Goal: Task Accomplishment & Management: Manage account settings

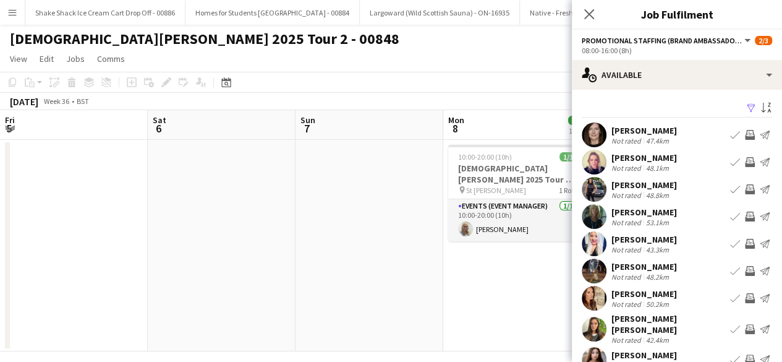
scroll to position [70, 0]
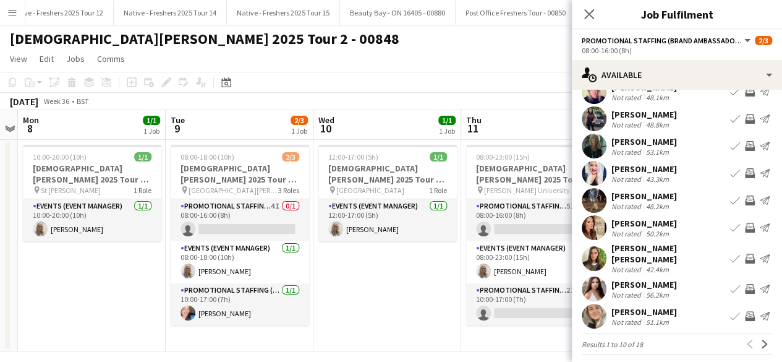
click at [730, 254] on app-icon "Book crew" at bounding box center [735, 258] width 10 height 10
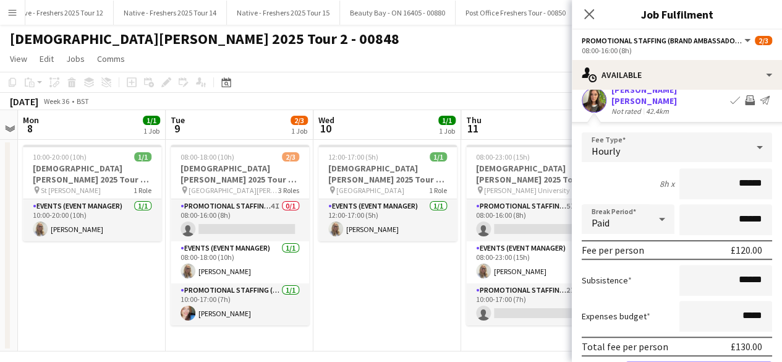
scroll to position [229, 0]
click at [736, 273] on input "******" at bounding box center [725, 279] width 93 height 31
type input "**"
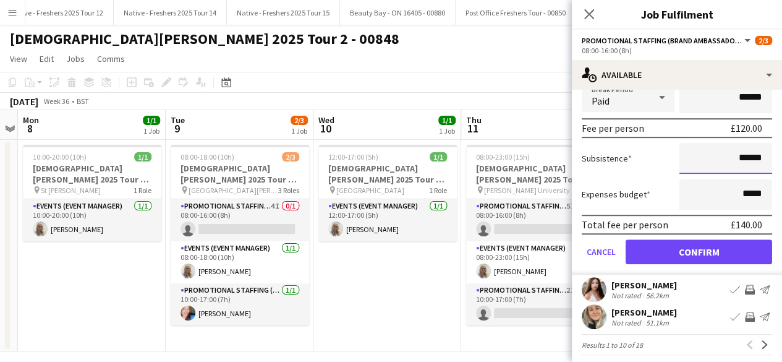
type input "******"
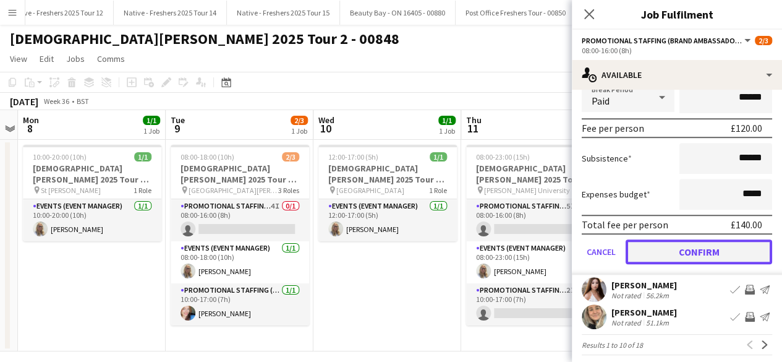
click at [693, 244] on button "Confirm" at bounding box center [699, 251] width 147 height 25
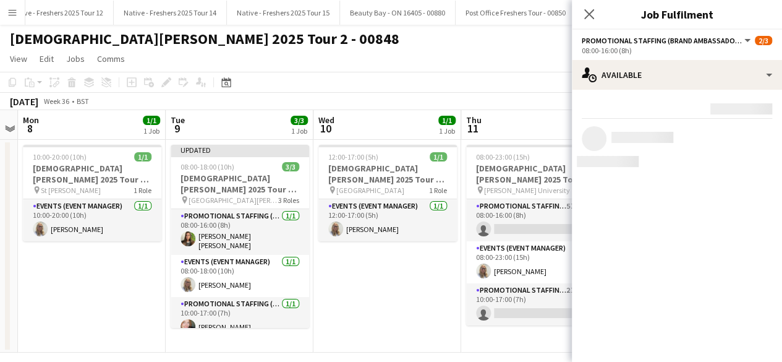
scroll to position [0, 0]
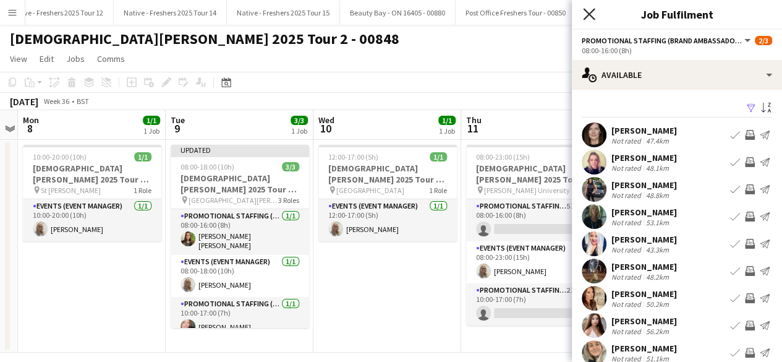
click at [587, 8] on icon "Close pop-in" at bounding box center [589, 14] width 12 height 12
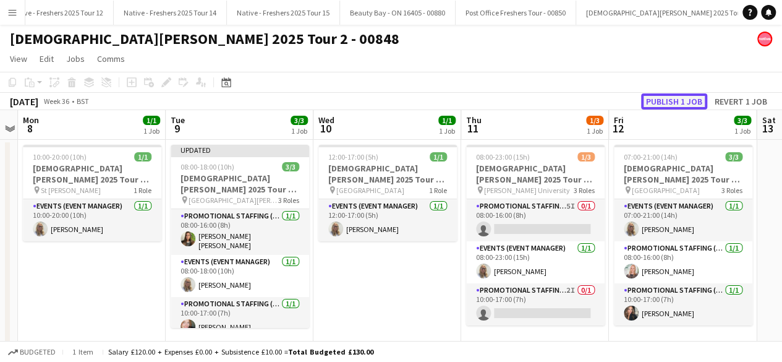
click at [657, 101] on button "Publish 1 job" at bounding box center [674, 101] width 66 height 16
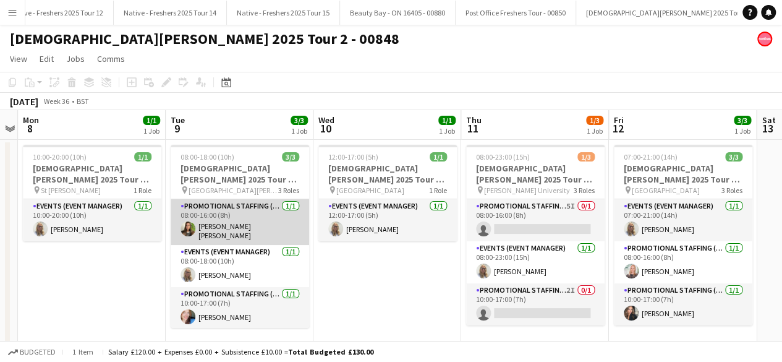
click at [261, 218] on app-card-role "Promotional Staffing (Brand Ambassadors) 1/1 08:00-16:00 (8h) Sophie Stone smith" at bounding box center [240, 222] width 138 height 46
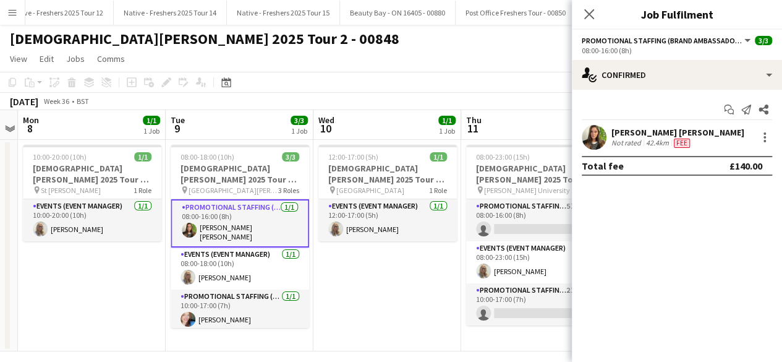
click at [372, 273] on app-date-cell "12:00-17:00 (5h) 1/1 Lady Garden 2025 Tour 2 - 00848 - Travel Day pin Aberdeen …" at bounding box center [387, 245] width 148 height 211
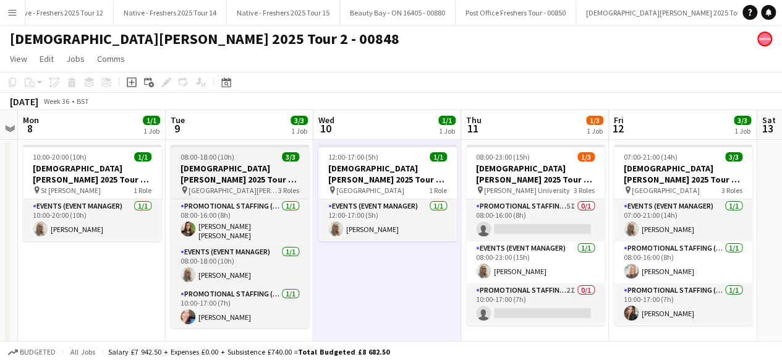
click at [257, 153] on div "08:00-18:00 (10h) 3/3" at bounding box center [240, 156] width 138 height 9
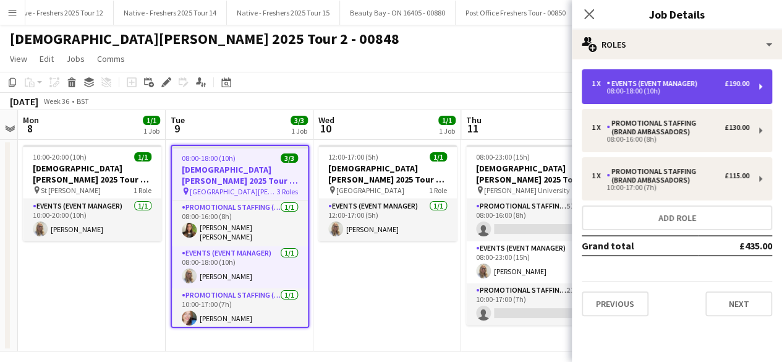
click at [704, 90] on div "08:00-18:00 (10h)" at bounding box center [671, 91] width 158 height 6
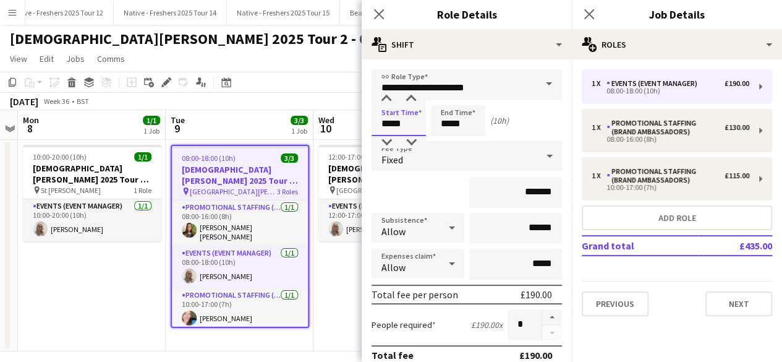
click at [417, 124] on input "*****" at bounding box center [399, 120] width 54 height 31
type input "*****"
click at [388, 98] on div at bounding box center [386, 99] width 25 height 12
click at [493, 141] on div "Fixed" at bounding box center [455, 156] width 166 height 30
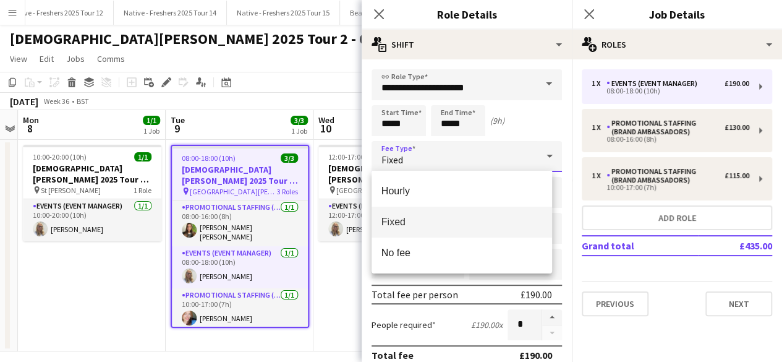
click at [478, 129] on div at bounding box center [391, 181] width 782 height 362
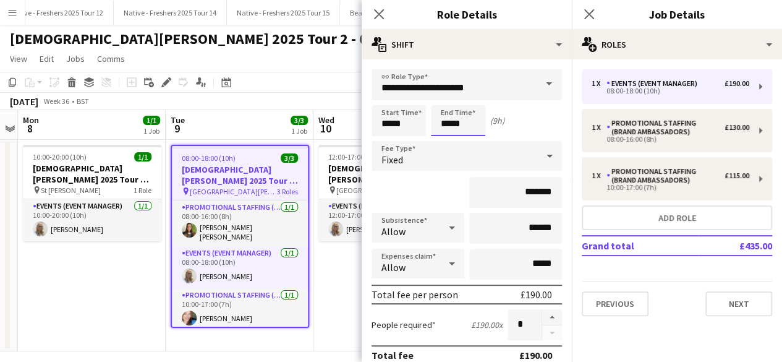
click at [472, 123] on input "*****" at bounding box center [458, 120] width 54 height 31
type input "*****"
click at [446, 97] on div at bounding box center [445, 99] width 25 height 12
click at [590, 14] on icon "Close pop-in" at bounding box center [589, 14] width 12 height 12
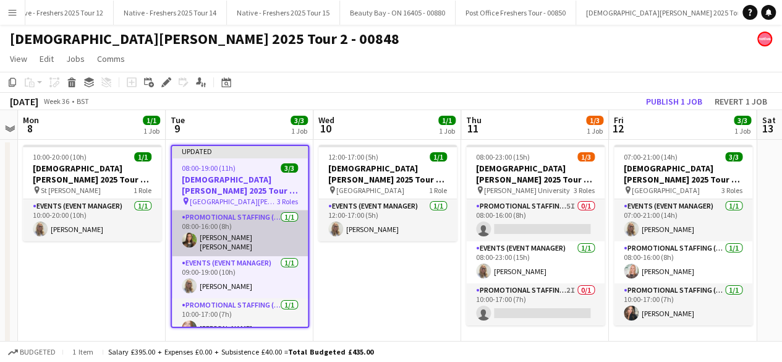
click at [244, 228] on app-card-role "Promotional Staffing (Brand Ambassadors) 1/1 08:00-16:00 (8h) Sophie Stone smith" at bounding box center [240, 233] width 136 height 46
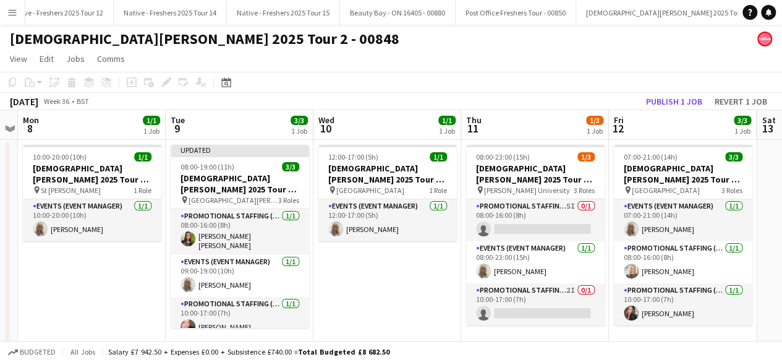
click at [318, 268] on app-date-cell "12:00-17:00 (5h) 1/1 Lady Garden 2025 Tour 2 - 00848 - Travel Day pin Aberdeen …" at bounding box center [387, 246] width 148 height 213
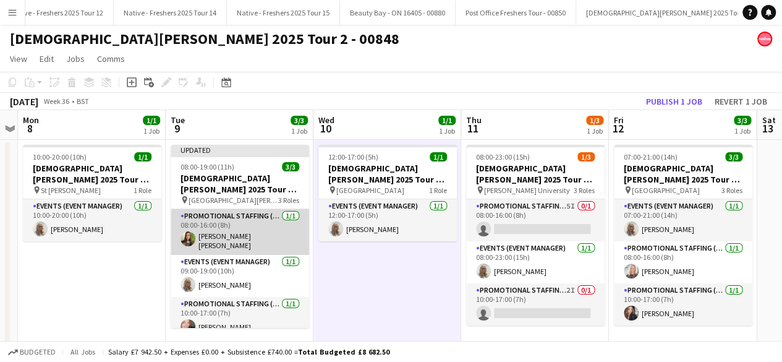
click at [267, 232] on app-card-role "Promotional Staffing (Brand Ambassadors) 1/1 08:00-16:00 (8h) Sophie Stone smith" at bounding box center [240, 232] width 138 height 46
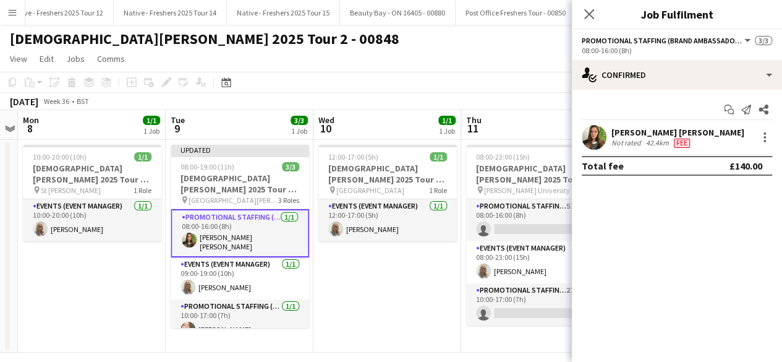
click at [267, 232] on app-card-role "Promotional Staffing (Brand Ambassadors) 1/1 08:00-16:00 (8h) Sophie Stone smith" at bounding box center [240, 233] width 138 height 48
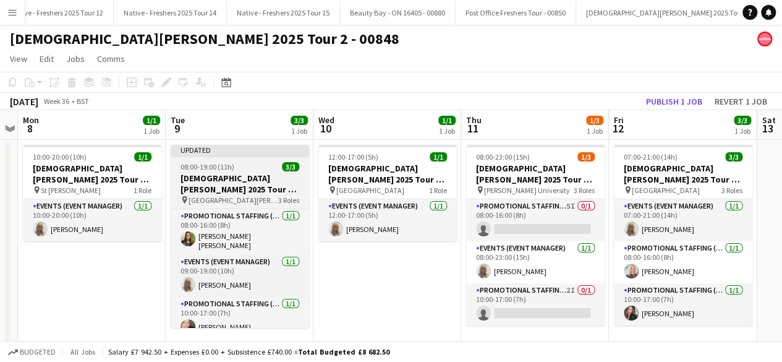
click at [269, 160] on app-job-card "Updated 08:00-19:00 (11h) 3/3 Lady Garden 2025 Tour 2 - 00848 - St Andrews Univ…" at bounding box center [240, 236] width 138 height 183
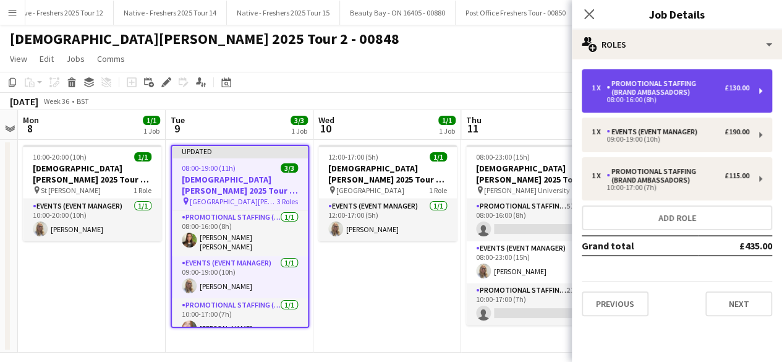
click at [695, 93] on div "Promotional Staffing (Brand Ambassadors)" at bounding box center [666, 87] width 118 height 17
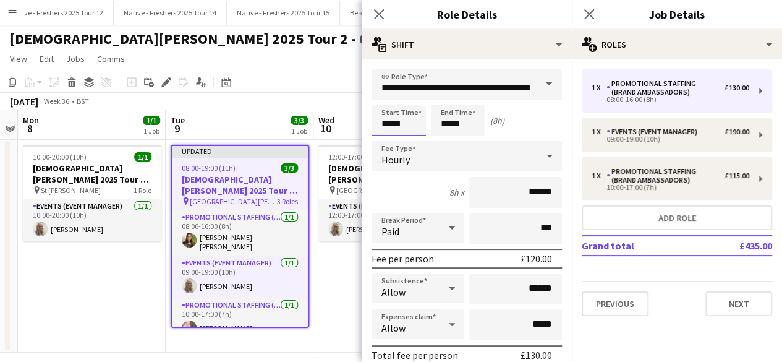
click at [418, 122] on input "*****" at bounding box center [399, 120] width 54 height 31
click at [386, 96] on div at bounding box center [386, 99] width 25 height 12
type input "*****"
click at [386, 96] on div at bounding box center [386, 99] width 25 height 12
click at [469, 126] on input "*****" at bounding box center [458, 120] width 54 height 31
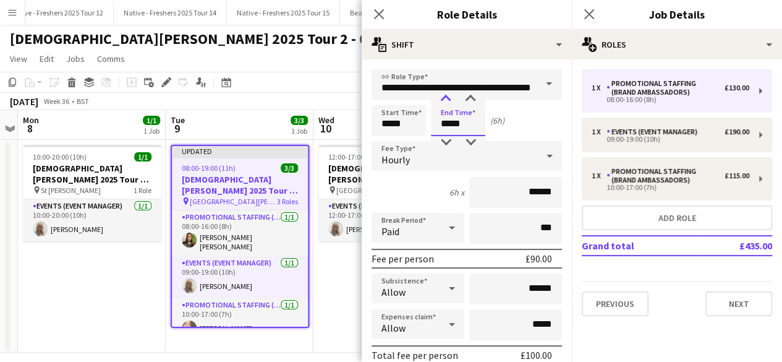
type input "*****"
click at [446, 97] on div at bounding box center [445, 99] width 25 height 12
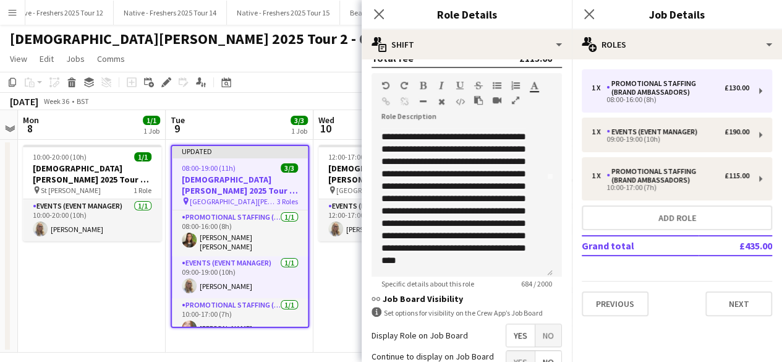
scroll to position [475, 0]
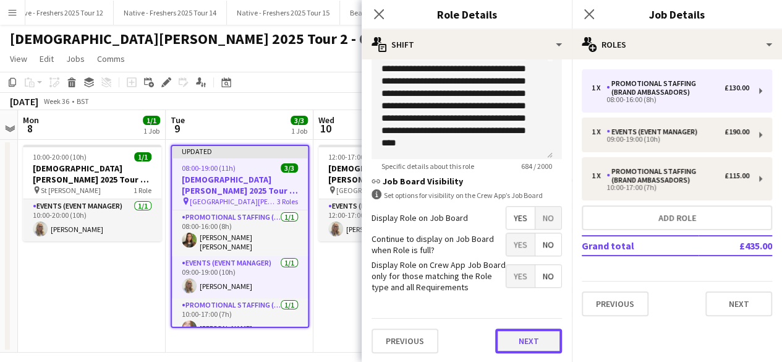
click at [516, 344] on button "Next" at bounding box center [528, 340] width 67 height 25
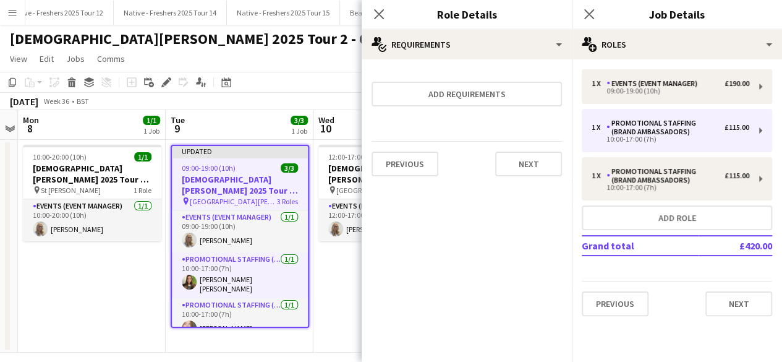
scroll to position [0, 0]
click at [539, 159] on button "Next" at bounding box center [528, 163] width 67 height 25
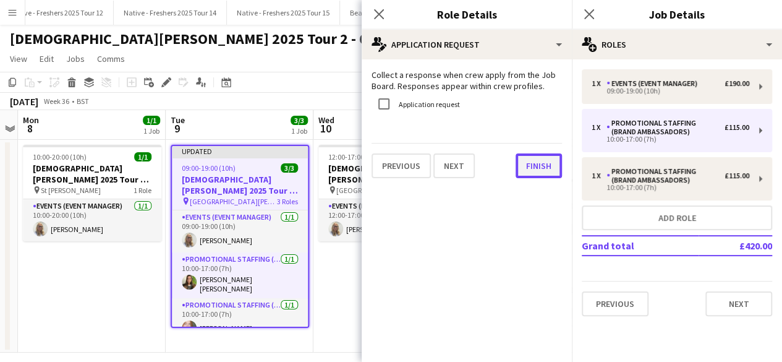
click at [550, 171] on button "Finish" at bounding box center [539, 165] width 46 height 25
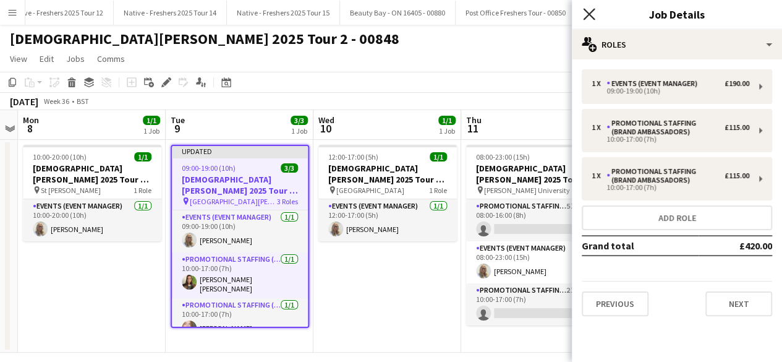
click at [594, 19] on icon at bounding box center [589, 14] width 12 height 12
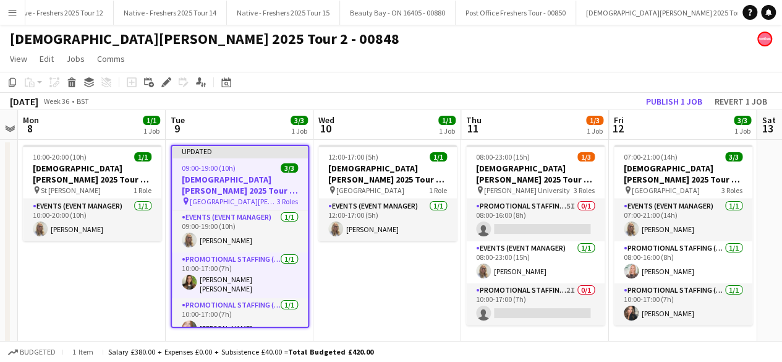
click at [425, 296] on app-date-cell "12:00-17:00 (5h) 1/1 Lady Garden 2025 Tour 2 - 00848 - Travel Day pin Aberdeen …" at bounding box center [387, 246] width 148 height 213
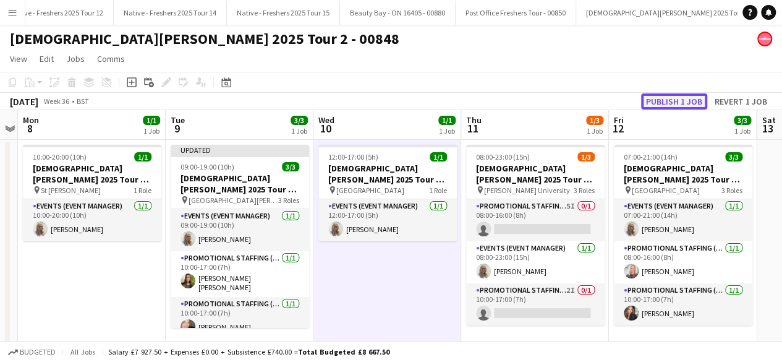
click at [665, 96] on button "Publish 1 job" at bounding box center [674, 101] width 66 height 16
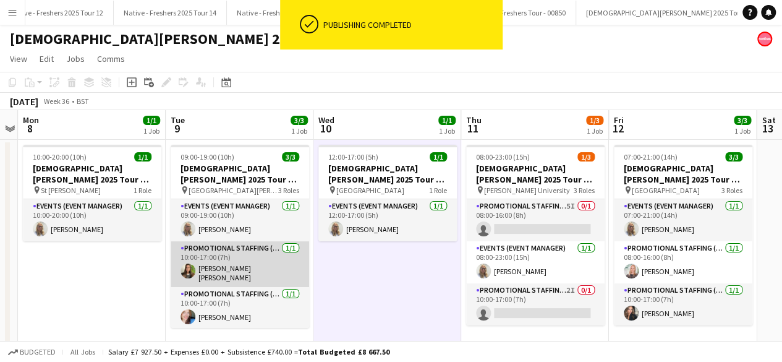
click at [261, 255] on app-card-role "Promotional Staffing (Brand Ambassadors) 1/1 10:00-17:00 (7h) Sophie Stone smith" at bounding box center [240, 264] width 138 height 46
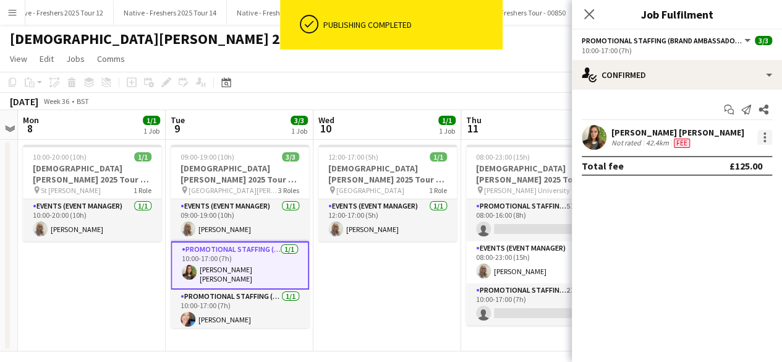
click at [760, 135] on div at bounding box center [764, 137] width 15 height 15
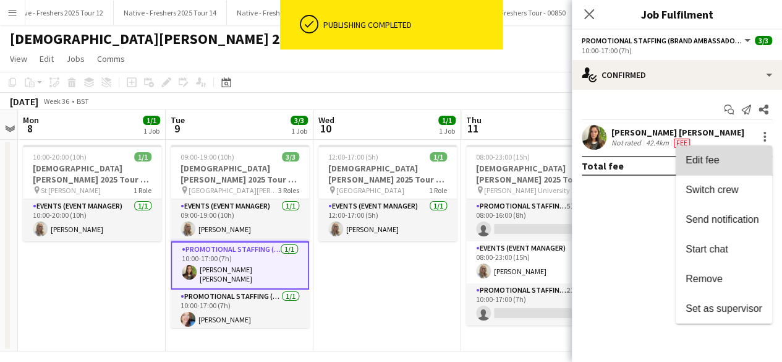
click at [715, 165] on span "Edit fee" at bounding box center [724, 160] width 77 height 11
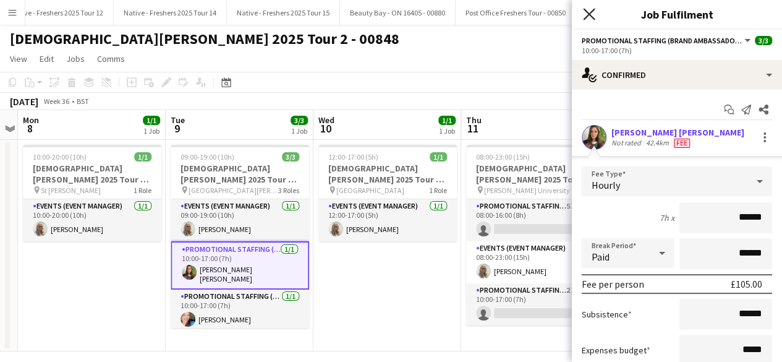
click at [584, 17] on icon "Close pop-in" at bounding box center [589, 14] width 12 height 12
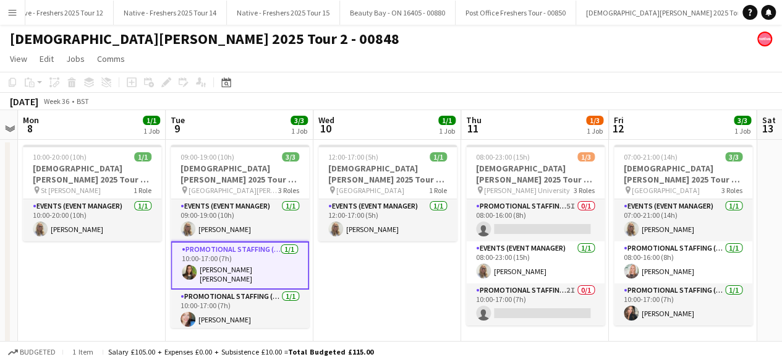
click at [397, 260] on app-date-cell "12:00-17:00 (5h) 1/1 Lady Garden 2025 Tour 2 - 00848 - Travel Day pin Aberdeen …" at bounding box center [387, 245] width 148 height 211
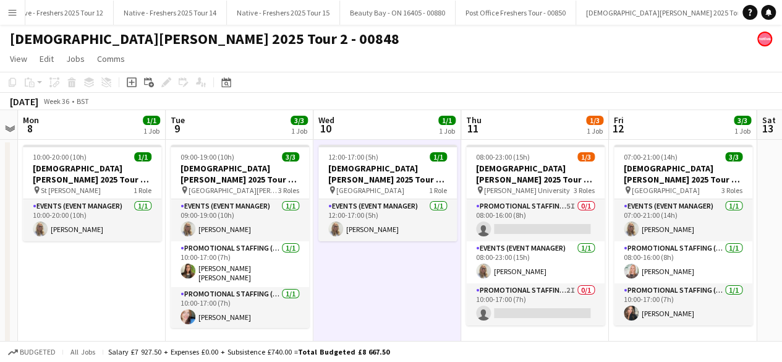
click at [425, 45] on div "[DEMOGRAPHIC_DATA][PERSON_NAME] 2025 Tour 2 - 00848" at bounding box center [391, 36] width 782 height 23
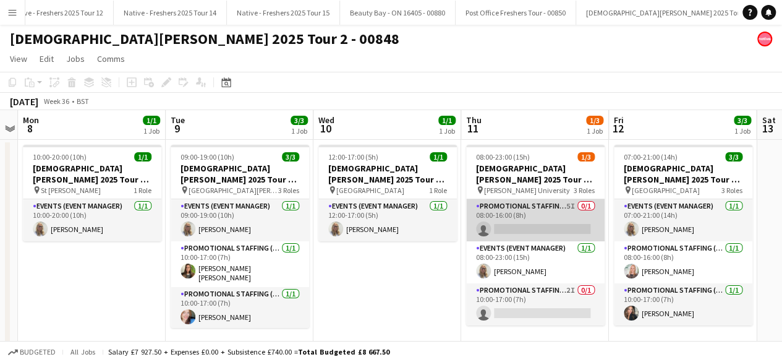
click at [532, 217] on app-card-role "Promotional Staffing (Brand Ambassadors) 5I 0/1 08:00-16:00 (8h) single-neutral…" at bounding box center [535, 220] width 138 height 42
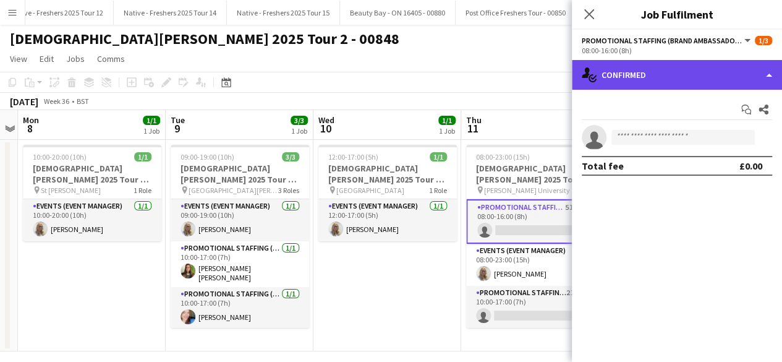
click at [693, 76] on div "single-neutral-actions-check-2 Confirmed" at bounding box center [677, 75] width 210 height 30
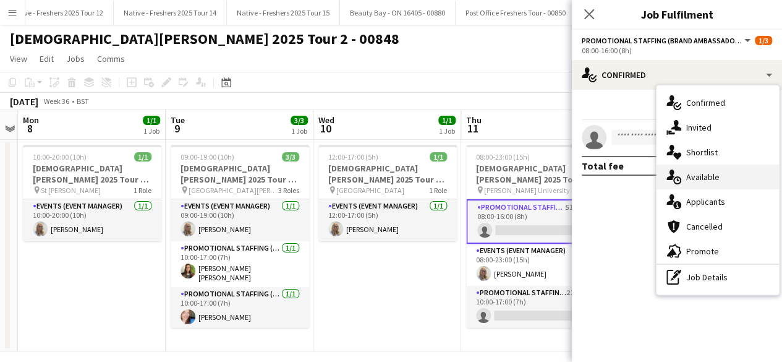
click at [733, 179] on div "single-neutral-actions-upload Available" at bounding box center [718, 176] width 122 height 25
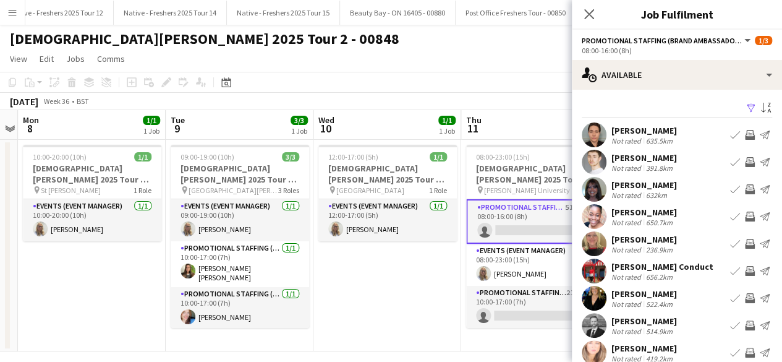
click at [746, 106] on app-icon "Filter" at bounding box center [751, 109] width 10 height 12
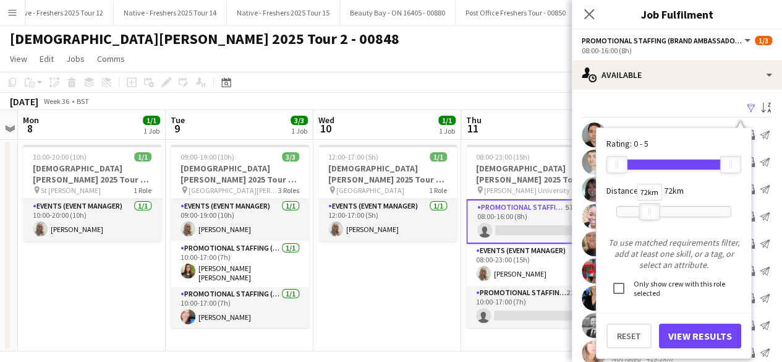
drag, startPoint x: 727, startPoint y: 212, endPoint x: 645, endPoint y: 211, distance: 81.6
click at [645, 211] on div at bounding box center [650, 211] width 20 height 16
click at [690, 341] on button "View Results" at bounding box center [700, 335] width 82 height 25
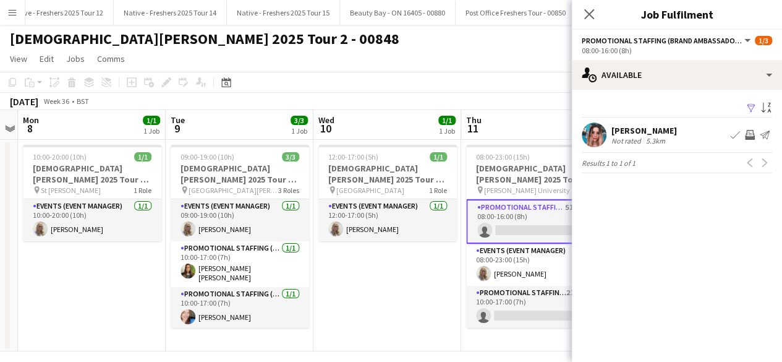
click at [591, 132] on app-user-avatar at bounding box center [594, 134] width 25 height 25
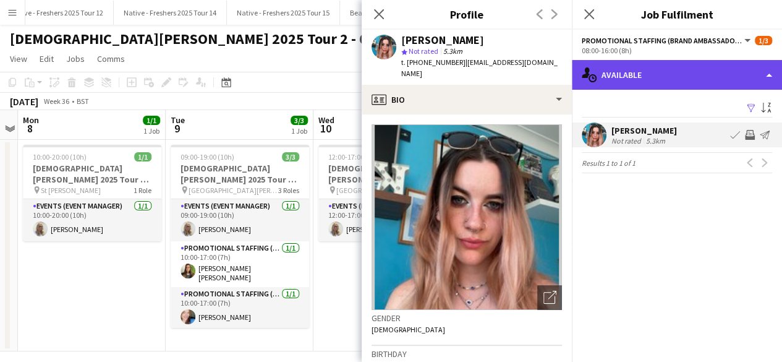
click at [653, 69] on div "single-neutral-actions-upload Available" at bounding box center [677, 75] width 210 height 30
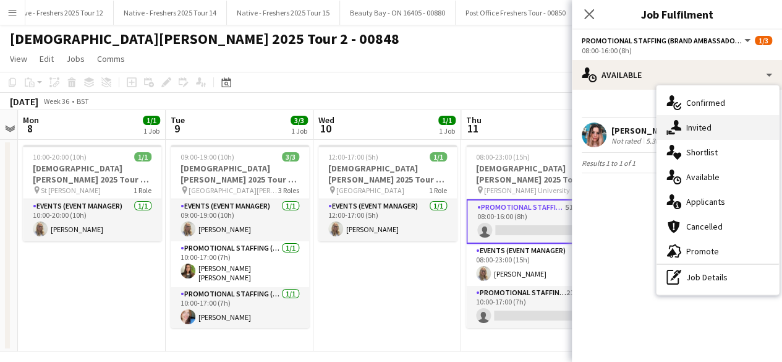
click at [703, 124] on span "Invited" at bounding box center [698, 127] width 25 height 11
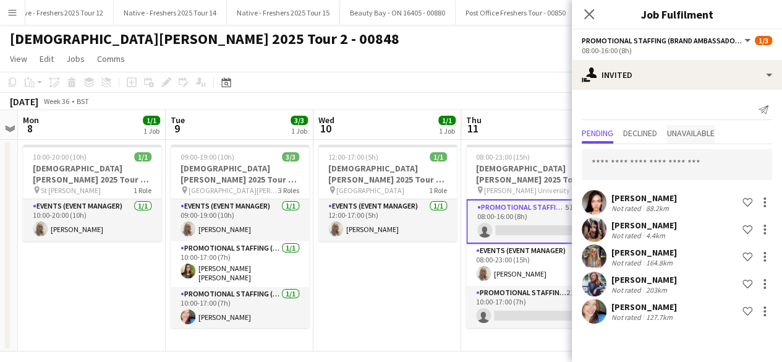
click at [691, 135] on span "Unavailable" at bounding box center [691, 133] width 48 height 9
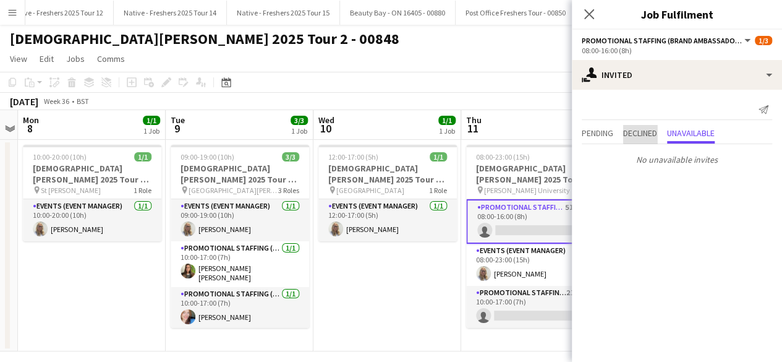
click at [646, 132] on span "Declined" at bounding box center [640, 133] width 34 height 9
click at [590, 137] on span "Pending" at bounding box center [598, 133] width 32 height 9
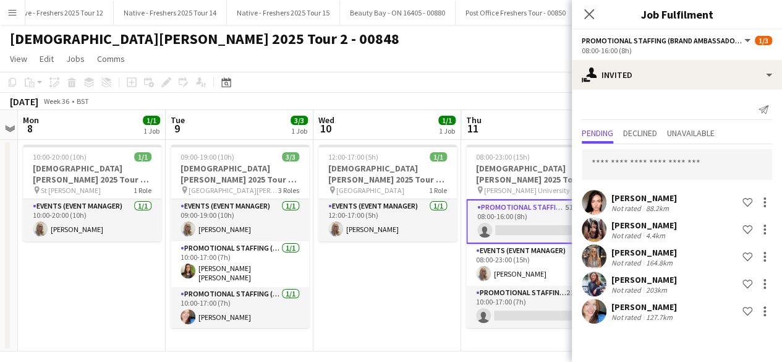
click at [625, 231] on div "Not rated" at bounding box center [627, 235] width 32 height 9
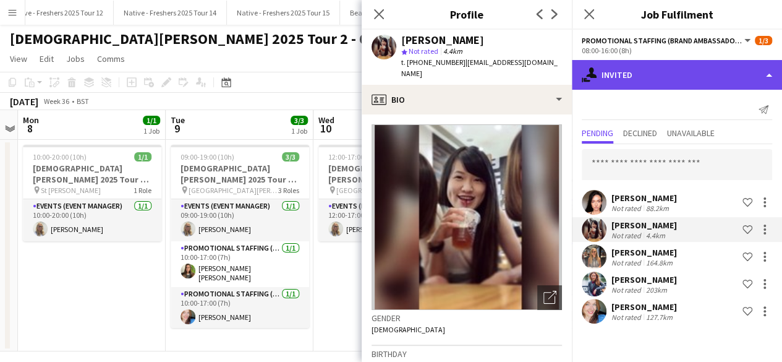
click at [657, 79] on div "single-neutral-actions-share-1 Invited" at bounding box center [677, 75] width 210 height 30
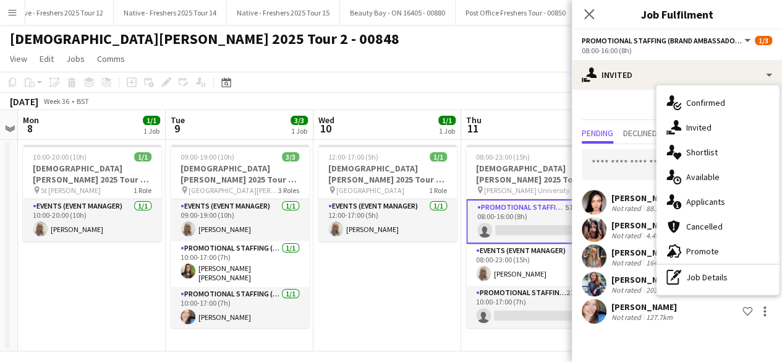
click at [534, 219] on app-card-role "Promotional Staffing (Brand Ambassadors) 5I 0/1 08:00-16:00 (8h) single-neutral…" at bounding box center [535, 221] width 138 height 45
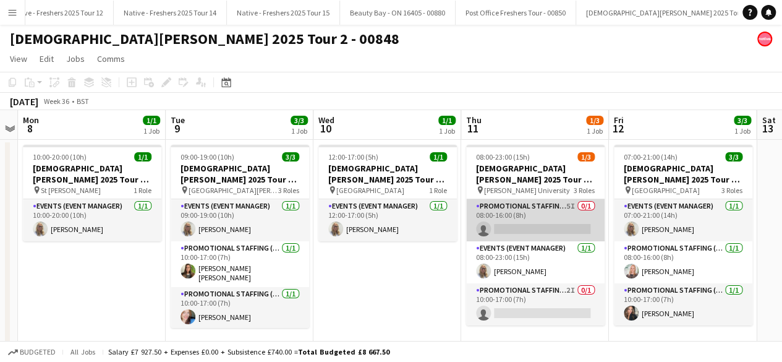
click at [534, 219] on app-card-role "Promotional Staffing (Brand Ambassadors) 5I 0/1 08:00-16:00 (8h) single-neutral…" at bounding box center [535, 220] width 138 height 42
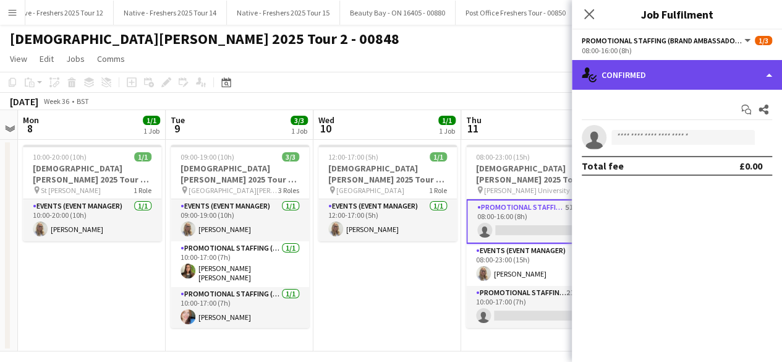
click at [687, 71] on div "single-neutral-actions-check-2 Confirmed" at bounding box center [677, 75] width 210 height 30
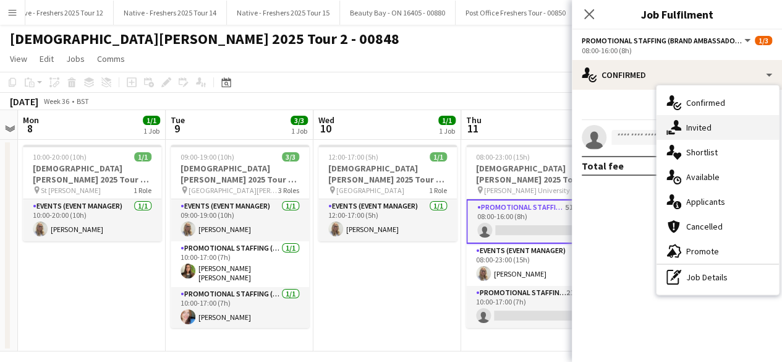
click at [705, 130] on span "Invited" at bounding box center [698, 127] width 25 height 11
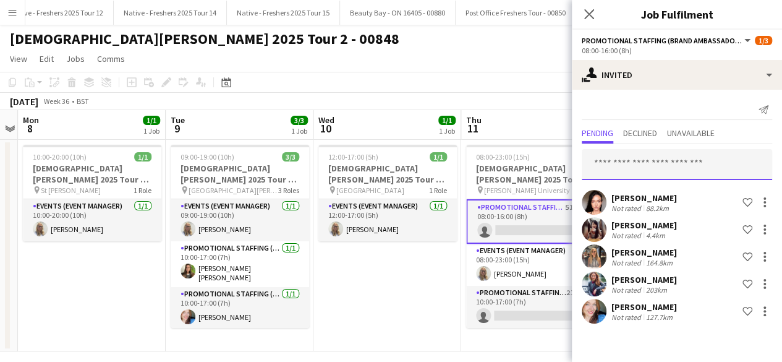
click at [650, 155] on input "text" at bounding box center [677, 164] width 190 height 31
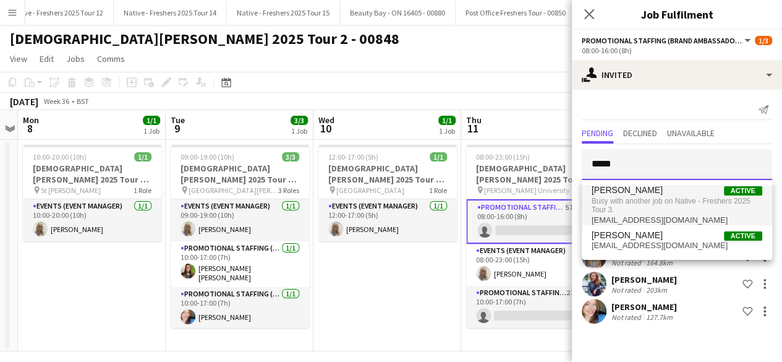
type input "*****"
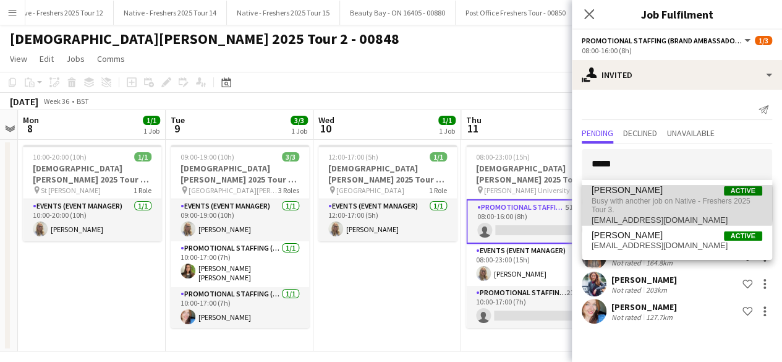
click at [665, 203] on span "Busy with another job on Native - Freshers 2025 Tour 3." at bounding box center [677, 205] width 171 height 20
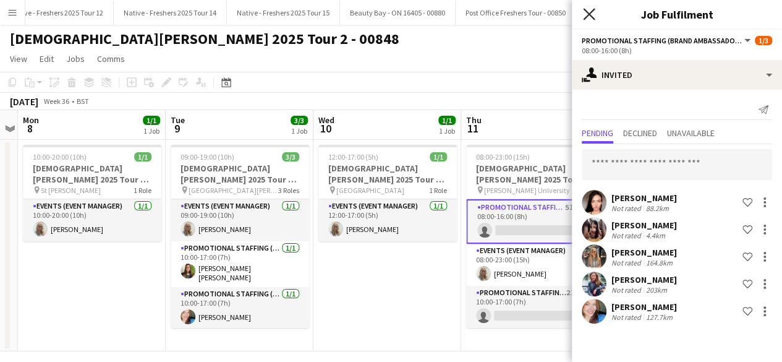
click at [589, 14] on icon at bounding box center [589, 14] width 12 height 12
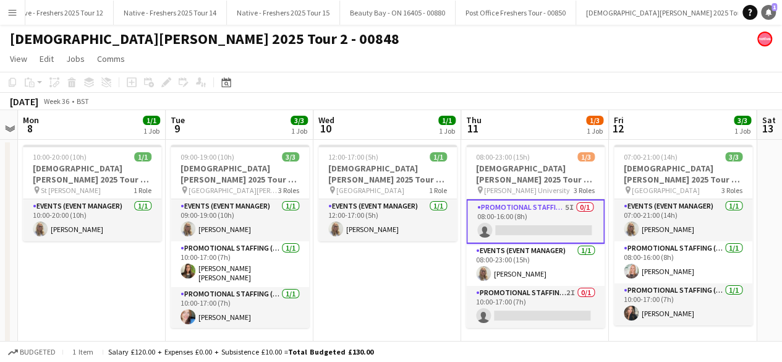
click at [770, 9] on icon "Notifications" at bounding box center [768, 12] width 7 height 7
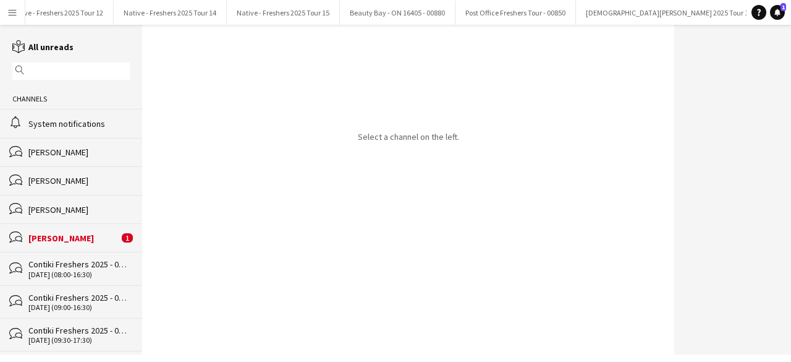
click at [79, 241] on div "Niamh Murray" at bounding box center [73, 237] width 90 height 11
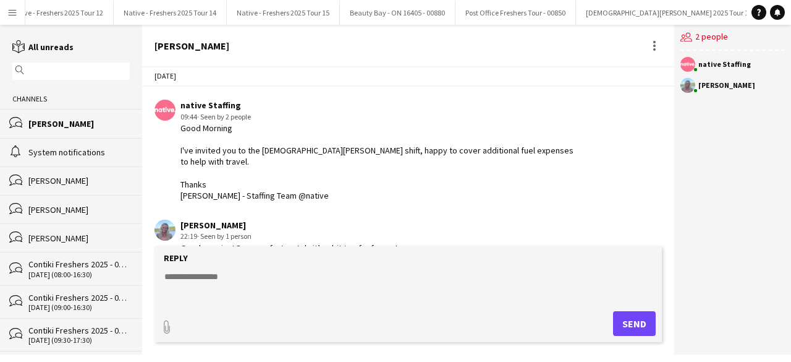
scroll to position [23, 0]
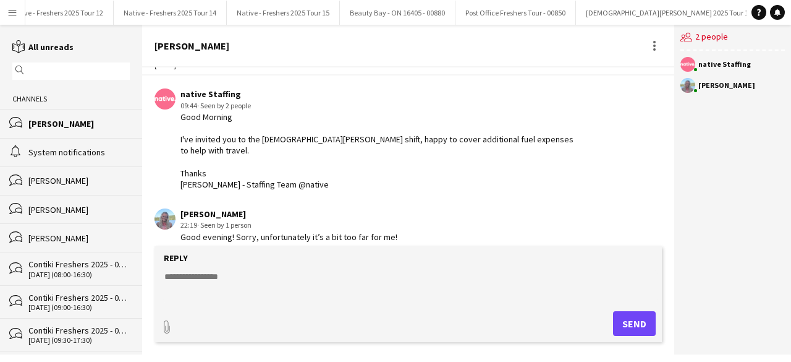
click at [234, 281] on textarea at bounding box center [410, 286] width 495 height 32
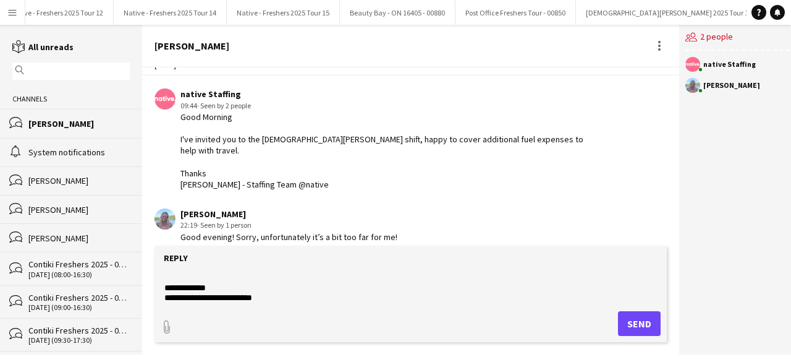
type textarea "**********"
click at [628, 322] on button "Send" at bounding box center [639, 323] width 43 height 25
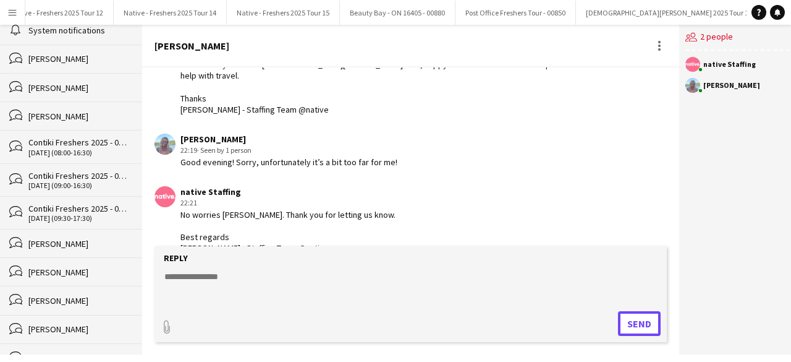
scroll to position [0, 0]
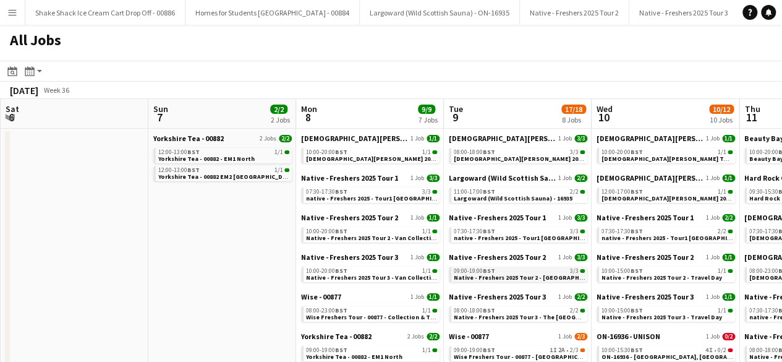
scroll to position [36, 0]
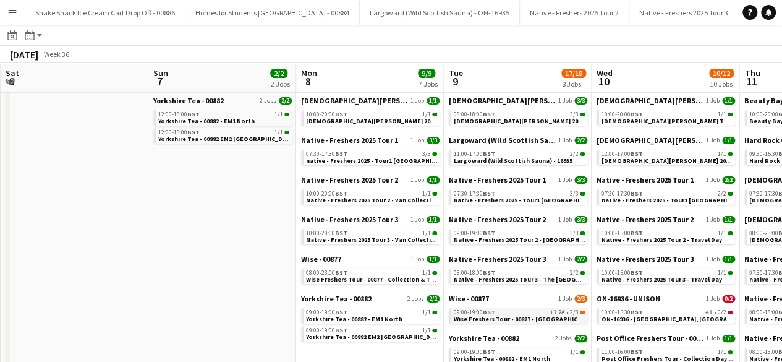
click at [519, 310] on div "09:00-19:00 BST 1I 2A • 2/3" at bounding box center [519, 312] width 131 height 6
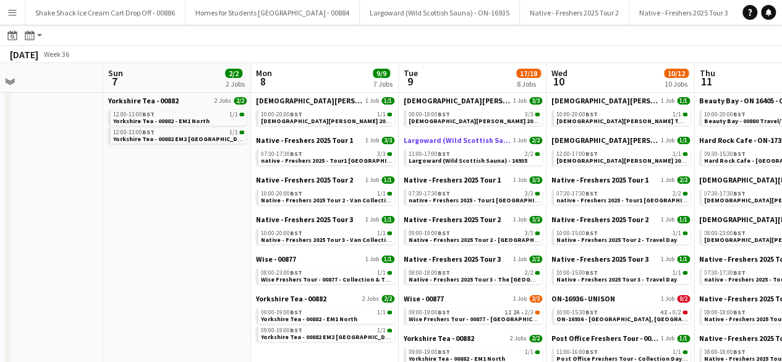
scroll to position [0, 489]
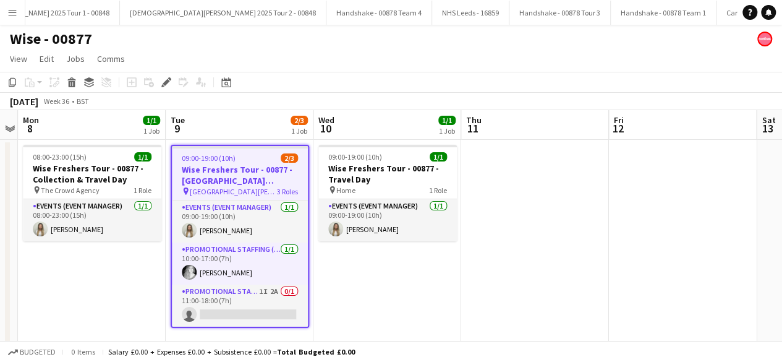
scroll to position [0, 2290]
click at [248, 161] on div "09:00-19:00 (10h) 2/3" at bounding box center [240, 157] width 136 height 9
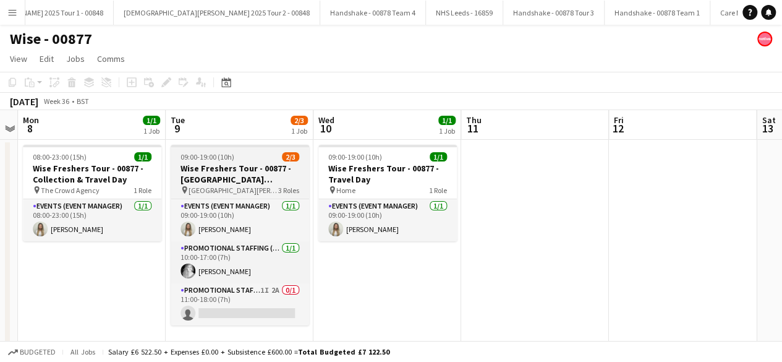
click at [248, 161] on div "09:00-19:00 (10h) 2/3" at bounding box center [240, 156] width 138 height 9
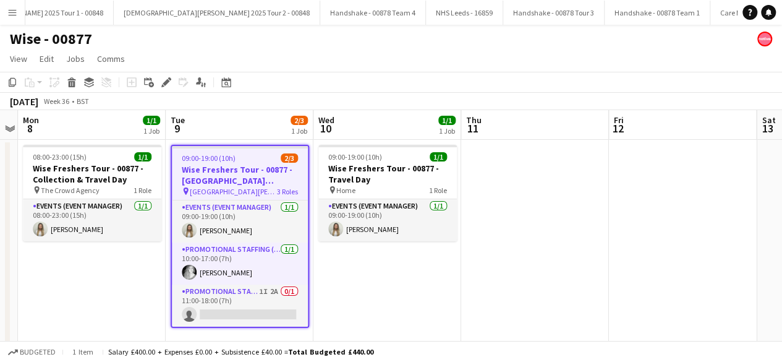
click at [564, 191] on app-date-cell at bounding box center [535, 245] width 148 height 211
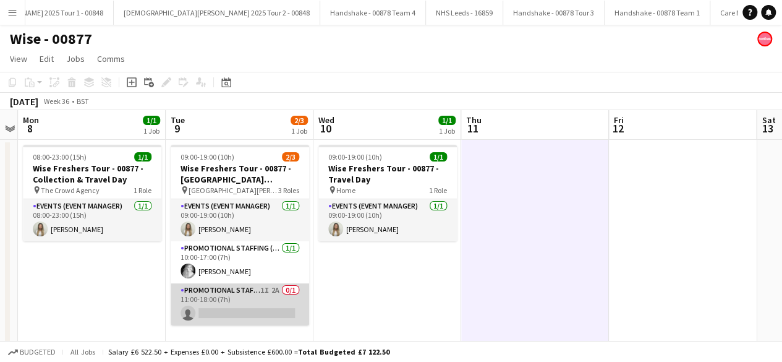
click at [262, 296] on app-card-role "Promotional Staffing (Brand Ambassadors) 1I 2A 0/1 11:00-18:00 (7h) single-neut…" at bounding box center [240, 304] width 138 height 42
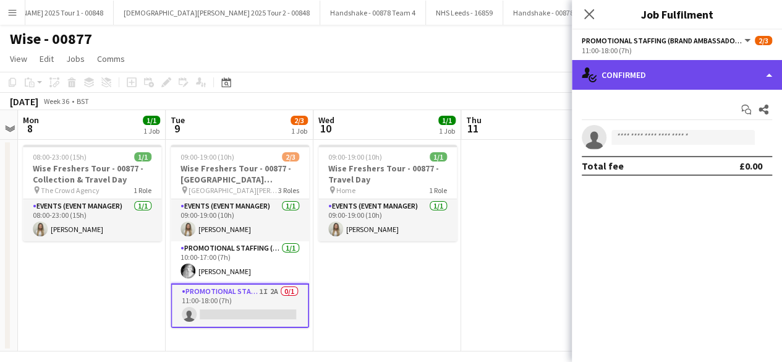
click at [676, 70] on div "single-neutral-actions-check-2 Confirmed" at bounding box center [677, 75] width 210 height 30
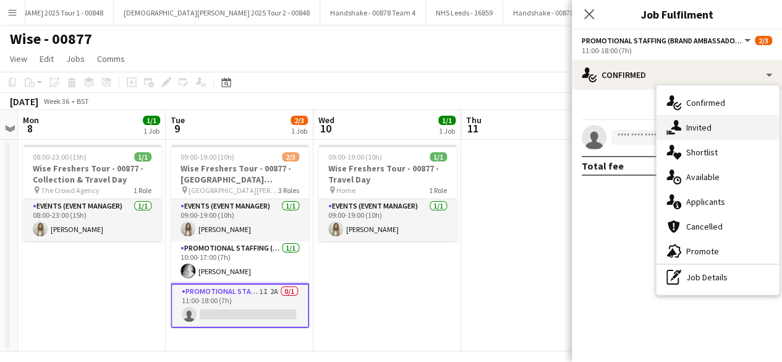
click at [721, 126] on div "single-neutral-actions-share-1 Invited" at bounding box center [718, 127] width 122 height 25
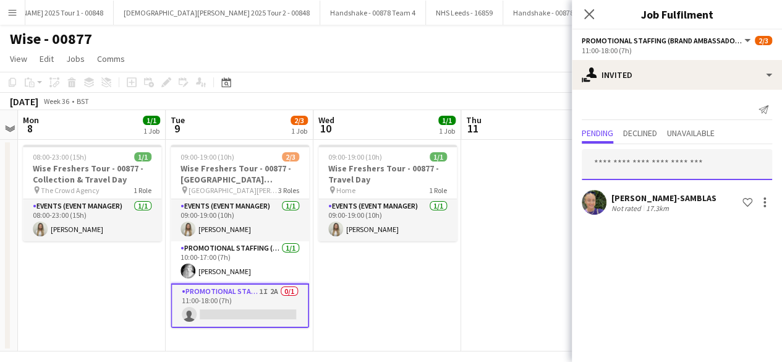
click at [637, 163] on input "text" at bounding box center [677, 164] width 190 height 31
click at [592, 11] on icon at bounding box center [589, 14] width 12 height 12
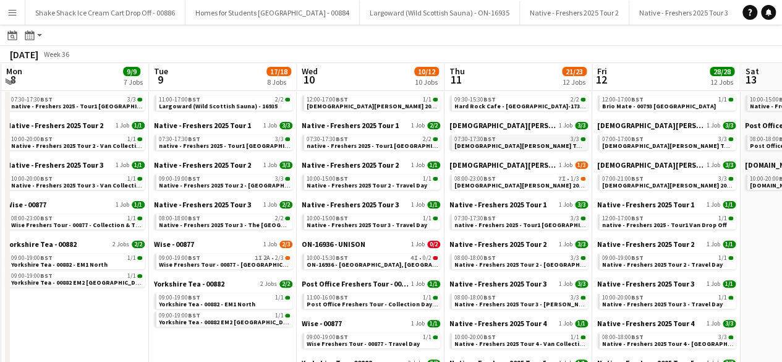
scroll to position [94, 0]
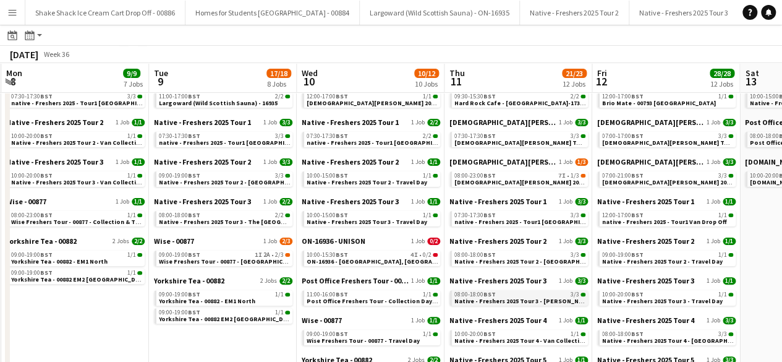
click at [523, 302] on span "Native - Freshers 2025 Tour 3 - Robert Gordon University" at bounding box center [539, 301] width 170 height 8
click at [241, 255] on div "09:00-19:00 BST 1I 2A • 2/3" at bounding box center [224, 255] width 131 height 6
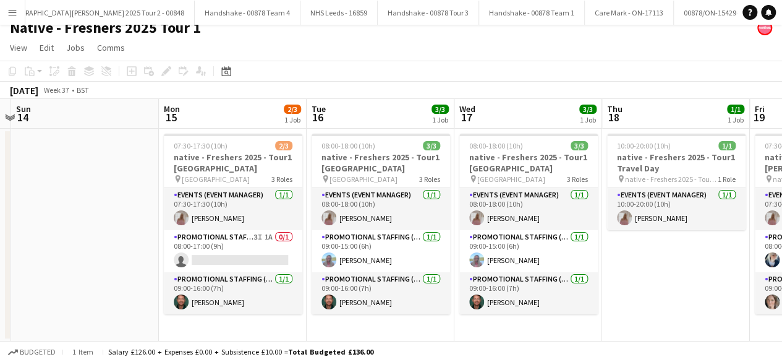
scroll to position [0, 270]
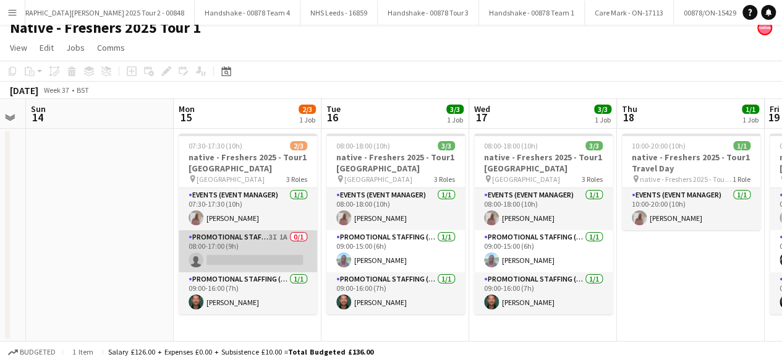
click at [247, 252] on app-card-role "Promotional Staffing (Brand Ambassadors) 3I 1A 0/1 08:00-17:00 (9h) single-neut…" at bounding box center [248, 251] width 138 height 42
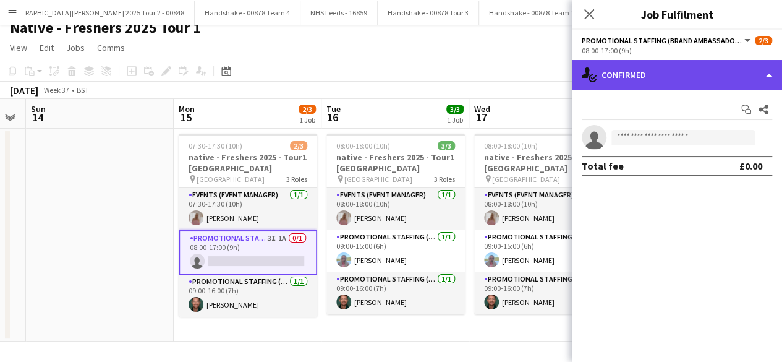
click at [686, 69] on div "single-neutral-actions-check-2 Confirmed" at bounding box center [677, 75] width 210 height 30
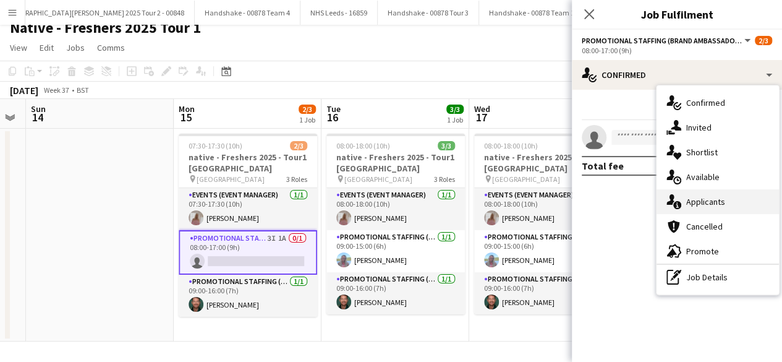
click at [721, 197] on span "Applicants" at bounding box center [705, 201] width 39 height 11
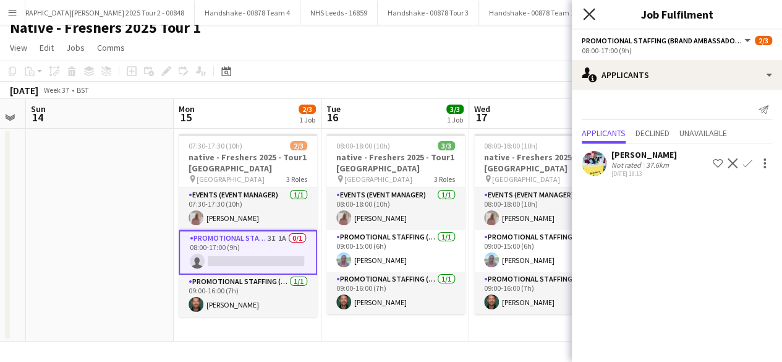
click at [590, 14] on icon at bounding box center [589, 14] width 12 height 12
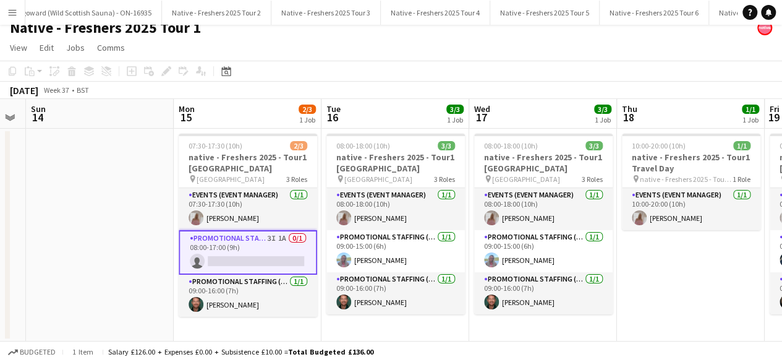
scroll to position [0, 356]
click at [175, 13] on button "Native - Freshers 2025 Tour 2 Close" at bounding box center [218, 13] width 109 height 24
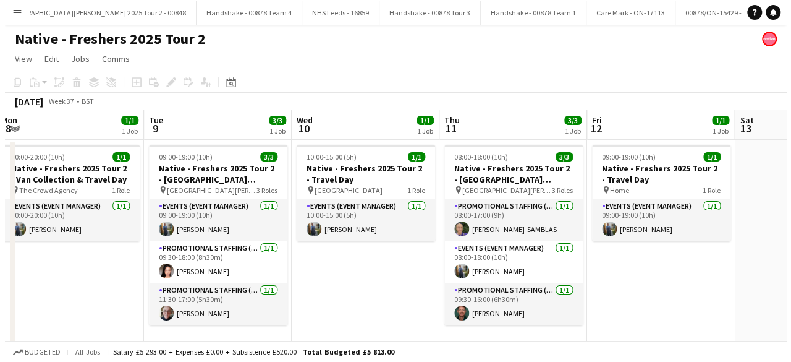
scroll to position [0, 2425]
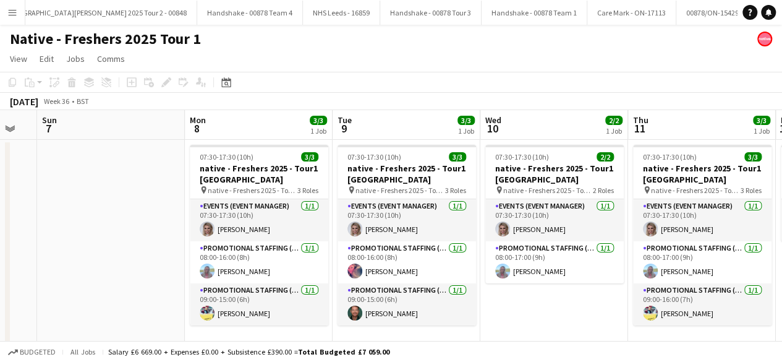
scroll to position [0, 256]
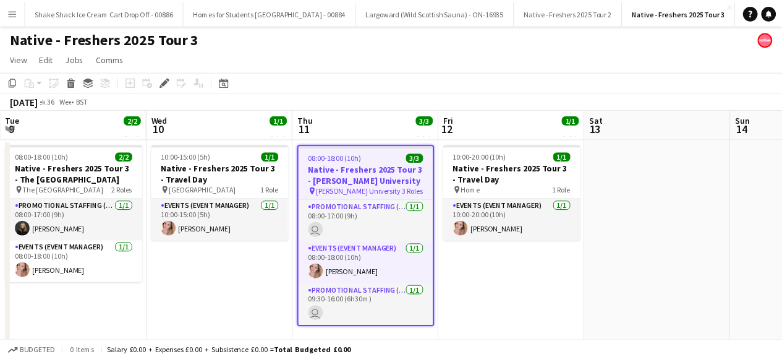
scroll to position [0, 425]
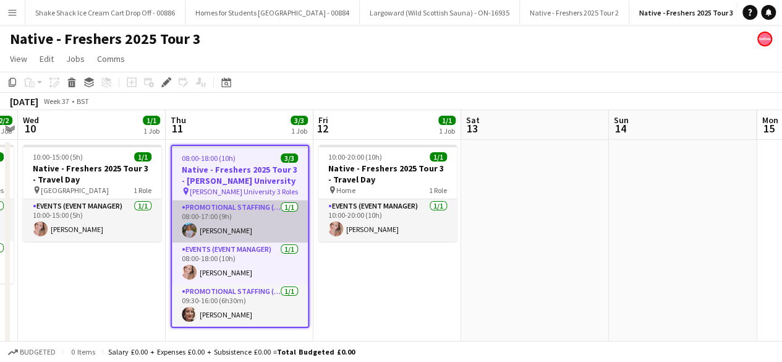
click at [255, 216] on app-card-role "Promotional Staffing (Brand Ambassadors) 1/1 08:00-17:00 (9h) Donna Deans" at bounding box center [240, 221] width 136 height 42
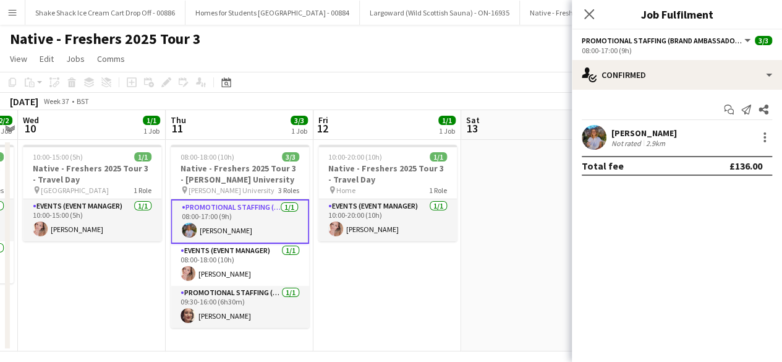
click at [594, 135] on app-user-avatar at bounding box center [594, 137] width 25 height 25
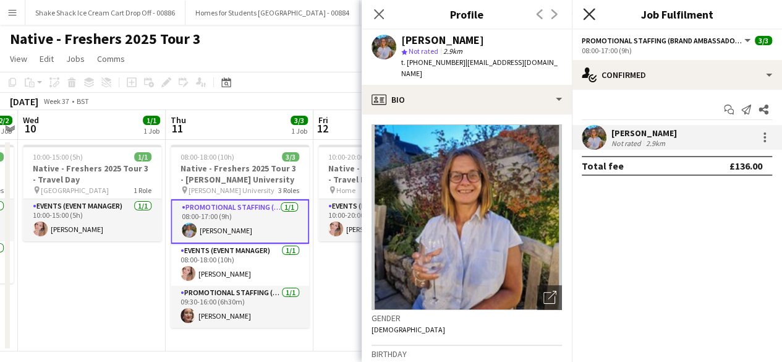
click at [594, 12] on icon "Close pop-in" at bounding box center [589, 14] width 12 height 12
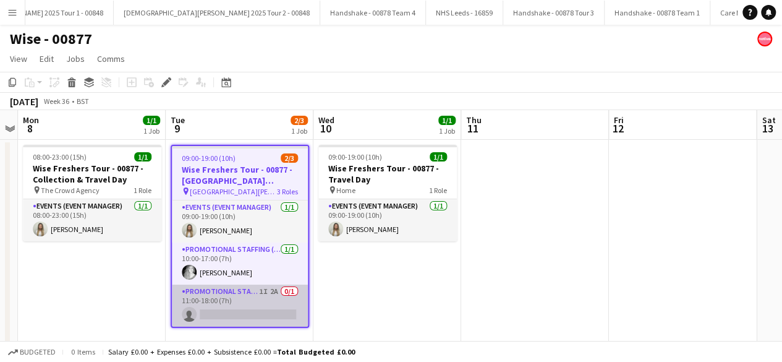
scroll to position [0, 2290]
click at [245, 318] on app-card-role "Promotional Staffing (Brand Ambassadors) 1I 2A 0/1 11:00-18:00 (7h) single-neut…" at bounding box center [240, 305] width 136 height 42
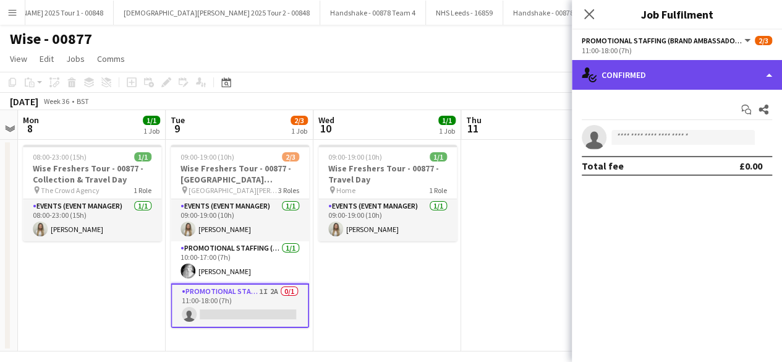
click at [660, 73] on div "single-neutral-actions-check-2 Confirmed" at bounding box center [677, 75] width 210 height 30
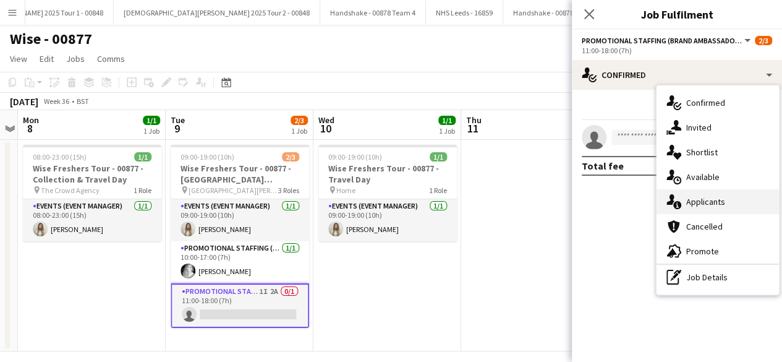
click at [713, 197] on span "Applicants" at bounding box center [705, 201] width 39 height 11
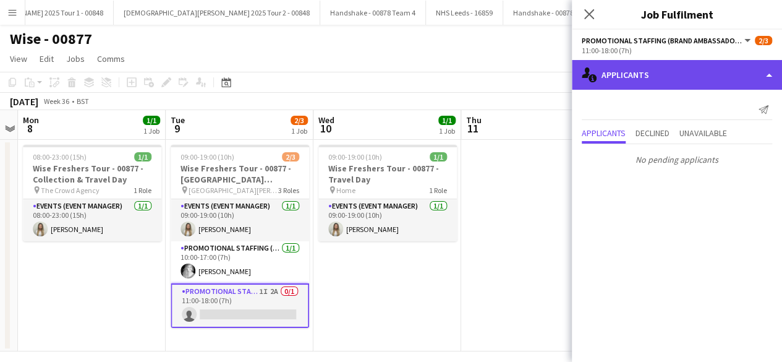
click at [653, 75] on div "single-neutral-actions-information Applicants" at bounding box center [677, 75] width 210 height 30
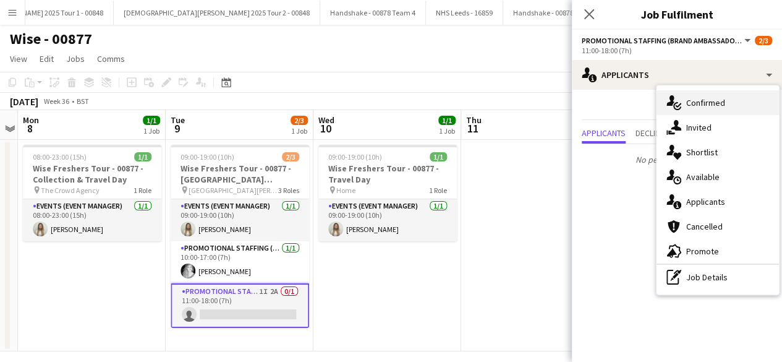
click at [696, 107] on span "Confirmed" at bounding box center [705, 102] width 39 height 11
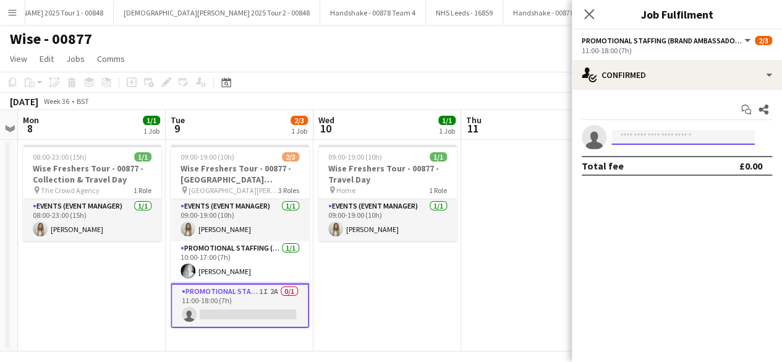
click at [631, 137] on input at bounding box center [682, 137] width 143 height 15
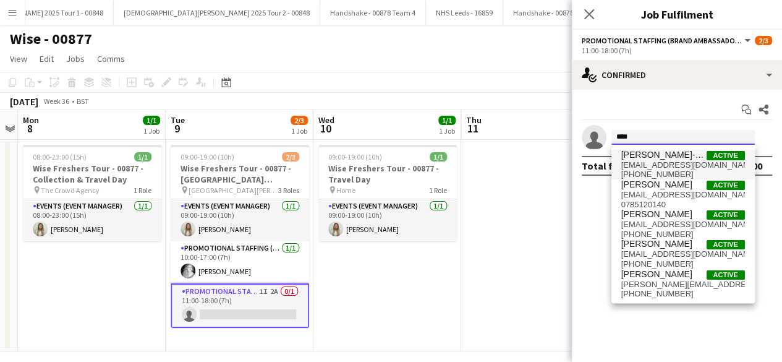
type input "****"
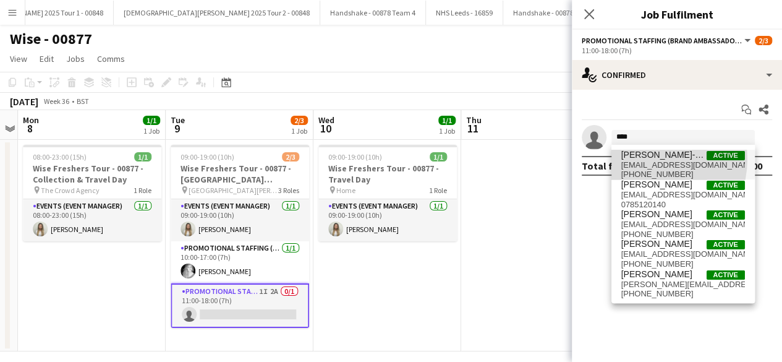
click at [648, 159] on span "OLIVIA BATHO-SAMBLAS" at bounding box center [663, 155] width 85 height 11
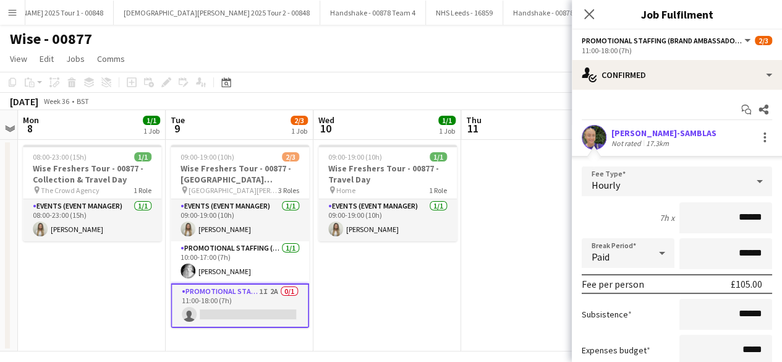
scroll to position [104, 0]
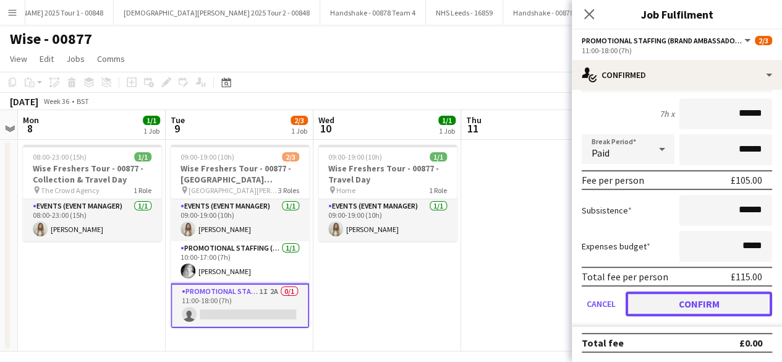
click at [669, 300] on button "Confirm" at bounding box center [699, 303] width 147 height 25
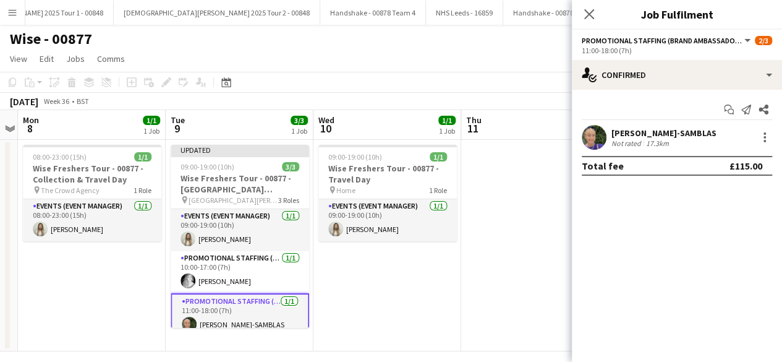
scroll to position [0, 0]
click at [472, 179] on app-date-cell at bounding box center [535, 245] width 148 height 211
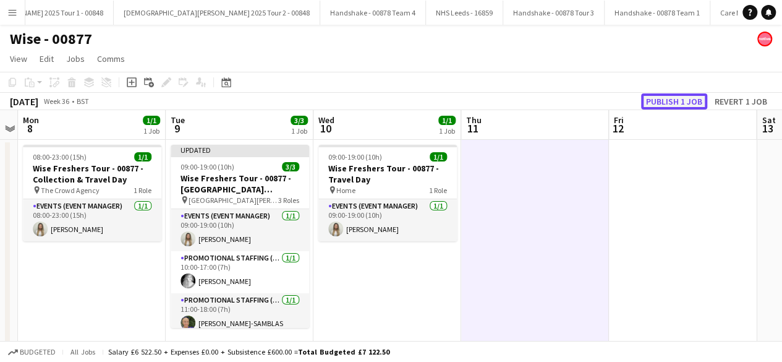
click at [672, 103] on button "Publish 1 job" at bounding box center [674, 101] width 66 height 16
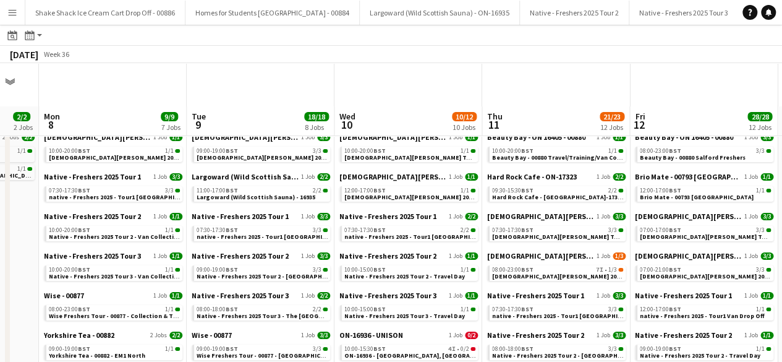
scroll to position [61, 0]
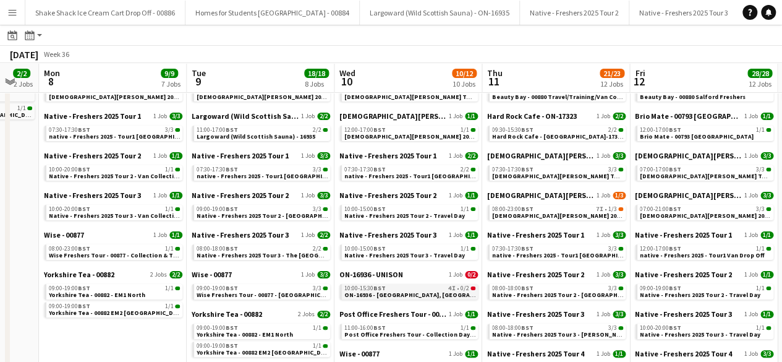
click at [421, 286] on div "10:00-15:30 BST 4I • 0/2" at bounding box center [409, 288] width 131 height 6
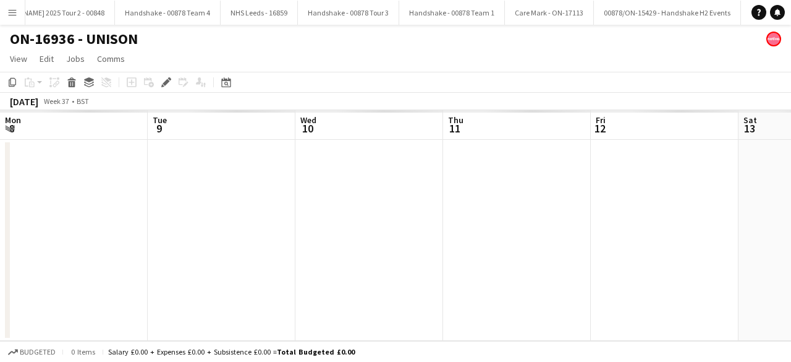
scroll to position [0, 425]
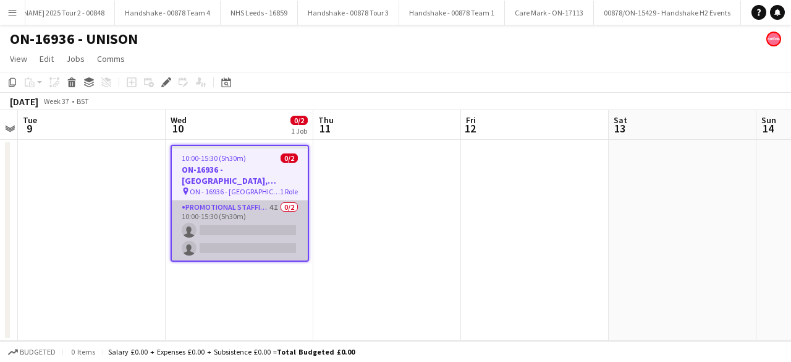
click at [241, 237] on app-card-role "Promotional Staffing (Brand Ambassadors) 4I 0/2 10:00-15:30 (5h30m) single-neut…" at bounding box center [240, 230] width 136 height 60
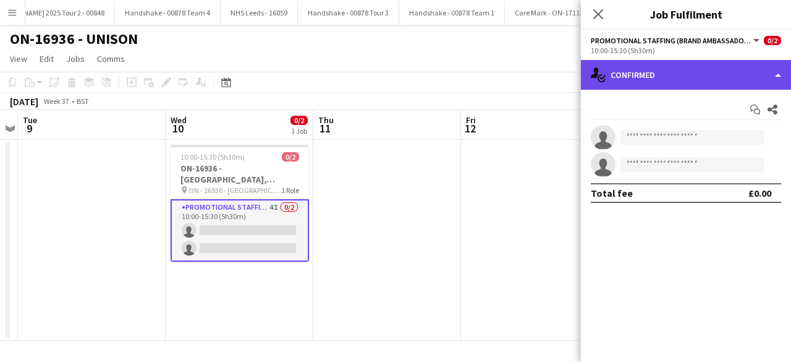
click at [681, 67] on div "single-neutral-actions-check-2 Confirmed" at bounding box center [686, 75] width 210 height 30
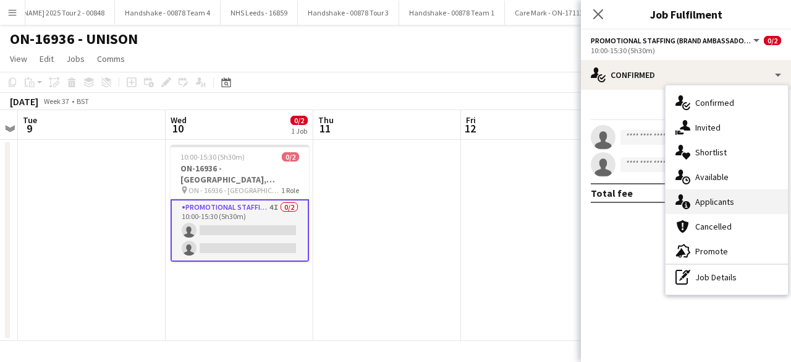
click at [720, 202] on span "Applicants" at bounding box center [715, 201] width 39 height 11
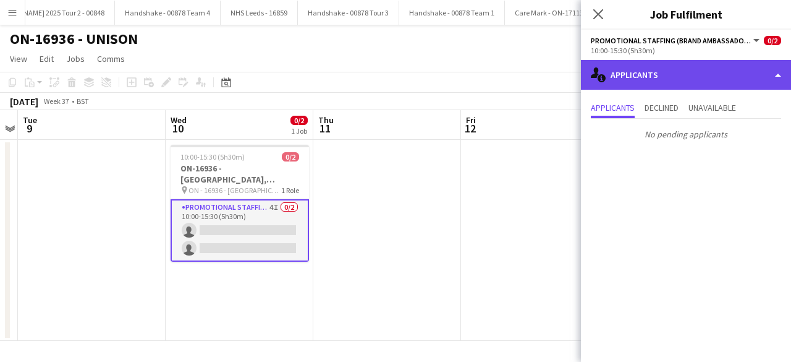
click at [689, 77] on div "single-neutral-actions-information Applicants" at bounding box center [686, 75] width 210 height 30
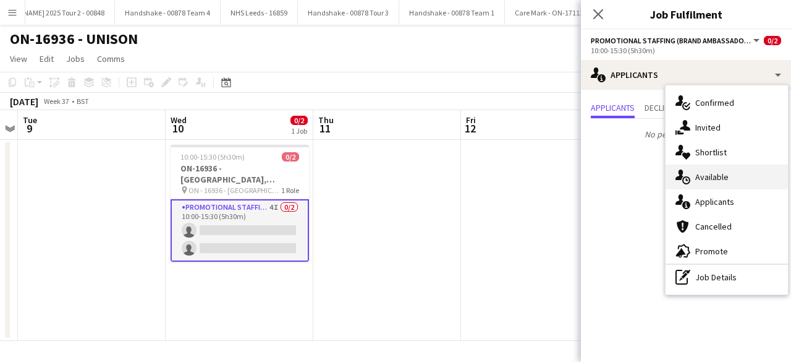
click at [725, 181] on span "Available" at bounding box center [712, 176] width 33 height 11
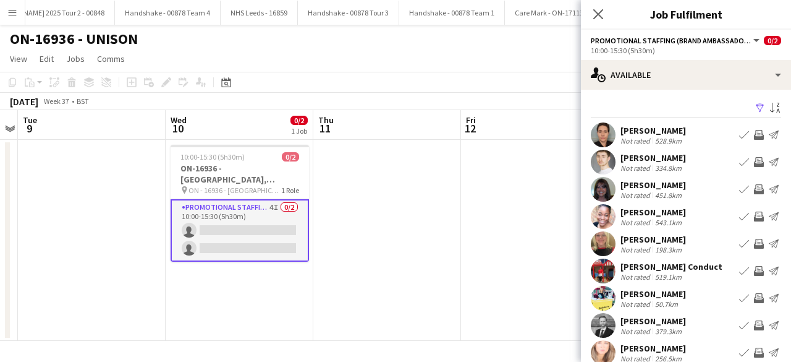
click at [756, 108] on app-icon "Filter" at bounding box center [761, 109] width 10 height 12
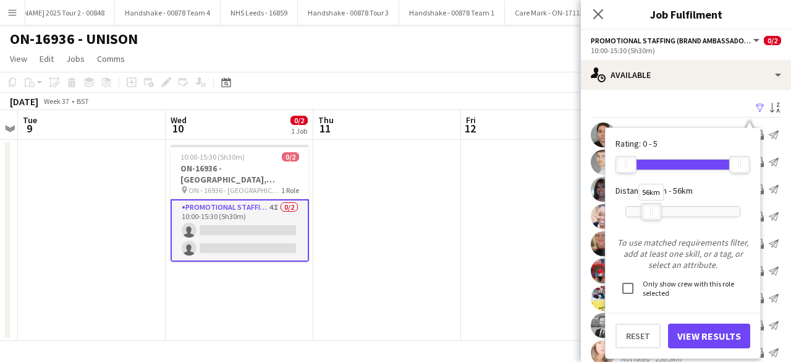
drag, startPoint x: 739, startPoint y: 207, endPoint x: 650, endPoint y: 210, distance: 89.1
click at [650, 210] on div "56km" at bounding box center [651, 211] width 21 height 17
click at [700, 336] on button "View Results" at bounding box center [709, 335] width 82 height 25
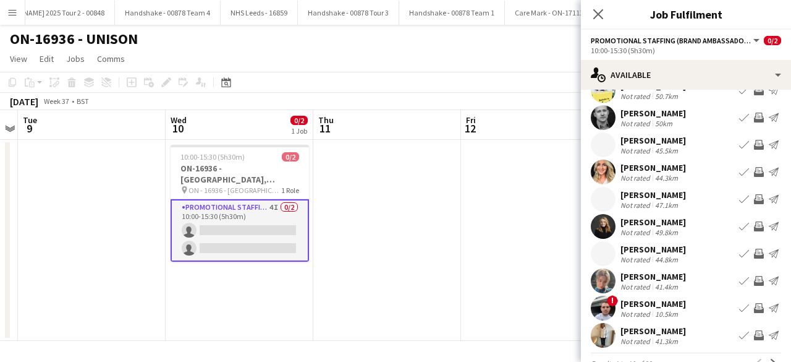
scroll to position [70, 0]
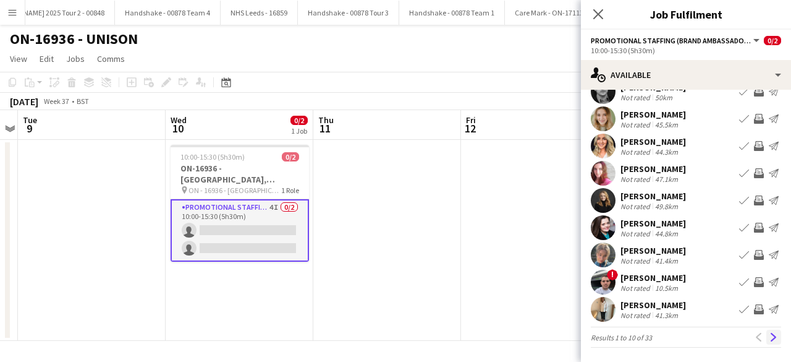
click at [770, 333] on app-icon "Next" at bounding box center [774, 337] width 9 height 9
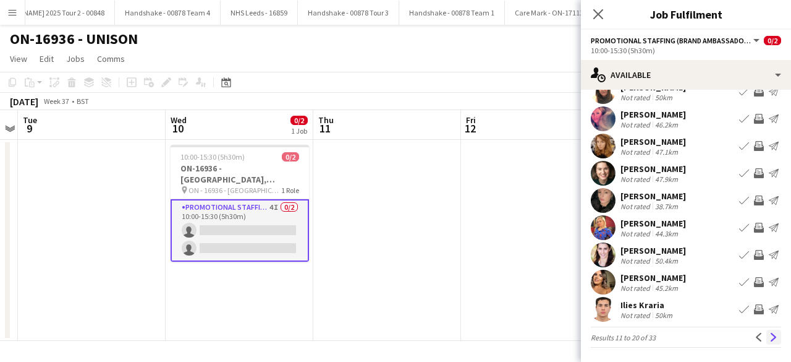
click at [769, 336] on button "Next" at bounding box center [774, 337] width 15 height 15
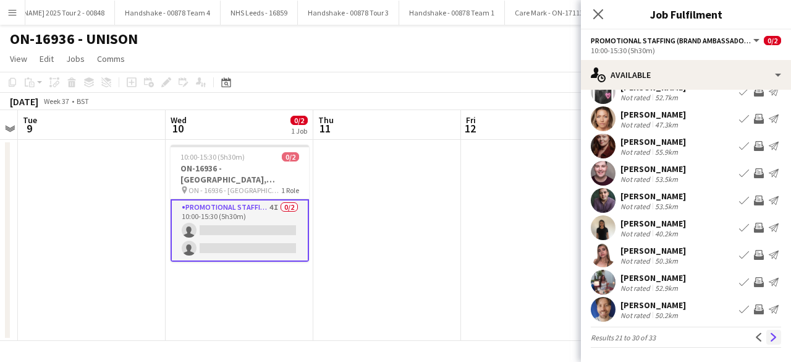
click at [770, 340] on app-icon "Next" at bounding box center [774, 337] width 9 height 9
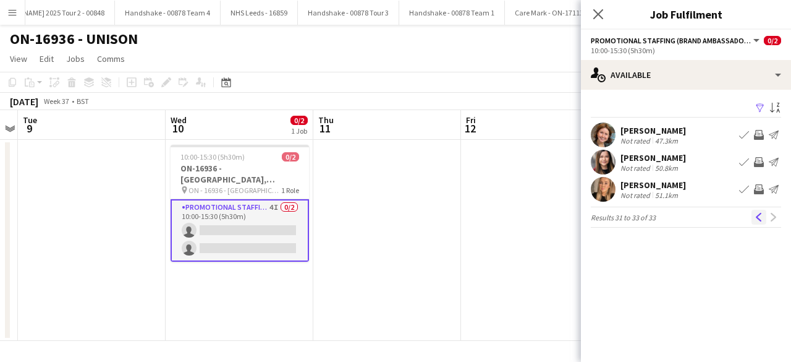
click at [758, 213] on app-icon "Previous" at bounding box center [759, 217] width 9 height 9
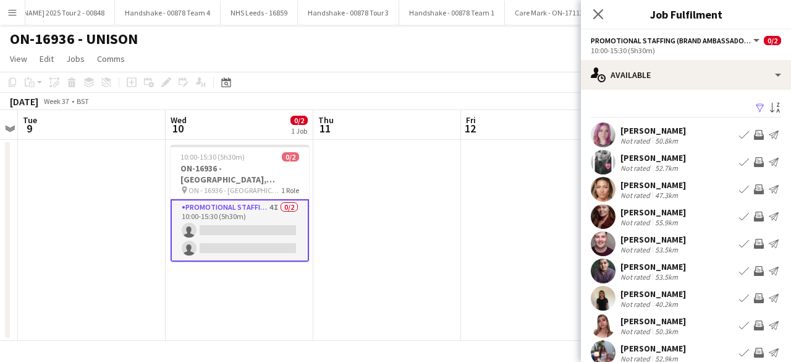
scroll to position [70, 0]
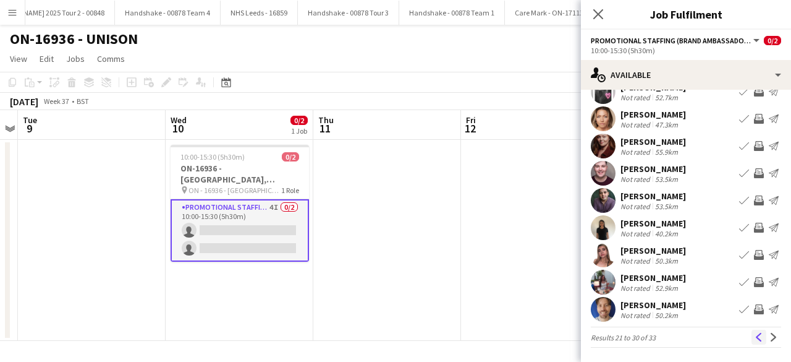
click at [755, 333] on app-icon "Previous" at bounding box center [759, 337] width 9 height 9
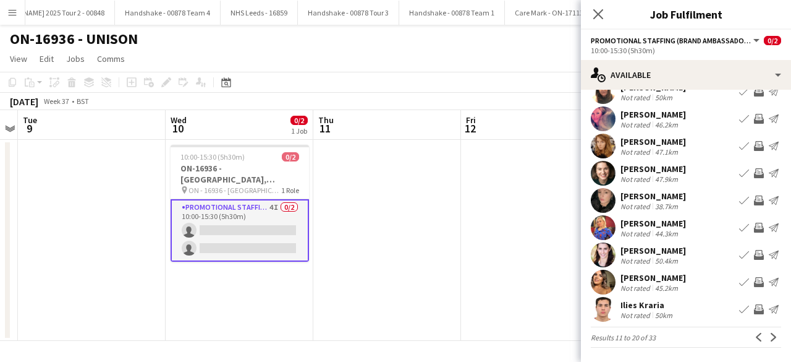
click at [605, 174] on app-user-avatar at bounding box center [603, 173] width 25 height 25
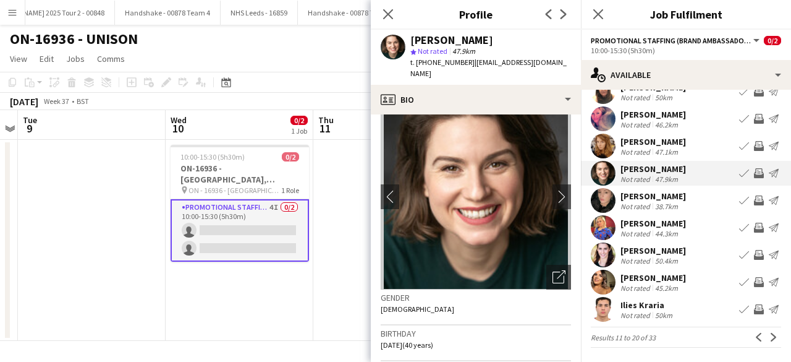
scroll to position [0, 0]
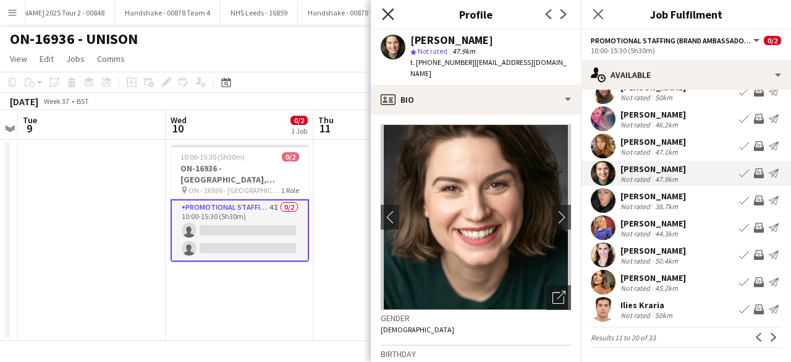
click at [387, 16] on icon at bounding box center [388, 14] width 12 height 12
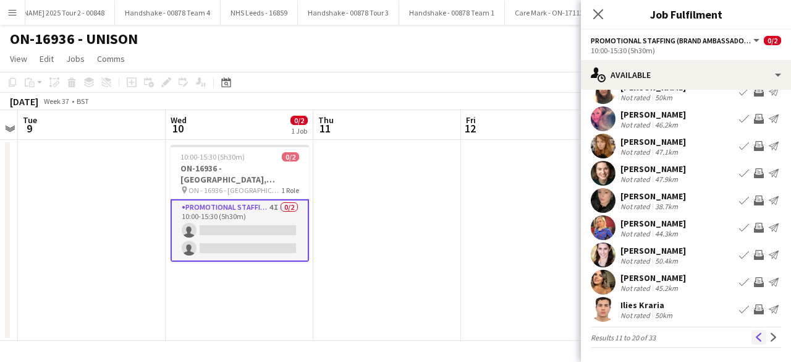
click at [754, 336] on button "Previous" at bounding box center [759, 337] width 15 height 15
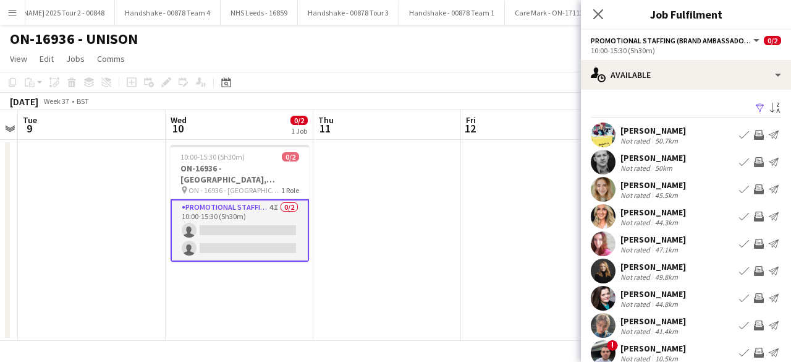
click at [603, 132] on app-user-avatar at bounding box center [603, 134] width 25 height 25
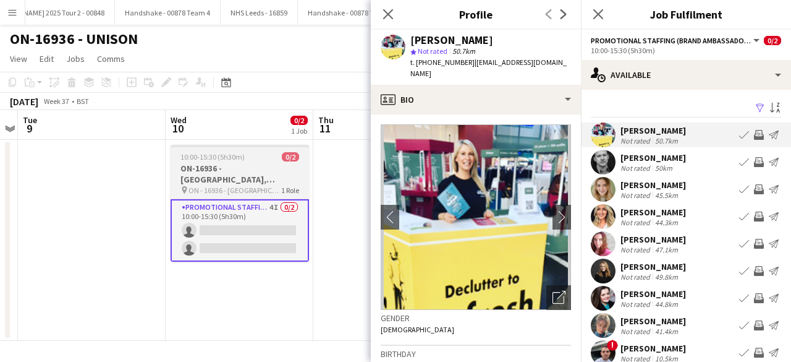
click at [262, 155] on div "10:00-15:30 (5h30m) 0/2" at bounding box center [240, 156] width 138 height 9
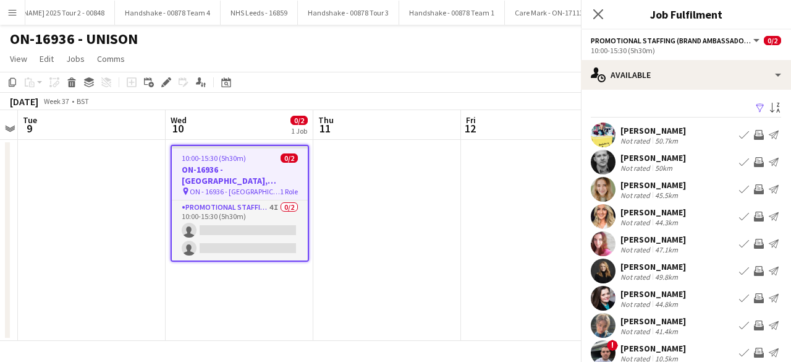
click at [262, 155] on div "10:00-15:30 (5h30m) 0/2" at bounding box center [240, 157] width 136 height 9
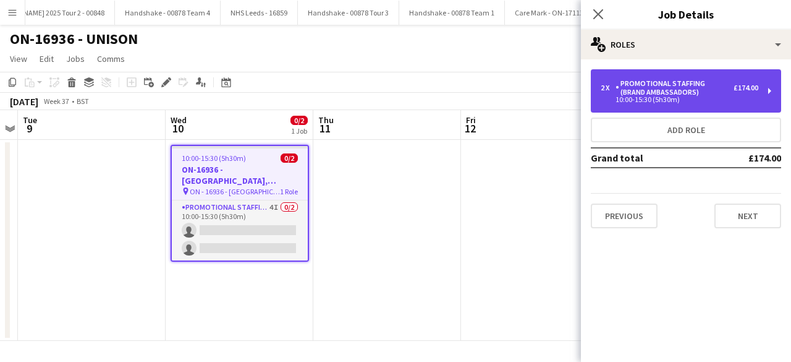
click at [710, 92] on div "Promotional Staffing (Brand Ambassadors)" at bounding box center [675, 87] width 118 height 17
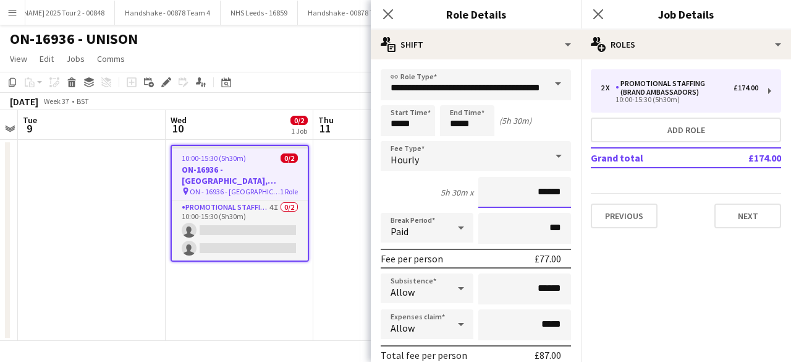
click at [538, 194] on input "******" at bounding box center [525, 192] width 93 height 31
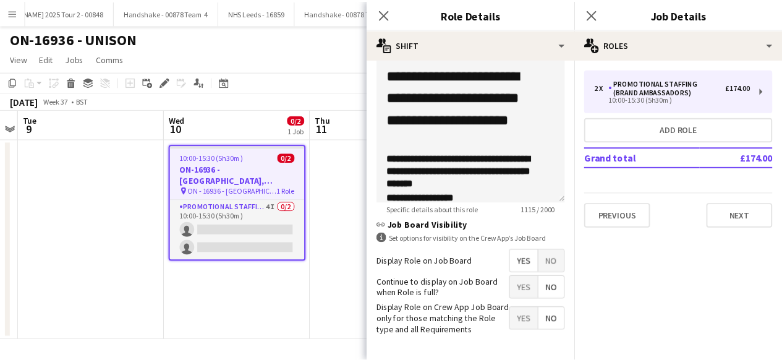
scroll to position [475, 0]
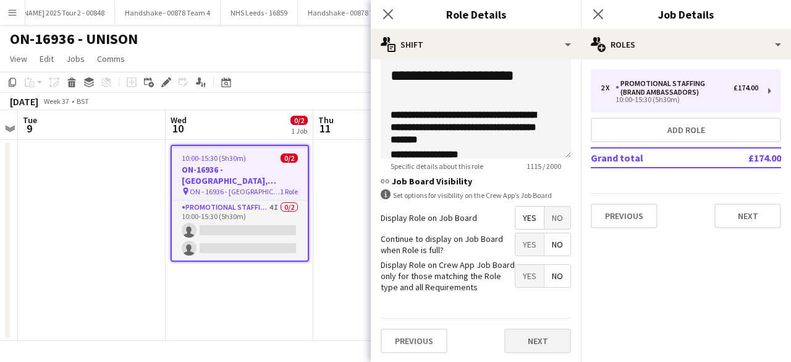
type input "******"
click at [522, 342] on button "Next" at bounding box center [538, 340] width 67 height 25
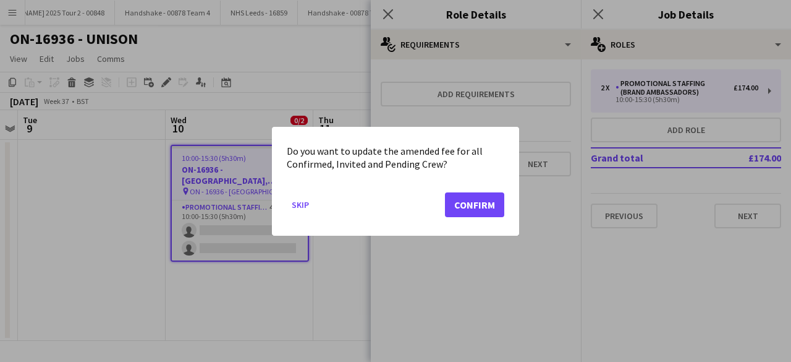
scroll to position [0, 0]
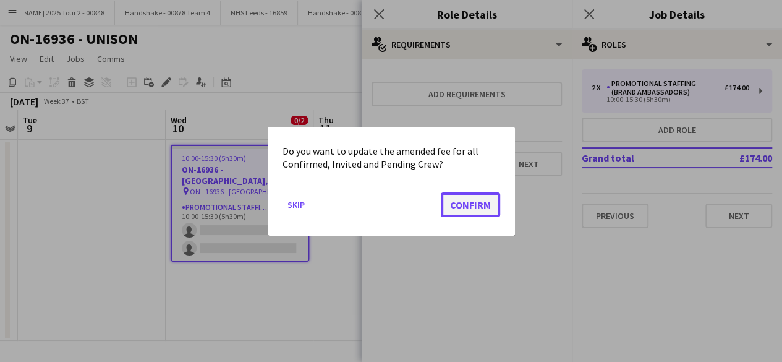
click at [472, 203] on button "Confirm" at bounding box center [470, 204] width 59 height 25
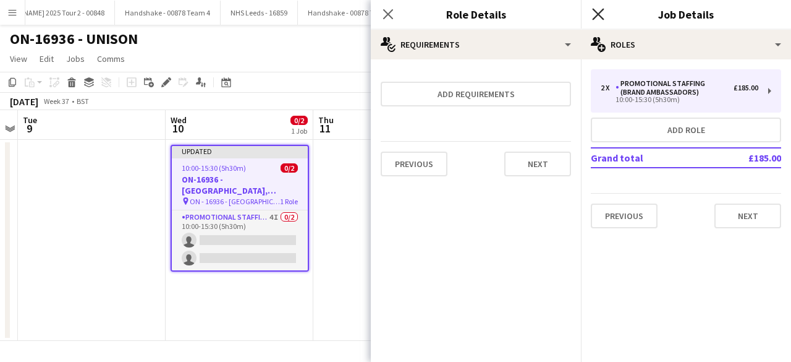
click at [595, 14] on icon "Close pop-in" at bounding box center [598, 14] width 12 height 12
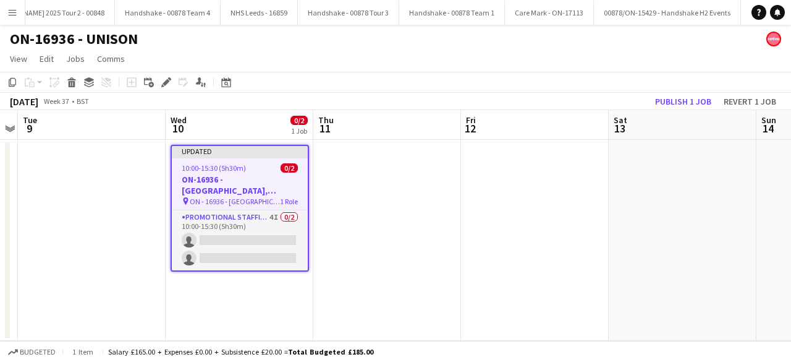
click at [398, 166] on app-date-cell at bounding box center [387, 240] width 148 height 201
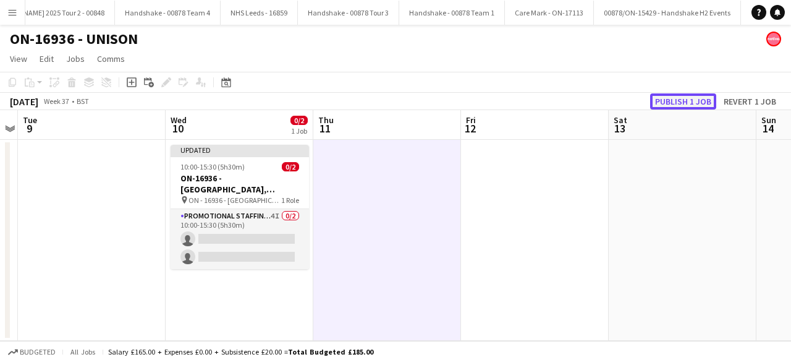
click at [689, 98] on button "Publish 1 job" at bounding box center [683, 101] width 66 height 16
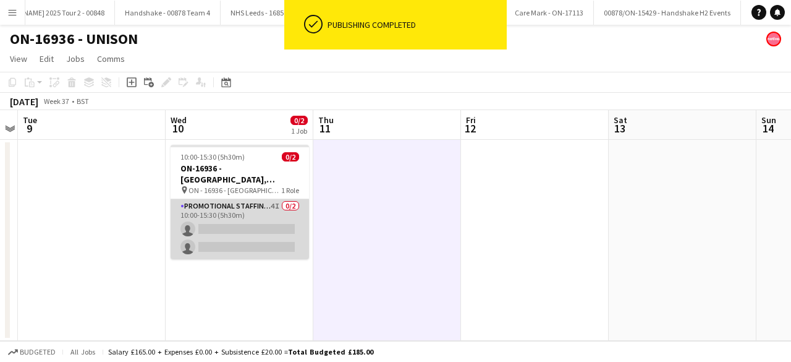
click at [258, 229] on app-card-role "Promotional Staffing (Brand Ambassadors) 4I 0/2 10:00-15:30 (5h30m) single-neut…" at bounding box center [240, 229] width 138 height 60
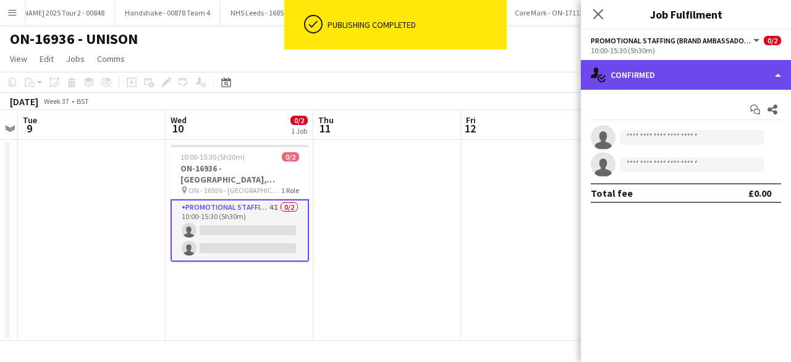
click at [696, 83] on div "single-neutral-actions-check-2 Confirmed" at bounding box center [686, 75] width 210 height 30
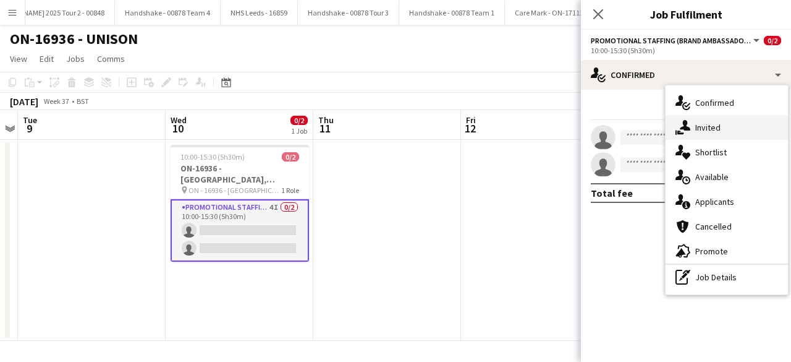
click at [718, 127] on span "Invited" at bounding box center [708, 127] width 25 height 11
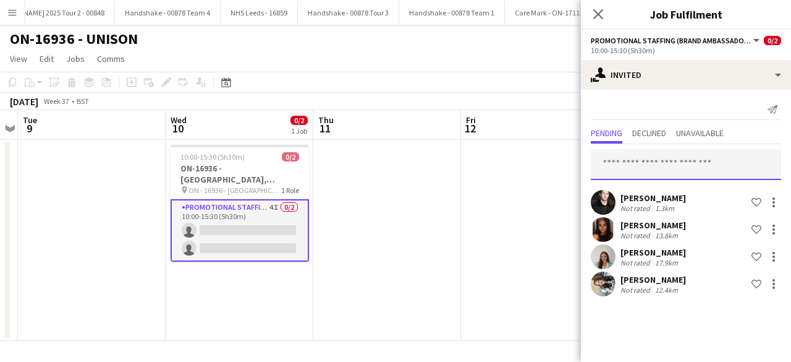
click at [666, 160] on input "text" at bounding box center [686, 164] width 190 height 31
type input "*"
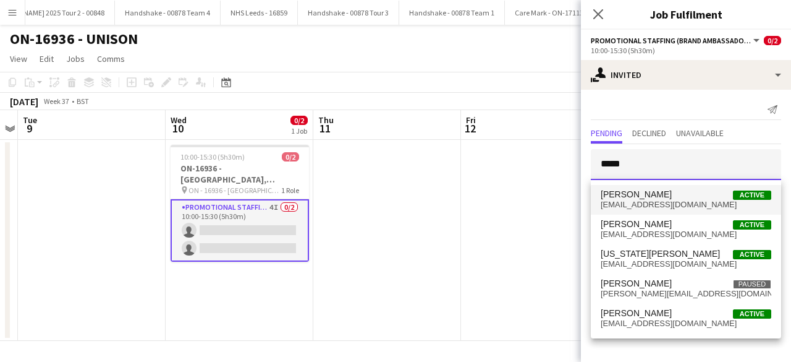
type input "*****"
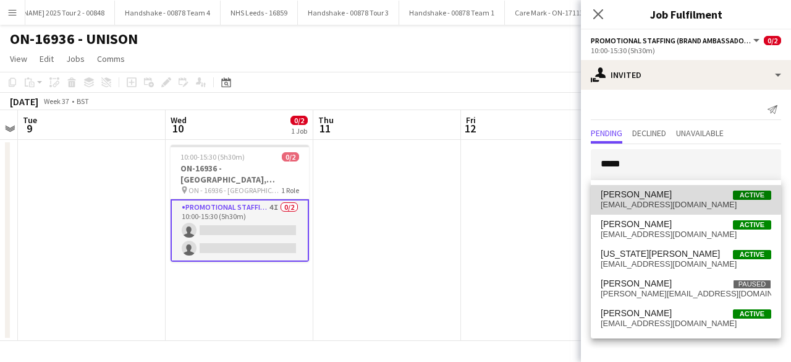
click at [656, 195] on span "Yvonne Smith Active" at bounding box center [686, 194] width 171 height 11
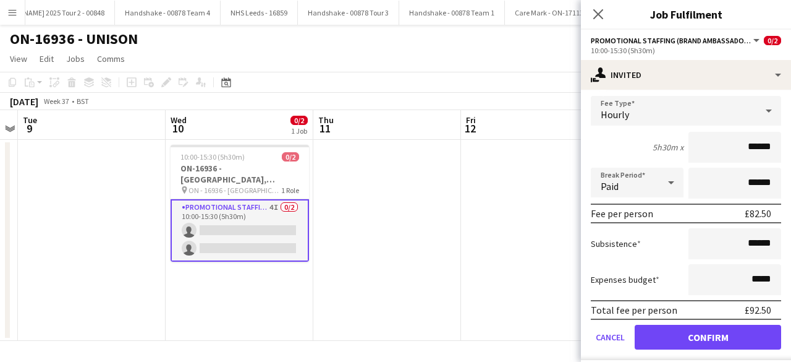
scroll to position [253, 0]
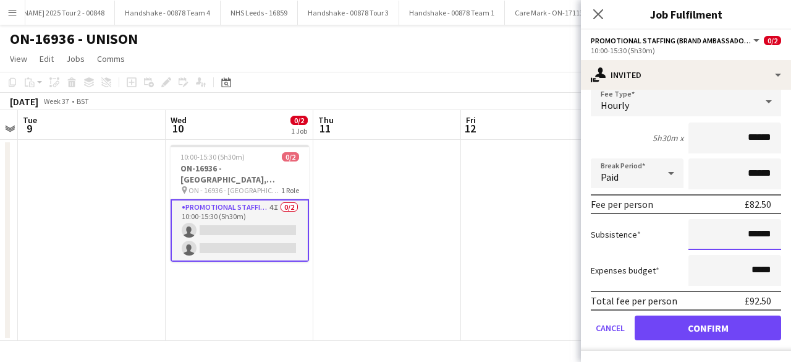
click at [741, 236] on input "******" at bounding box center [735, 234] width 93 height 31
type input "**"
type input "******"
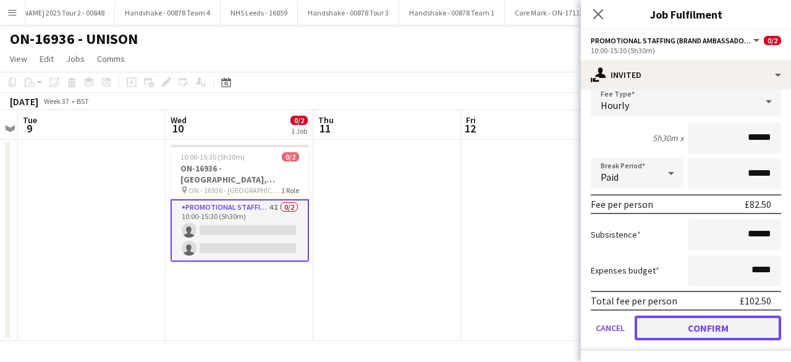
click at [710, 330] on button "Confirm" at bounding box center [708, 327] width 147 height 25
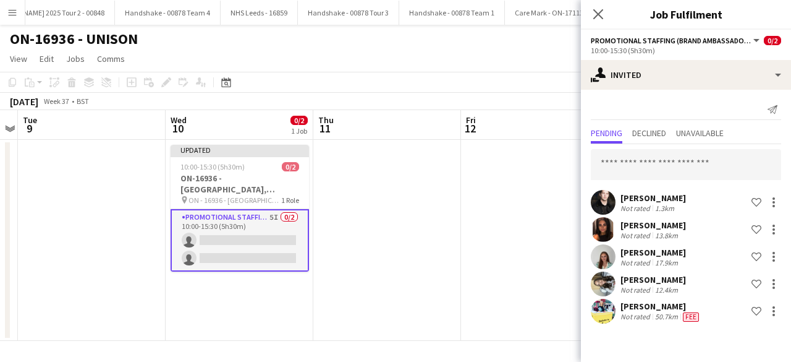
scroll to position [0, 0]
click at [392, 212] on app-date-cell at bounding box center [387, 240] width 148 height 201
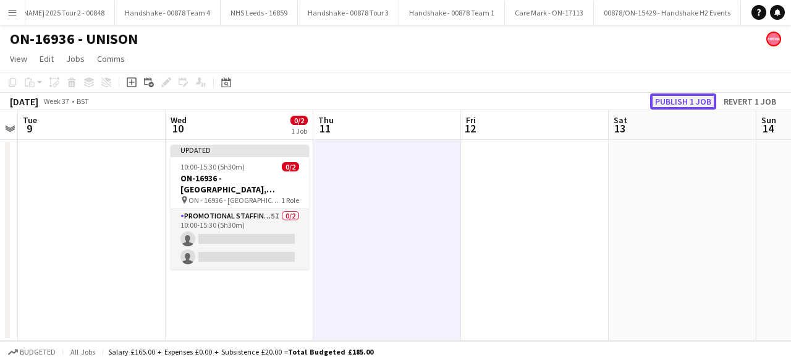
click at [679, 103] on button "Publish 1 job" at bounding box center [683, 101] width 66 height 16
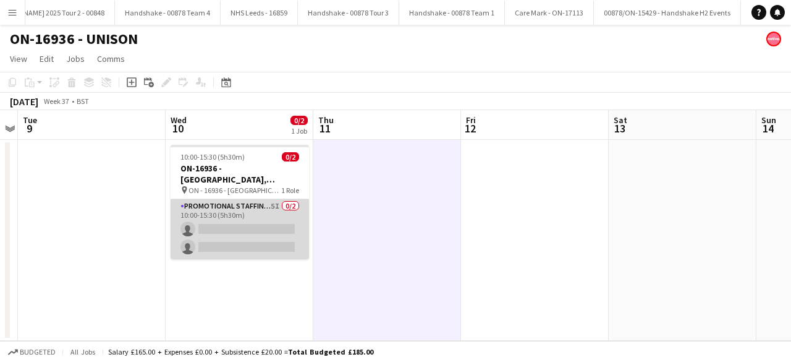
click at [264, 218] on app-card-role "Promotional Staffing (Brand Ambassadors) 5I 0/2 10:00-15:30 (5h30m) single-neut…" at bounding box center [240, 229] width 138 height 60
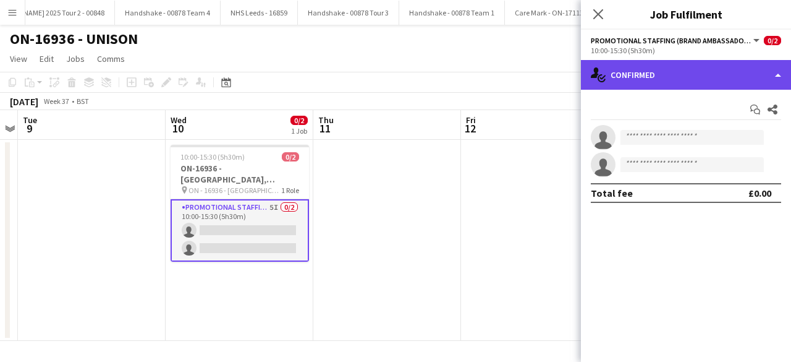
click at [692, 72] on div "single-neutral-actions-check-2 Confirmed" at bounding box center [686, 75] width 210 height 30
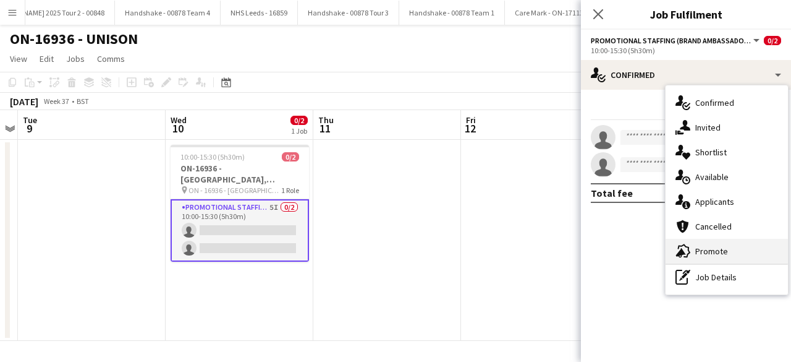
click at [709, 247] on span "Promote" at bounding box center [712, 250] width 33 height 11
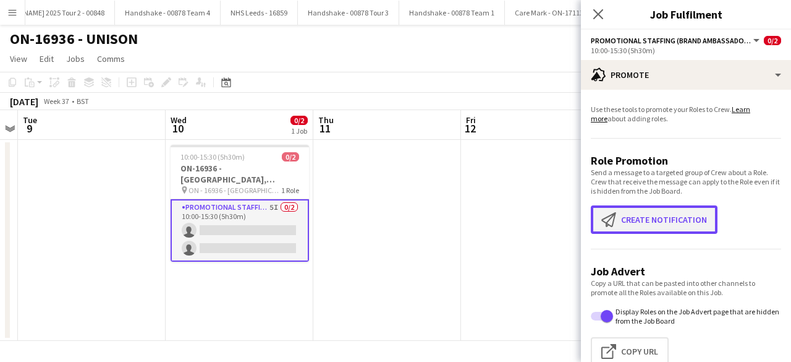
click at [660, 222] on button "Create notification Create notification" at bounding box center [654, 219] width 127 height 28
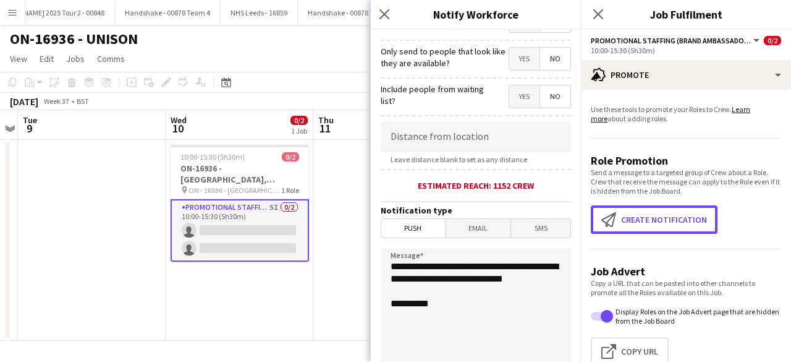
scroll to position [177, 0]
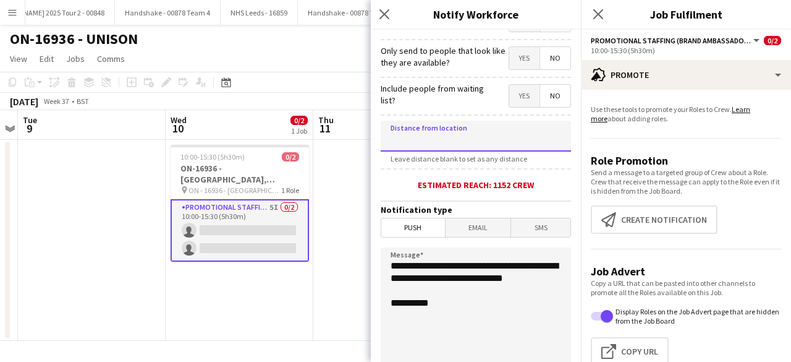
click at [462, 140] on input at bounding box center [476, 136] width 190 height 31
type input "*****"
click at [479, 226] on span "Email" at bounding box center [479, 227] width 66 height 19
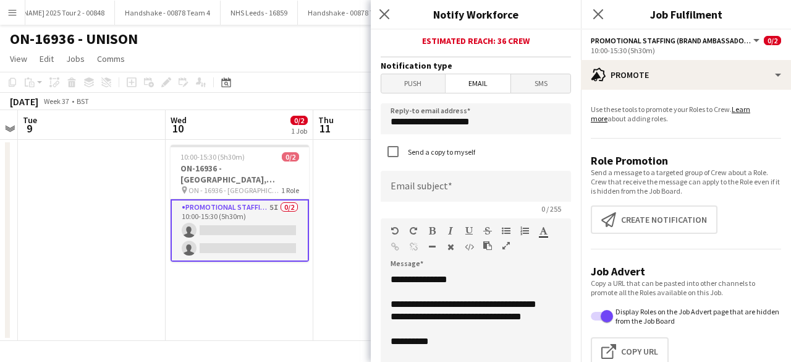
scroll to position [322, 0]
click at [456, 187] on input at bounding box center [476, 185] width 190 height 31
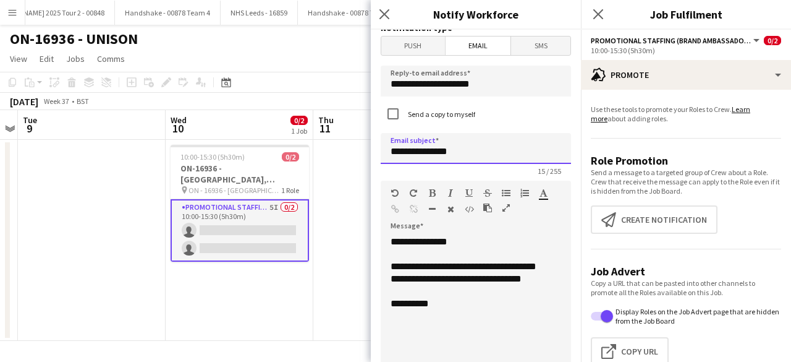
scroll to position [367, 0]
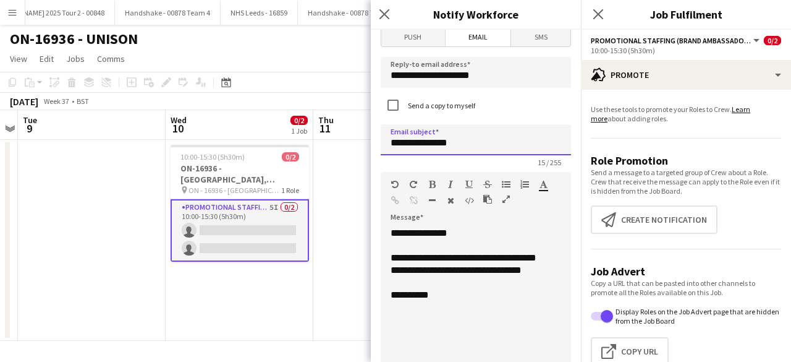
type input "**********"
click at [464, 308] on div "**********" at bounding box center [471, 301] width 181 height 148
click at [474, 326] on div "**********" at bounding box center [471, 319] width 161 height 12
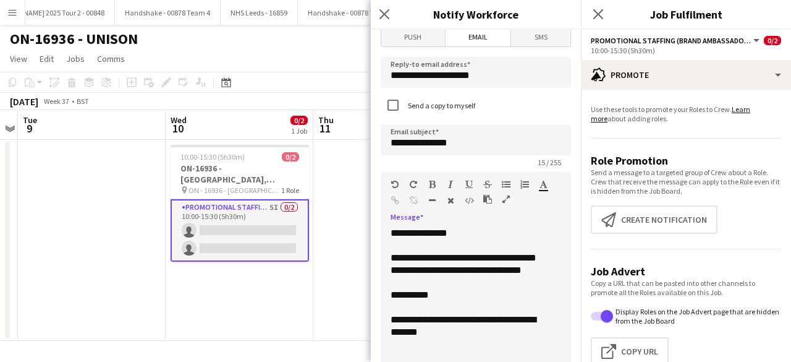
click at [469, 338] on div "**********" at bounding box center [471, 325] width 161 height 25
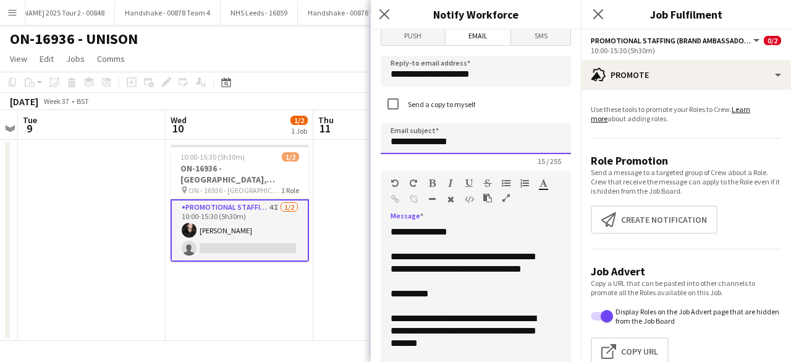
click at [420, 141] on input "**********" at bounding box center [476, 138] width 190 height 31
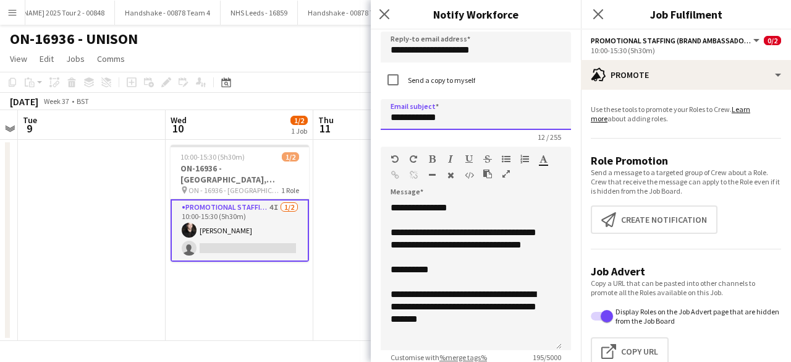
scroll to position [394, 0]
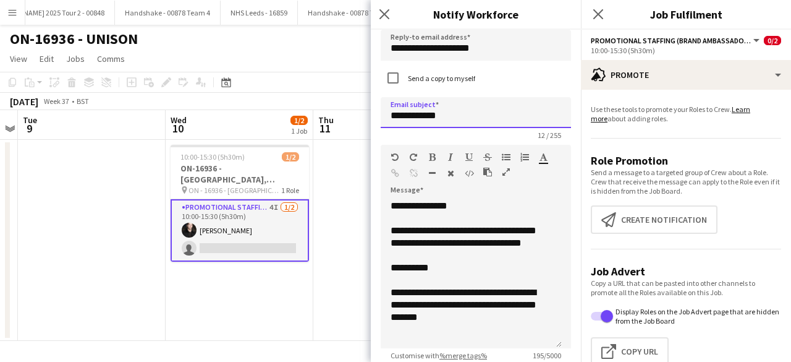
type input "**********"
click at [469, 307] on div "**********" at bounding box center [471, 304] width 161 height 37
click at [445, 319] on div "**********" at bounding box center [471, 304] width 161 height 37
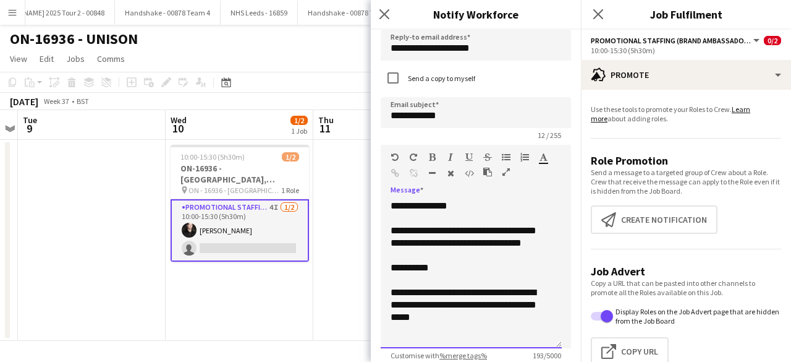
click at [458, 323] on div "**********" at bounding box center [471, 304] width 161 height 37
click at [451, 306] on div "**********" at bounding box center [471, 304] width 161 height 37
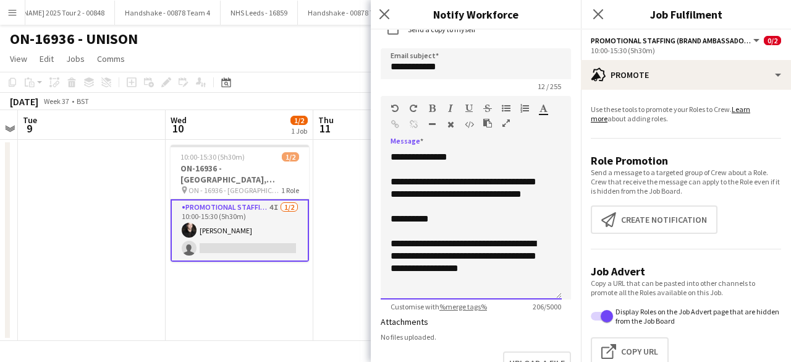
scroll to position [444, 0]
click at [521, 274] on div "**********" at bounding box center [471, 255] width 161 height 37
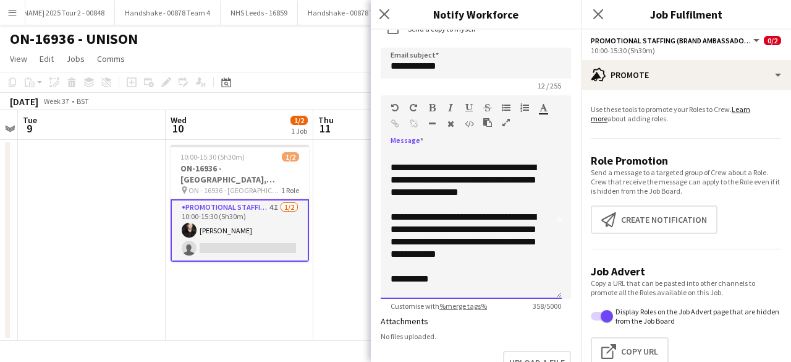
scroll to position [88, 0]
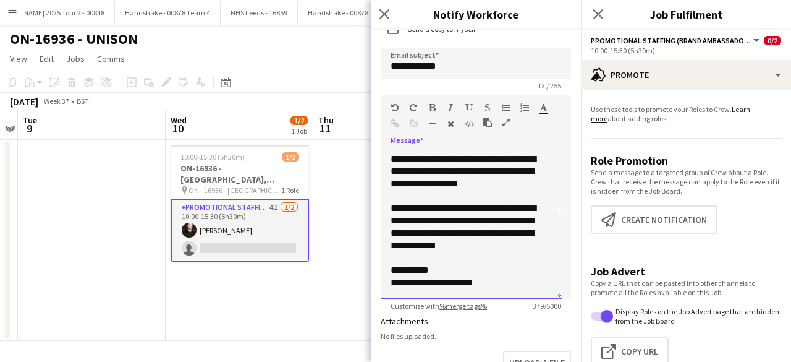
click at [425, 276] on div "**********" at bounding box center [466, 270] width 151 height 12
click at [489, 288] on div "**********" at bounding box center [466, 282] width 151 height 12
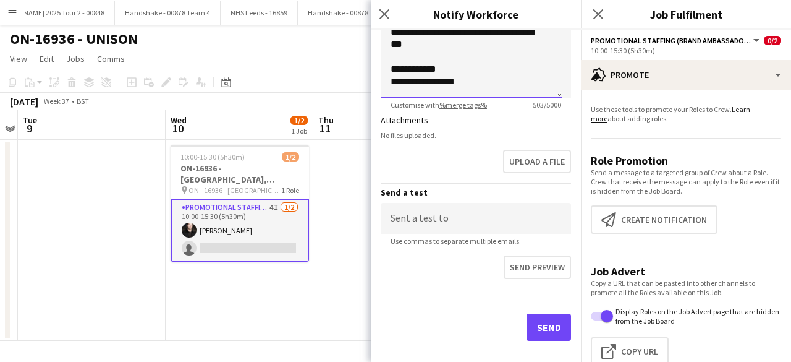
scroll to position [658, 0]
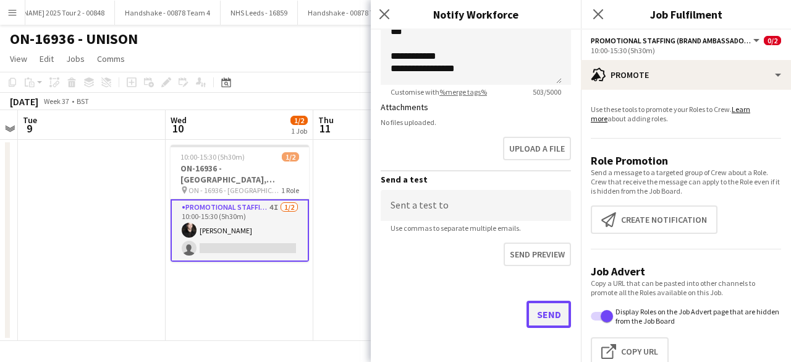
click at [532, 310] on button "Send" at bounding box center [549, 313] width 45 height 27
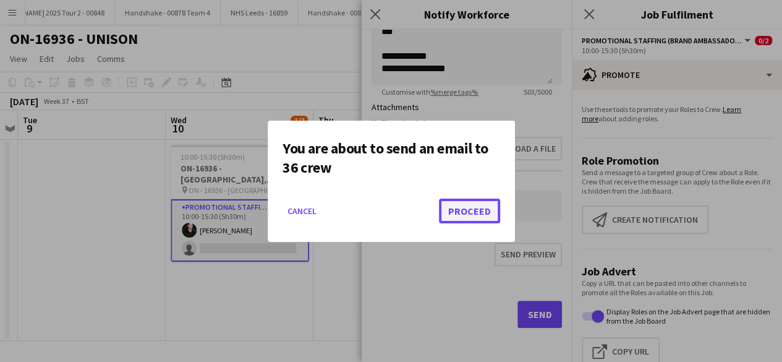
click at [471, 210] on button "Proceed" at bounding box center [469, 210] width 61 height 25
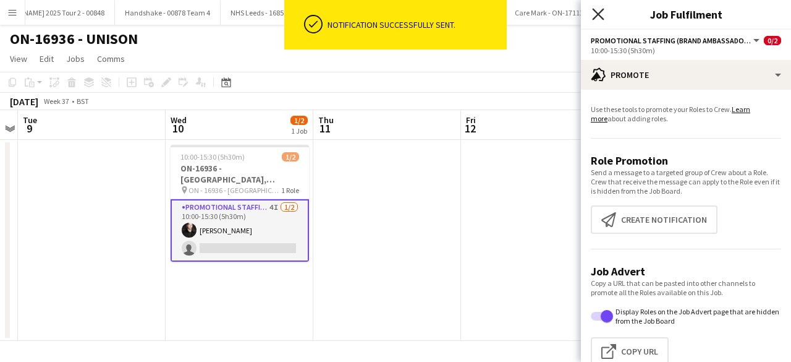
click at [597, 12] on icon at bounding box center [598, 14] width 12 height 12
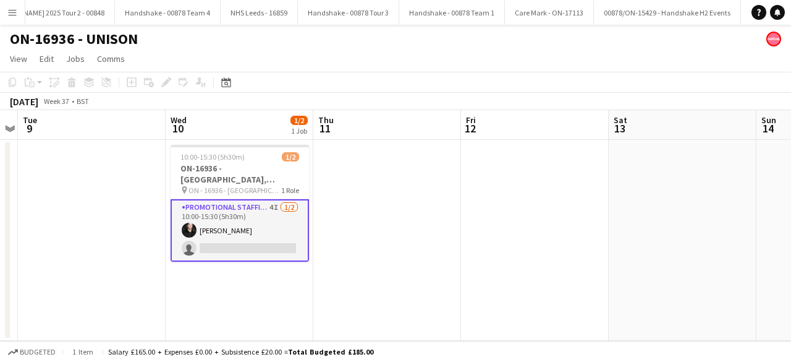
click at [423, 229] on app-date-cell at bounding box center [387, 240] width 148 height 201
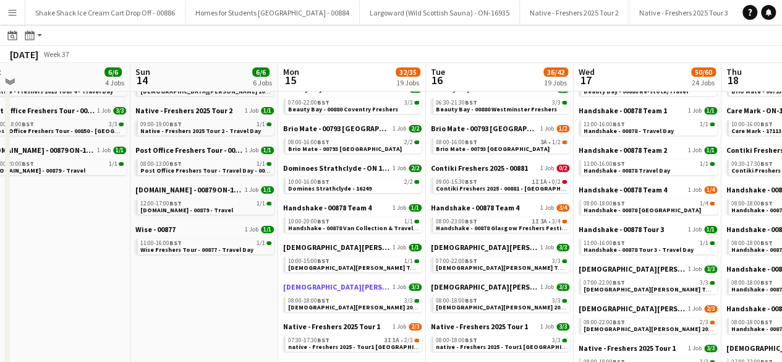
scroll to position [104, 0]
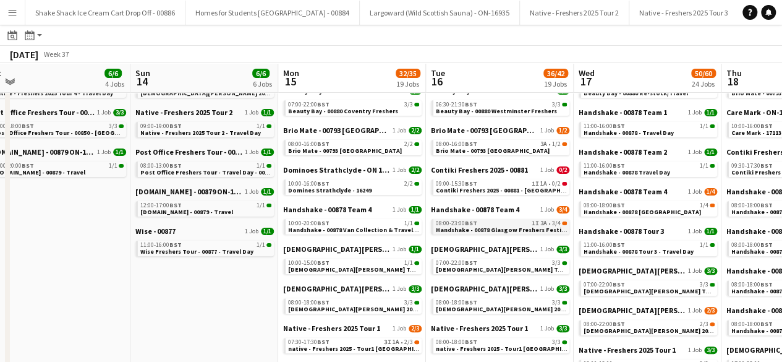
click at [514, 226] on span "Handshake - 00878 Glasgow Freshers Festival" at bounding box center [503, 230] width 134 height 8
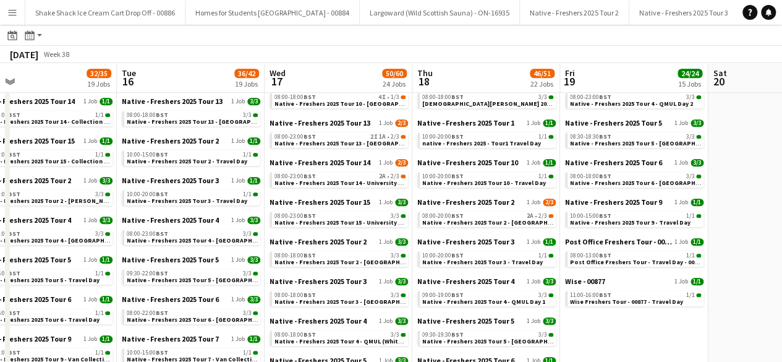
scroll to position [412, 0]
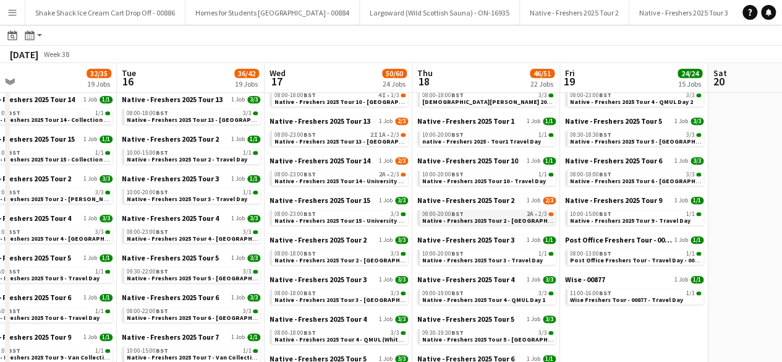
click at [483, 214] on div "08:00-20:00 BST 2A • 2/3" at bounding box center [487, 214] width 131 height 6
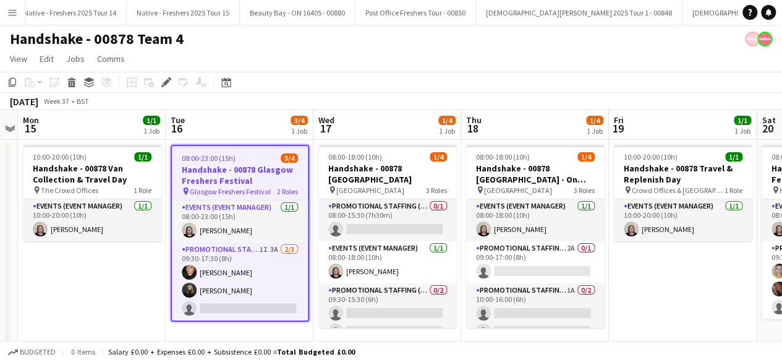
scroll to position [0, 1723]
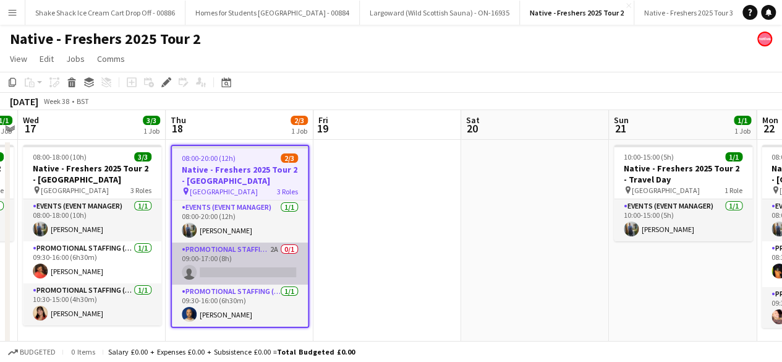
click at [258, 259] on app-card-role "Promotional Staffing (Brand Ambassadors) 2A 0/1 09:00-17:00 (8h) single-neutral…" at bounding box center [240, 263] width 136 height 42
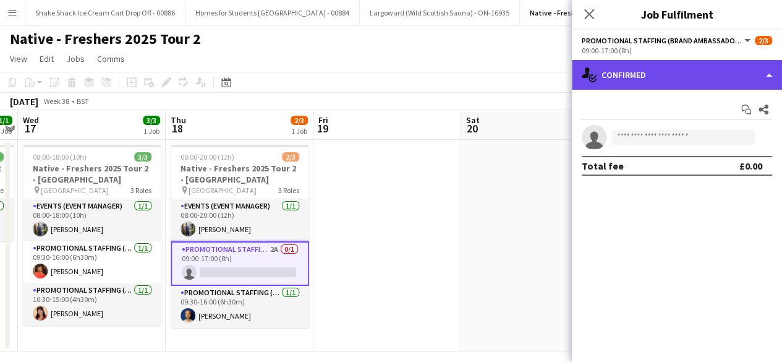
click at [657, 77] on div "single-neutral-actions-check-2 Confirmed" at bounding box center [677, 75] width 210 height 30
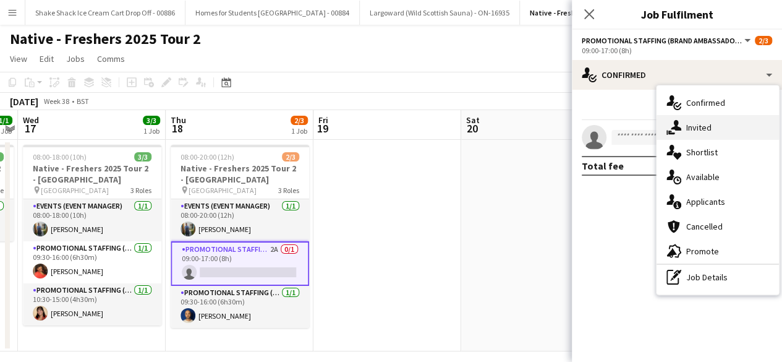
click at [719, 129] on div "single-neutral-actions-share-1 Invited" at bounding box center [718, 127] width 122 height 25
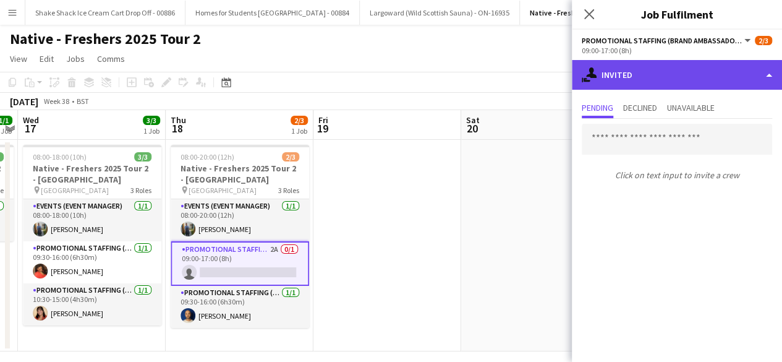
click at [691, 66] on div "single-neutral-actions-share-1 Invited" at bounding box center [677, 75] width 210 height 30
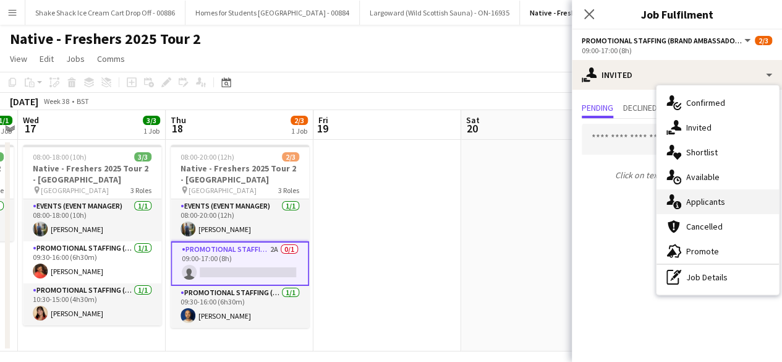
click at [702, 197] on span "Applicants" at bounding box center [705, 201] width 39 height 11
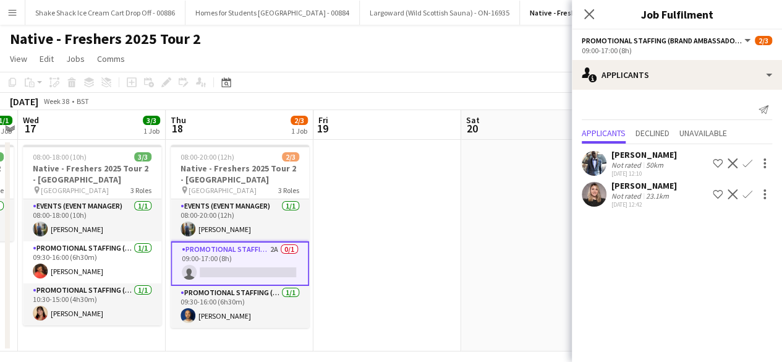
click at [575, 192] on div "Ashleigh-Sue Moore Not rated 23.1km 02-09-2025 12:42 Shortlist crew Decline Con…" at bounding box center [677, 194] width 210 height 28
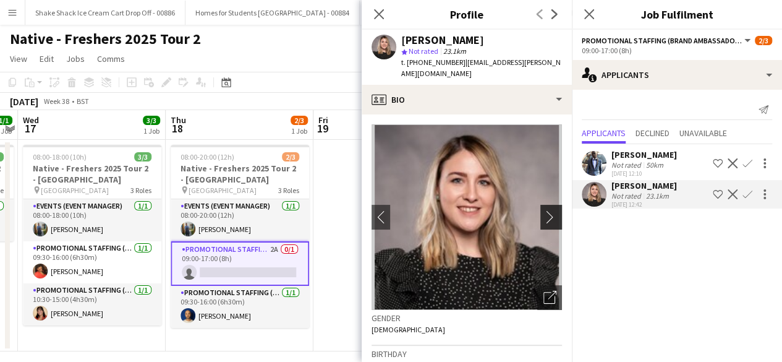
click at [540, 205] on button "chevron-right" at bounding box center [552, 217] width 25 height 25
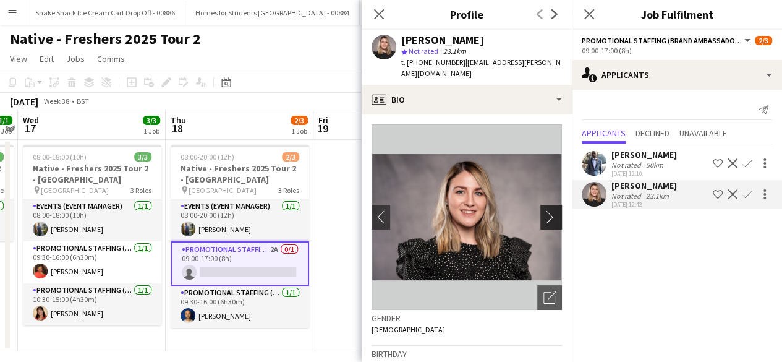
click at [540, 205] on button "chevron-right" at bounding box center [552, 217] width 25 height 25
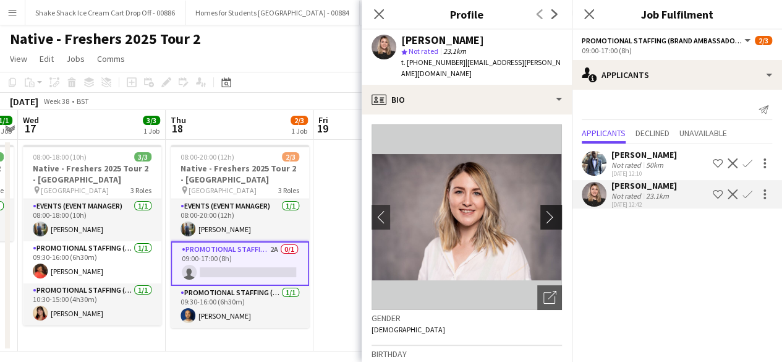
click at [540, 205] on button "chevron-right" at bounding box center [552, 217] width 25 height 25
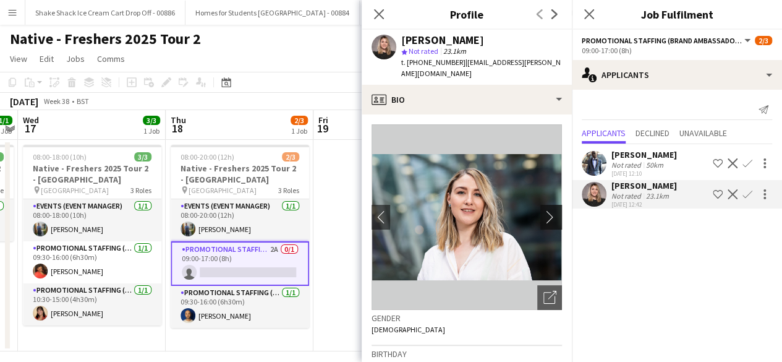
click at [540, 205] on button "chevron-right" at bounding box center [552, 217] width 25 height 25
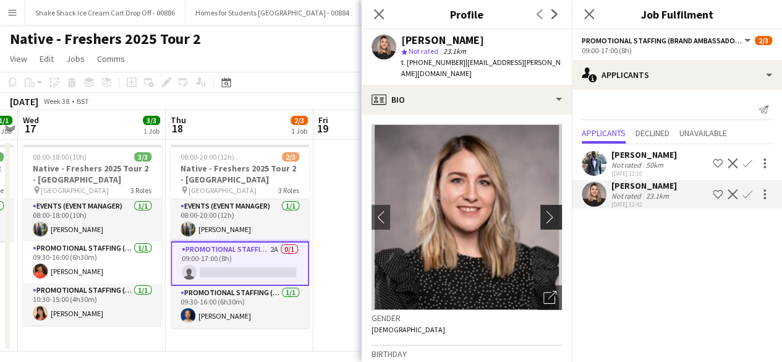
click at [540, 205] on button "chevron-right" at bounding box center [552, 217] width 25 height 25
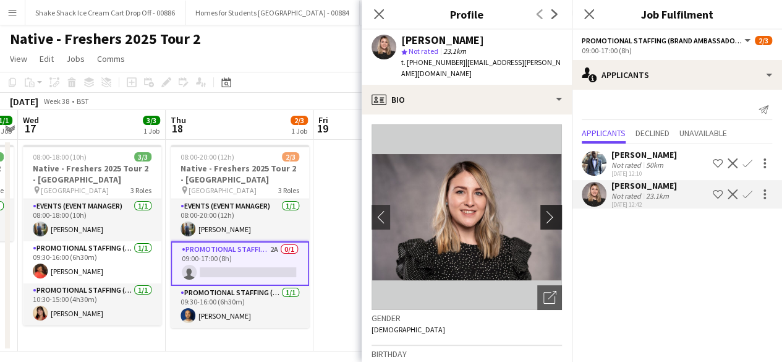
click at [540, 205] on button "chevron-right" at bounding box center [552, 217] width 25 height 25
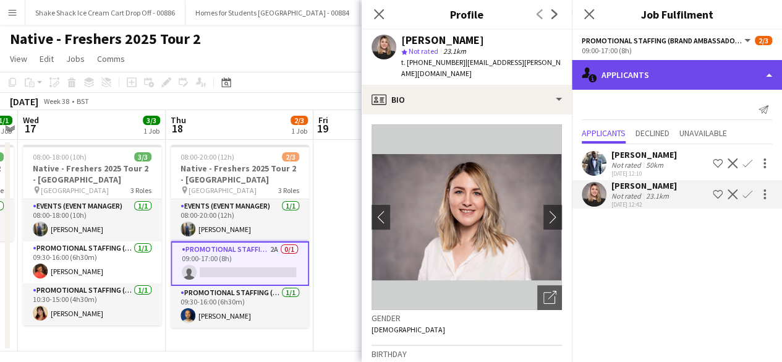
click at [696, 81] on div "single-neutral-actions-information Applicants" at bounding box center [677, 75] width 210 height 30
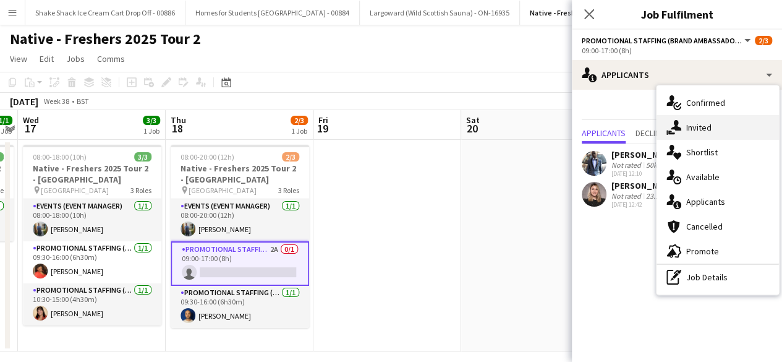
click at [712, 119] on div "single-neutral-actions-share-1 Invited" at bounding box center [718, 127] width 122 height 25
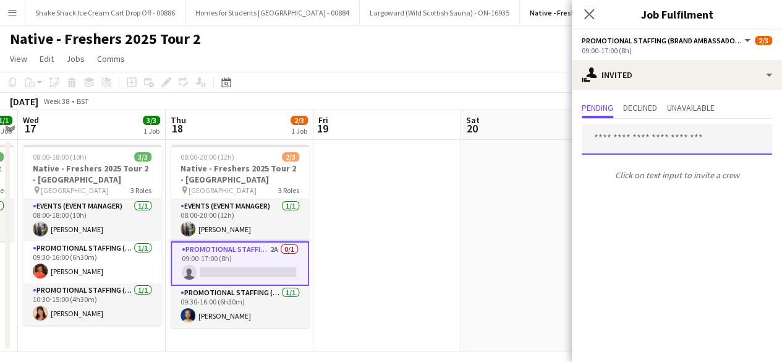
click at [669, 132] on input "text" at bounding box center [677, 139] width 190 height 31
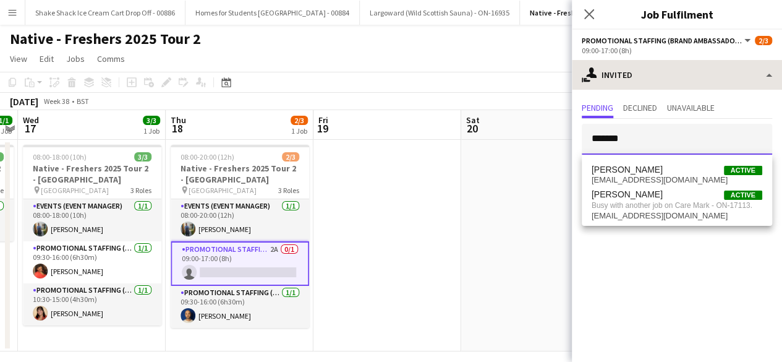
type input "*******"
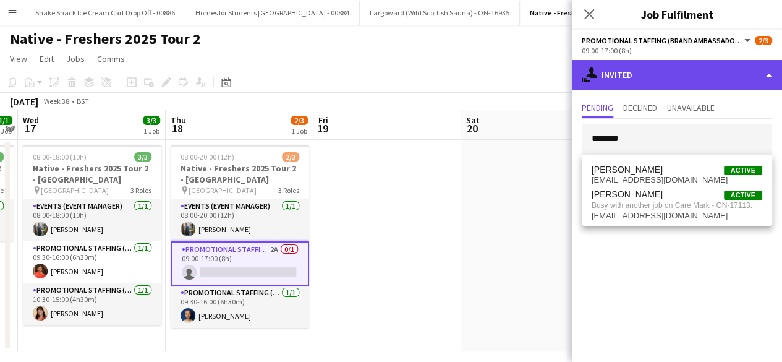
click at [637, 69] on div "single-neutral-actions-share-1 Invited" at bounding box center [677, 75] width 210 height 30
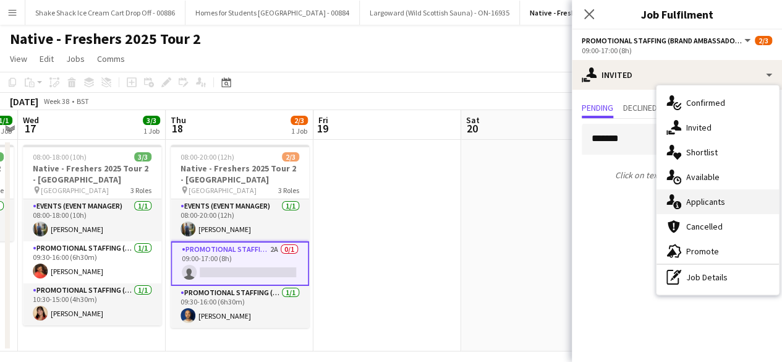
click at [699, 198] on span "Applicants" at bounding box center [705, 201] width 39 height 11
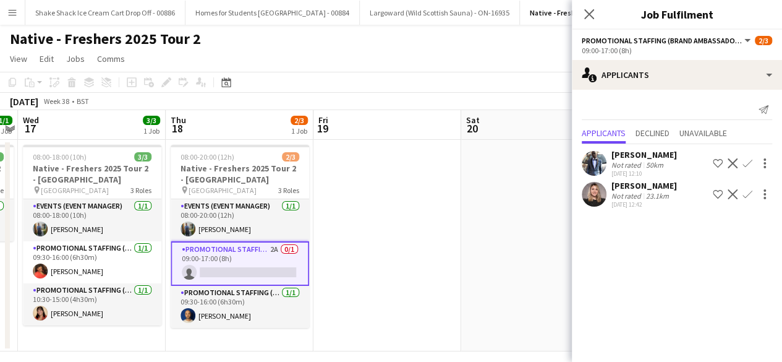
click at [747, 192] on app-icon "Confirm" at bounding box center [748, 194] width 10 height 10
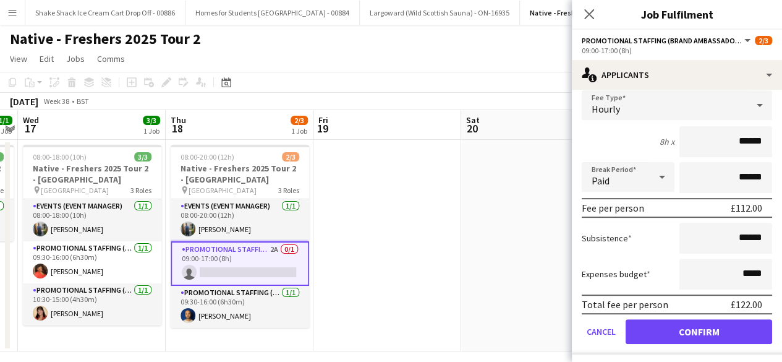
scroll to position [138, 0]
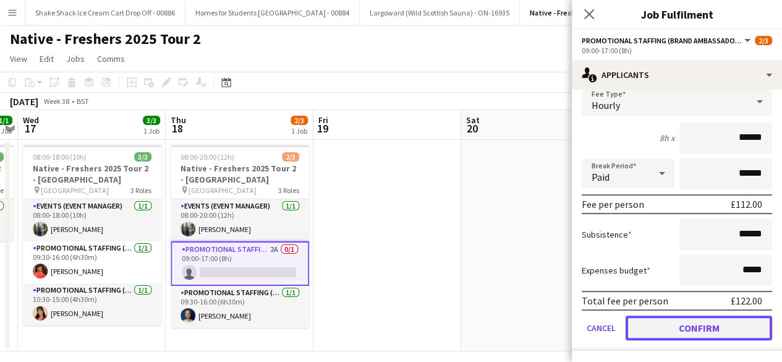
click at [683, 323] on button "Confirm" at bounding box center [699, 327] width 147 height 25
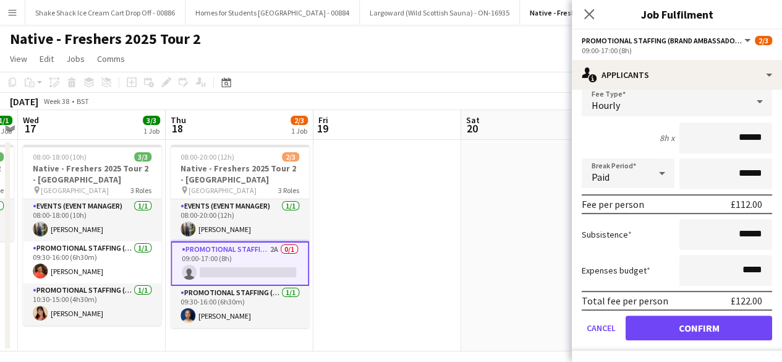
scroll to position [0, 0]
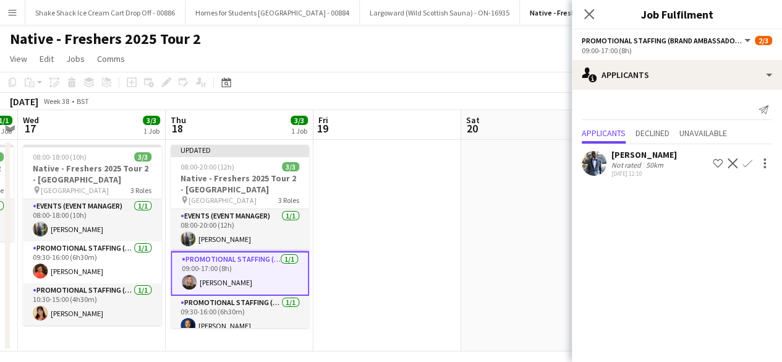
click at [498, 231] on app-date-cell at bounding box center [535, 245] width 148 height 211
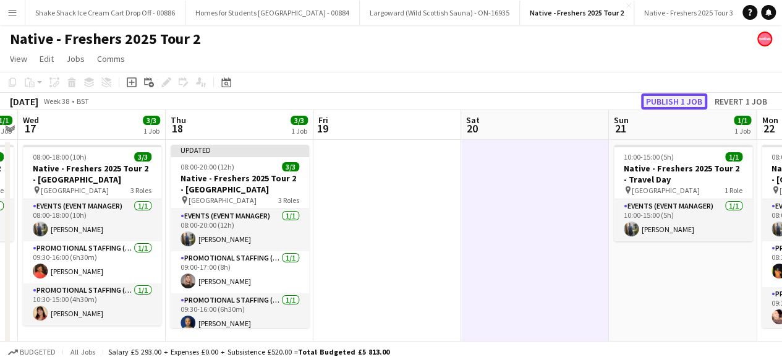
click at [677, 100] on button "Publish 1 job" at bounding box center [674, 101] width 66 height 16
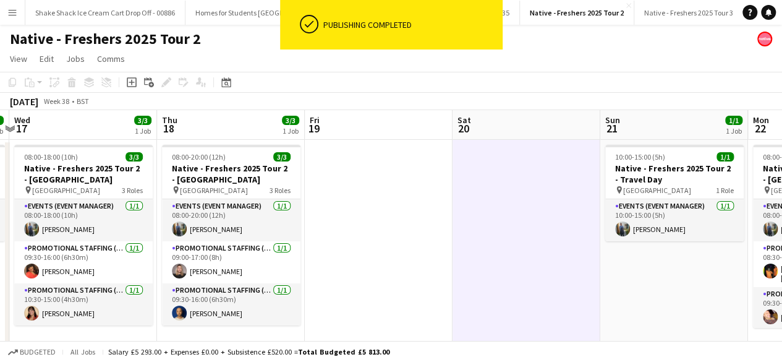
scroll to position [0, 332]
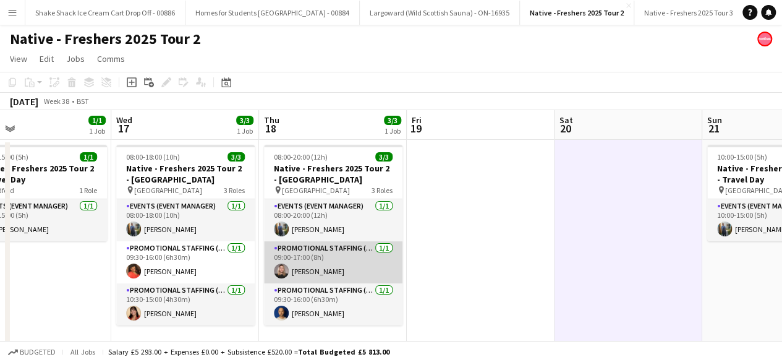
click at [352, 268] on app-card-role "Promotional Staffing (Brand Ambassadors) 1/1 09:00-17:00 (8h) Ashleigh-Sue Moore" at bounding box center [333, 262] width 138 height 42
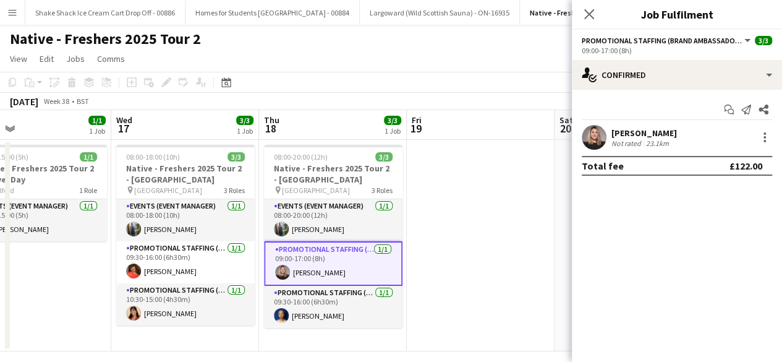
click at [596, 130] on app-user-avatar at bounding box center [594, 137] width 25 height 25
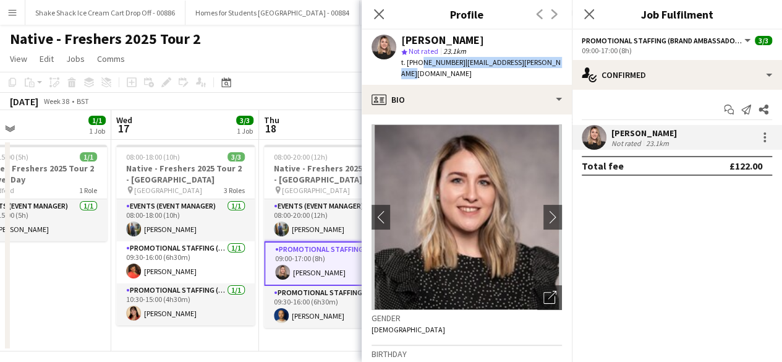
drag, startPoint x: 417, startPoint y: 62, endPoint x: 566, endPoint y: 59, distance: 149.0
click at [566, 59] on div "Ashleigh-Sue Moore star Not rated 23.1km t. +447802773364 | ashleighsue.moore@y…" at bounding box center [467, 57] width 210 height 55
copy div "7802773364 | ashleighsue.moore@yahoo.com"
click at [592, 14] on icon "Close pop-in" at bounding box center [589, 14] width 12 height 12
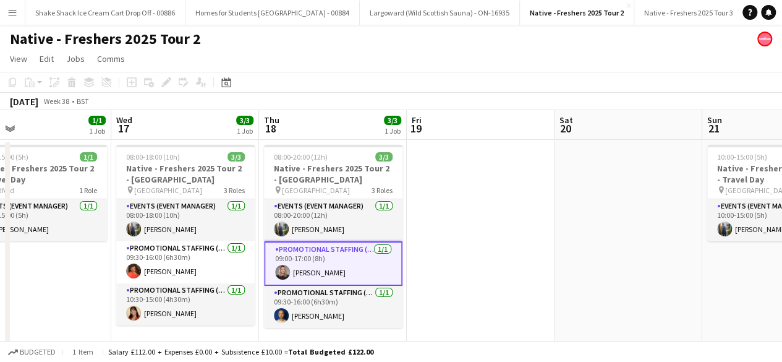
click at [511, 259] on app-date-cell at bounding box center [481, 245] width 148 height 211
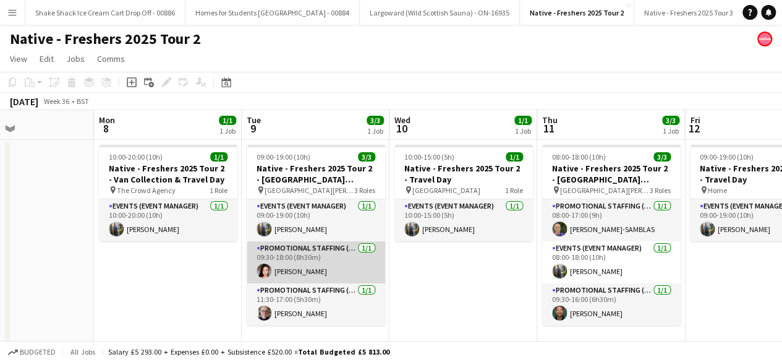
scroll to position [0, 523]
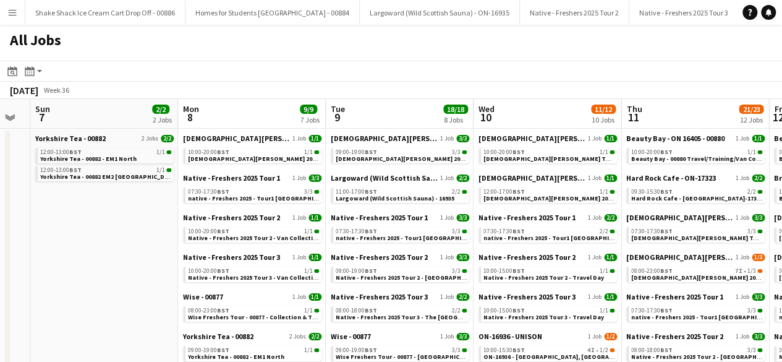
scroll to position [0, 563]
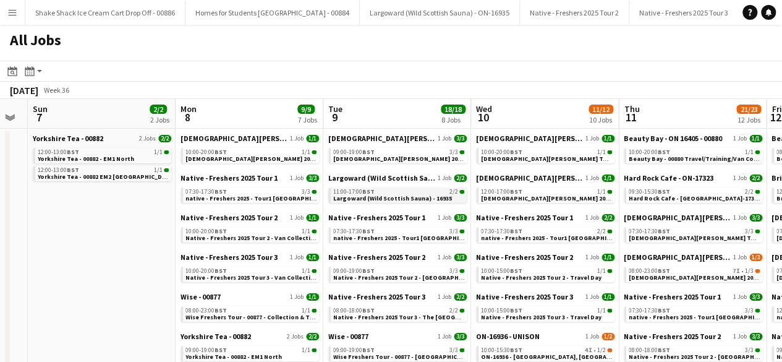
click at [397, 194] on span "Largoward (Wild Scottish Sauna) - 16935" at bounding box center [392, 198] width 119 height 8
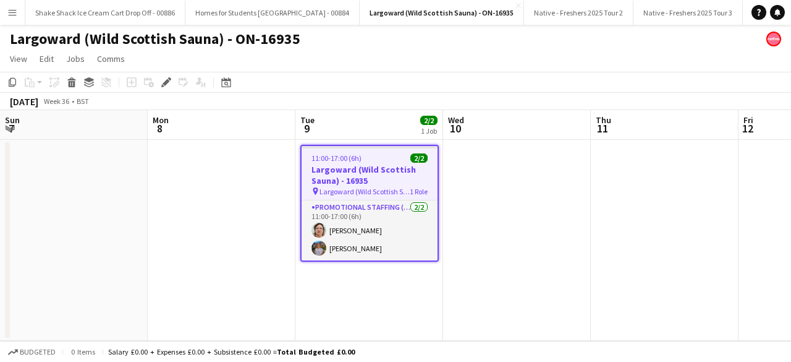
scroll to position [0, 425]
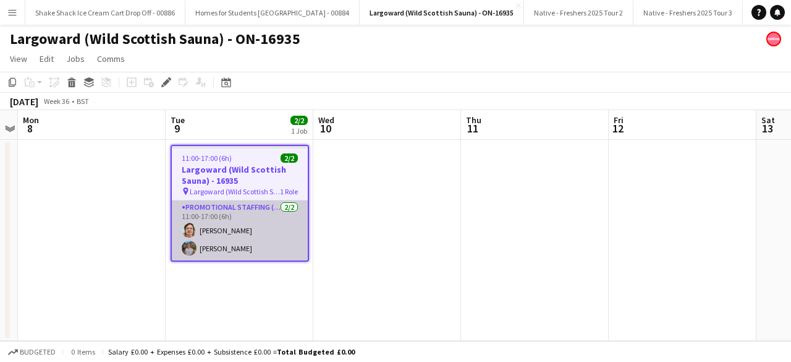
click at [263, 241] on app-card-role "Promotional Staffing (Brand Ambassadors) [DATE] 11:00-17:00 (6h) [PERSON_NAME] …" at bounding box center [240, 230] width 136 height 60
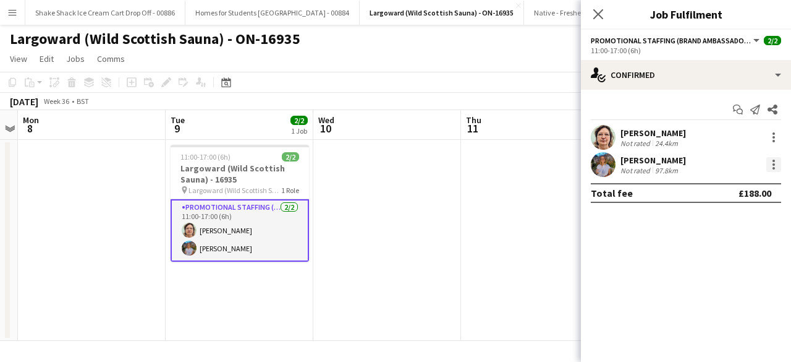
click at [780, 163] on div at bounding box center [774, 164] width 15 height 15
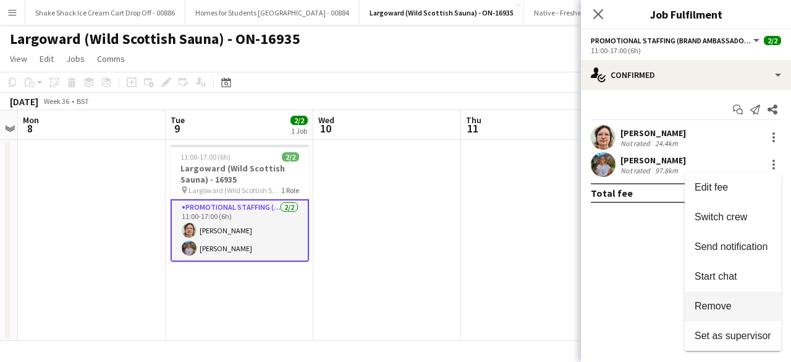
click at [723, 302] on span "Remove" at bounding box center [713, 305] width 37 height 11
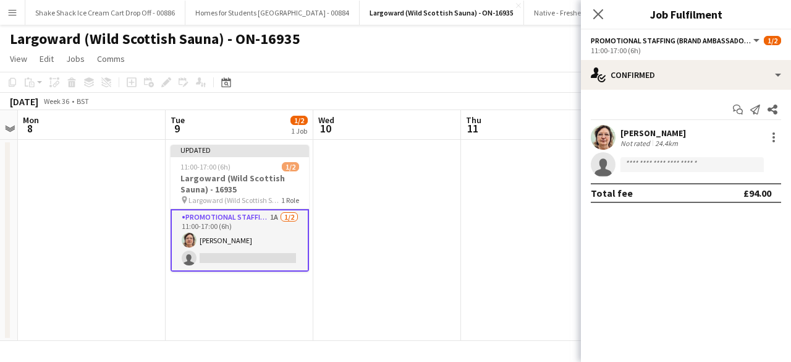
click at [424, 193] on app-date-cell at bounding box center [387, 240] width 148 height 201
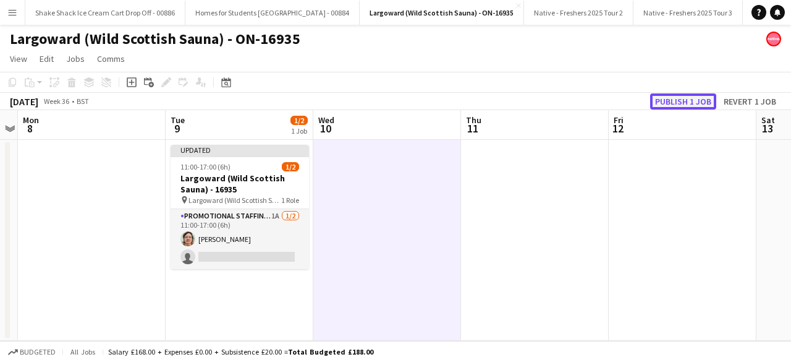
click at [692, 96] on button "Publish 1 job" at bounding box center [683, 101] width 66 height 16
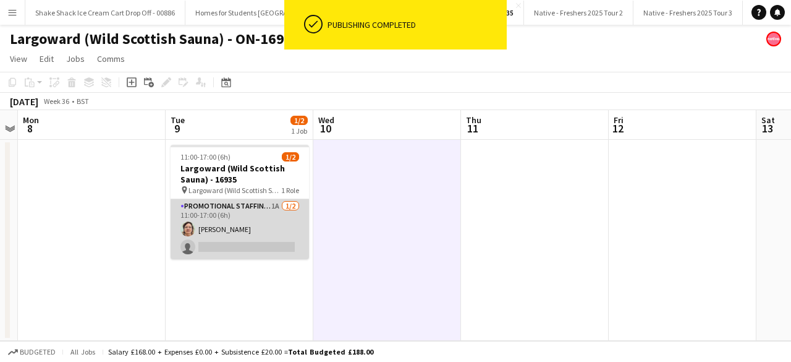
click at [253, 218] on app-card-role "Promotional Staffing (Brand Ambassadors) 1A [DATE] 11:00-17:00 (6h) [PERSON_NAM…" at bounding box center [240, 229] width 138 height 60
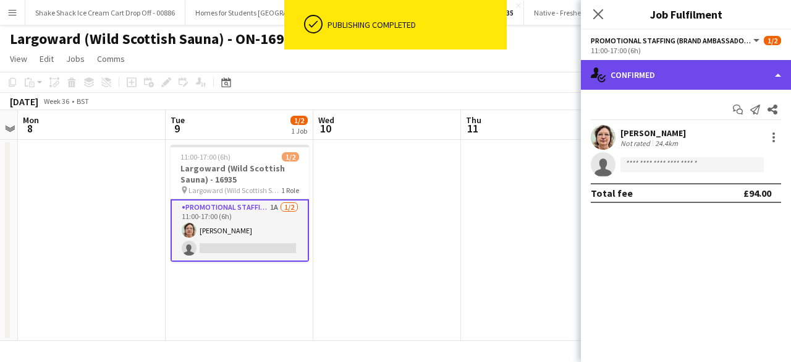
click at [705, 81] on div "single-neutral-actions-check-2 Confirmed" at bounding box center [686, 75] width 210 height 30
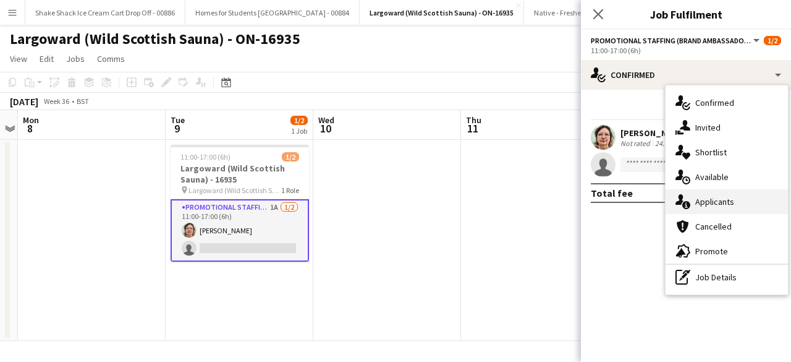
click at [713, 200] on span "Applicants" at bounding box center [715, 201] width 39 height 11
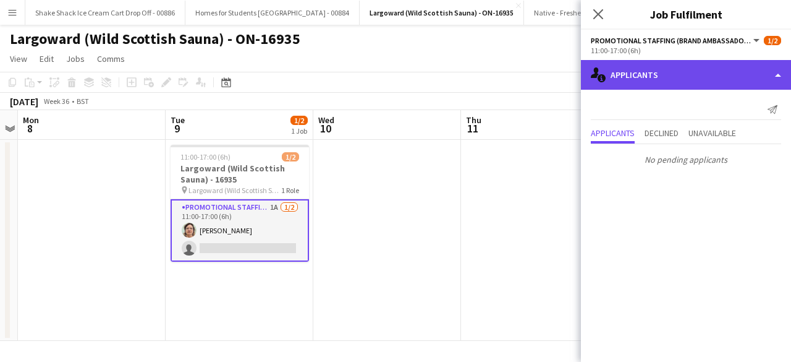
click at [688, 76] on div "single-neutral-actions-information Applicants" at bounding box center [686, 75] width 210 height 30
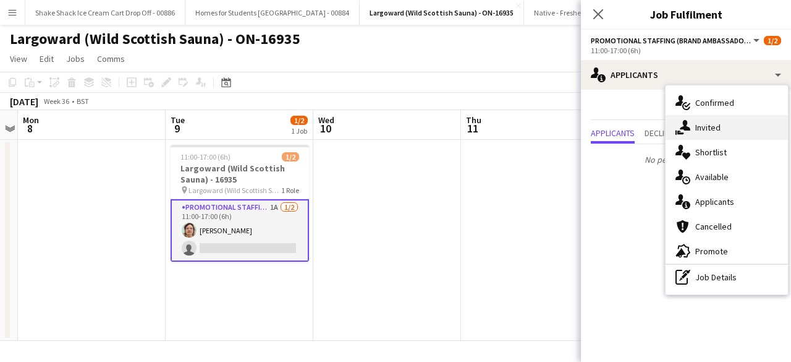
click at [724, 127] on div "single-neutral-actions-share-1 Invited" at bounding box center [727, 127] width 122 height 25
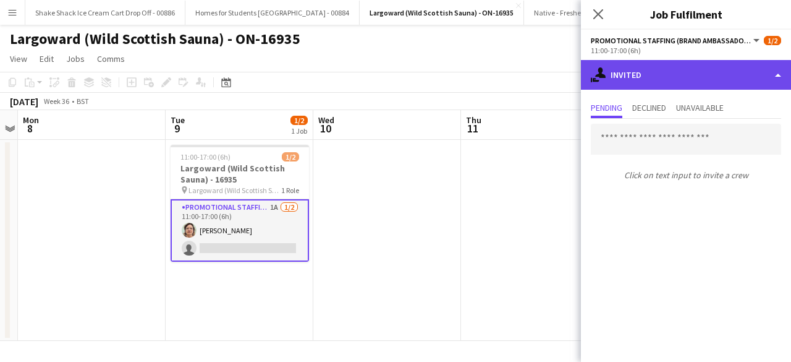
click at [665, 74] on div "single-neutral-actions-share-1 Invited" at bounding box center [686, 75] width 210 height 30
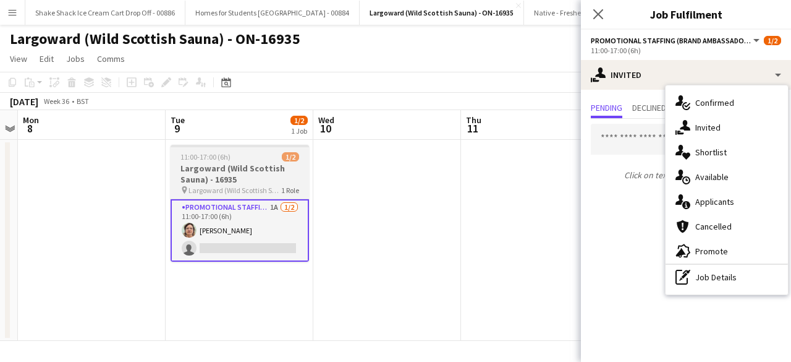
click at [264, 170] on h3 "Largoward (Wild Scottish Sauna) - 16935" at bounding box center [240, 174] width 138 height 22
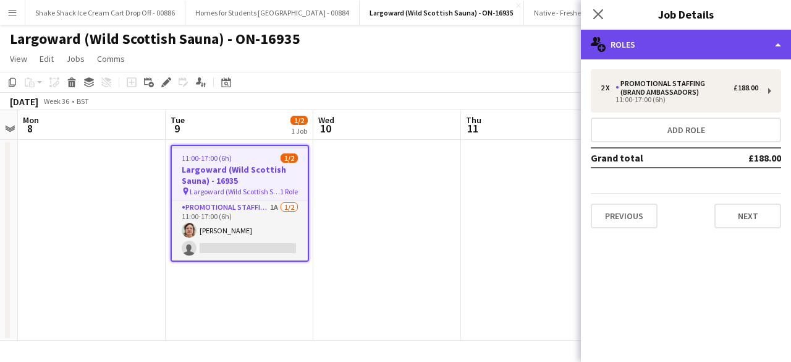
click at [681, 42] on div "multiple-users-add Roles" at bounding box center [686, 45] width 210 height 30
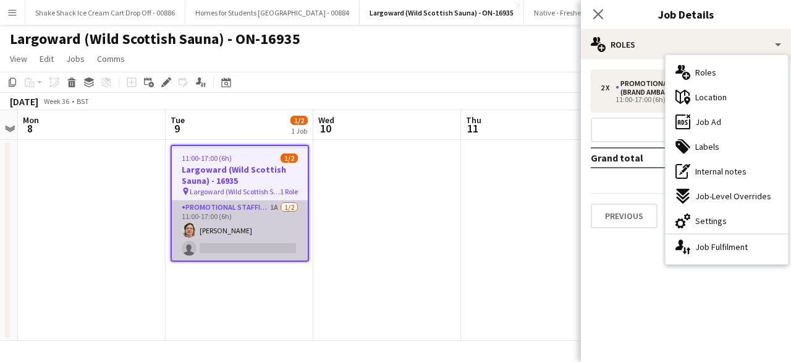
click at [258, 214] on app-card-role "Promotional Staffing (Brand Ambassadors) 1A [DATE] 11:00-17:00 (6h) [PERSON_NAM…" at bounding box center [240, 230] width 136 height 60
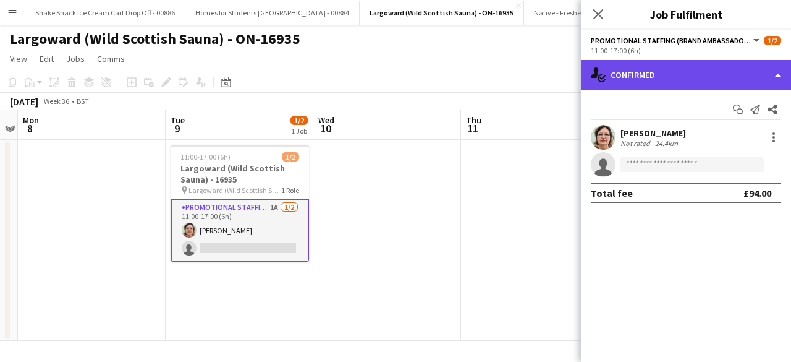
click at [716, 60] on div "single-neutral-actions-check-2 Confirmed" at bounding box center [686, 75] width 210 height 30
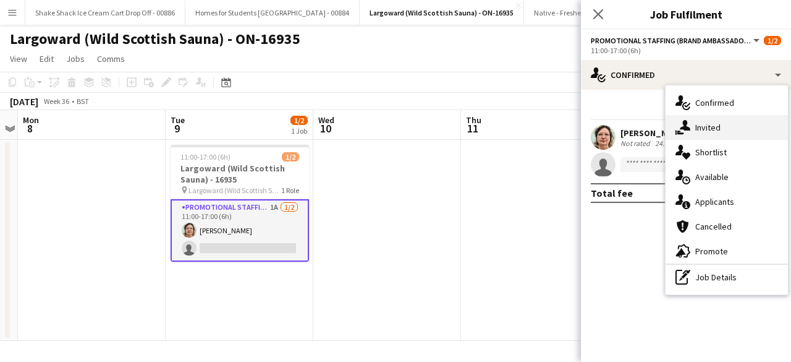
click at [716, 124] on span "Invited" at bounding box center [708, 127] width 25 height 11
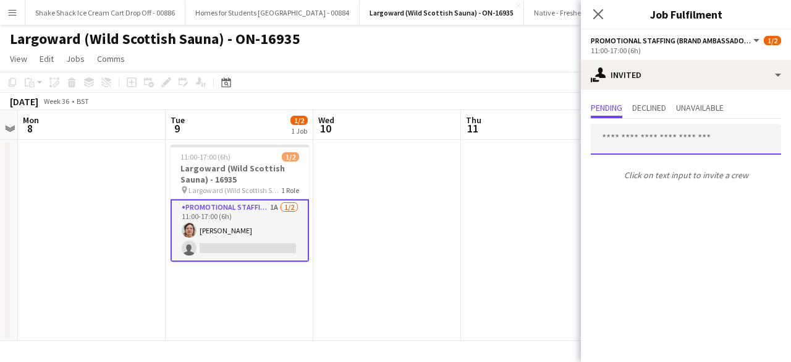
click at [657, 142] on input "text" at bounding box center [686, 139] width 190 height 31
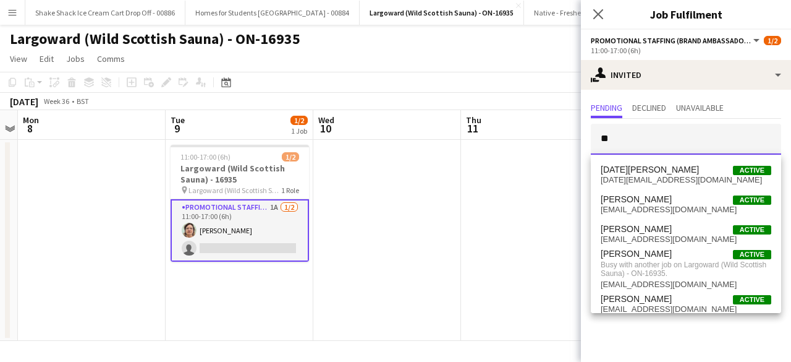
type input "*"
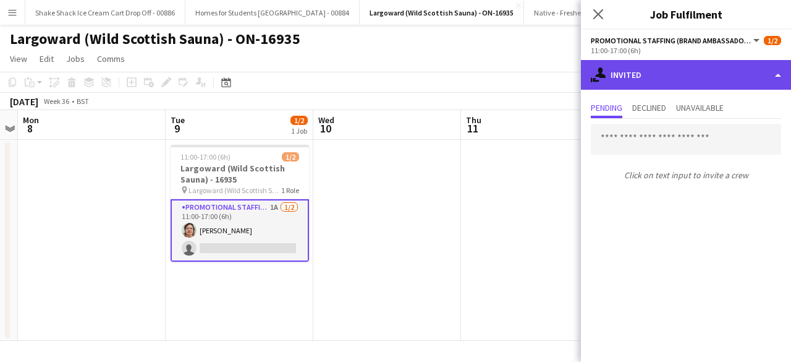
click at [685, 75] on div "single-neutral-actions-share-1 Invited" at bounding box center [686, 75] width 210 height 30
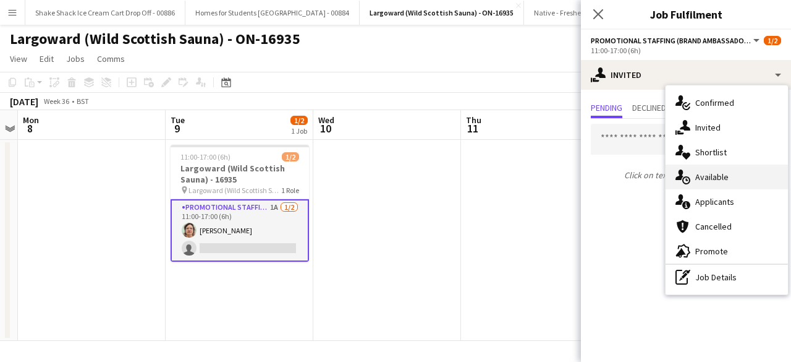
click at [723, 177] on span "Available" at bounding box center [712, 176] width 33 height 11
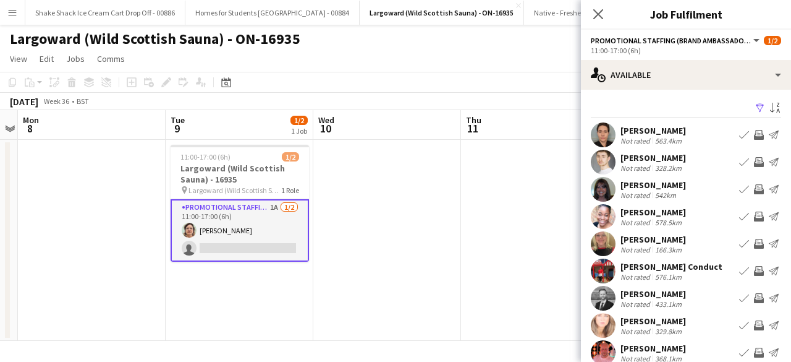
click at [756, 106] on app-icon "Filter" at bounding box center [761, 109] width 10 height 12
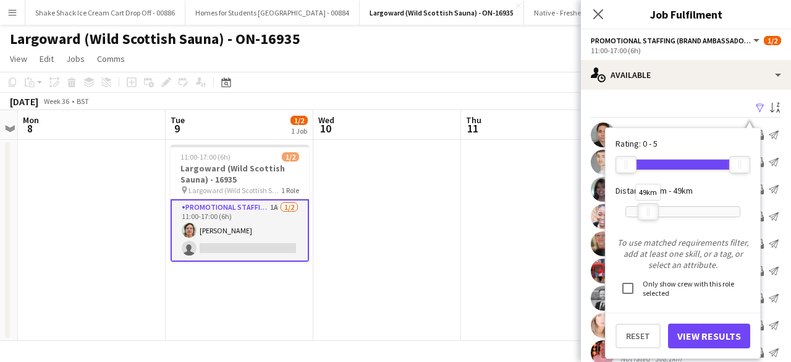
drag, startPoint x: 737, startPoint y: 207, endPoint x: 645, endPoint y: 207, distance: 92.1
click at [645, 207] on div at bounding box center [649, 211] width 20 height 16
click at [702, 329] on button "View Results" at bounding box center [709, 335] width 82 height 25
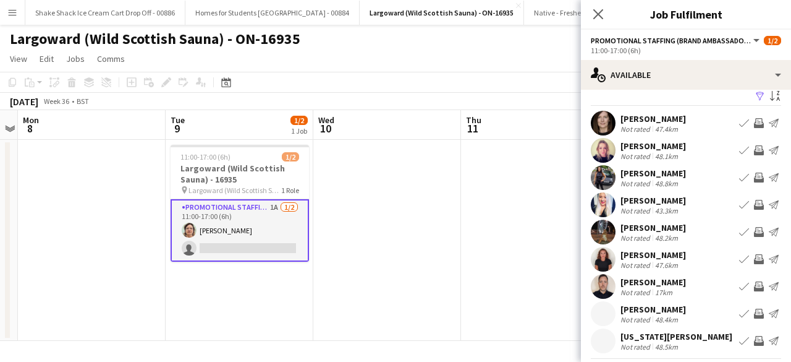
scroll to position [43, 0]
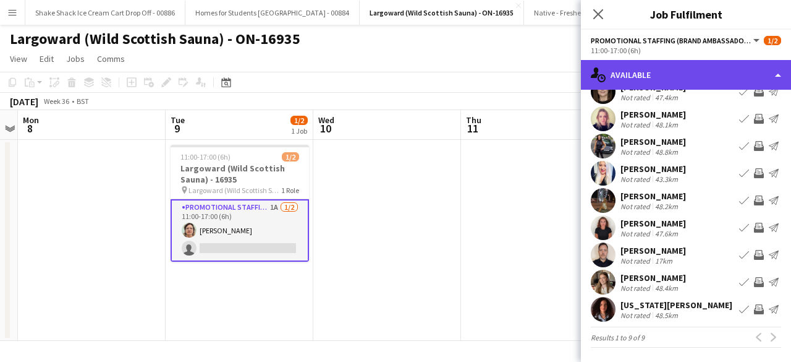
click at [688, 80] on div "single-neutral-actions-upload Available" at bounding box center [686, 75] width 210 height 30
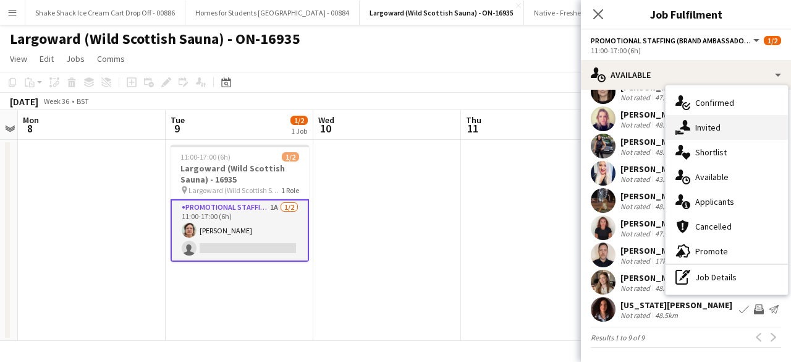
click at [716, 131] on span "Invited" at bounding box center [708, 127] width 25 height 11
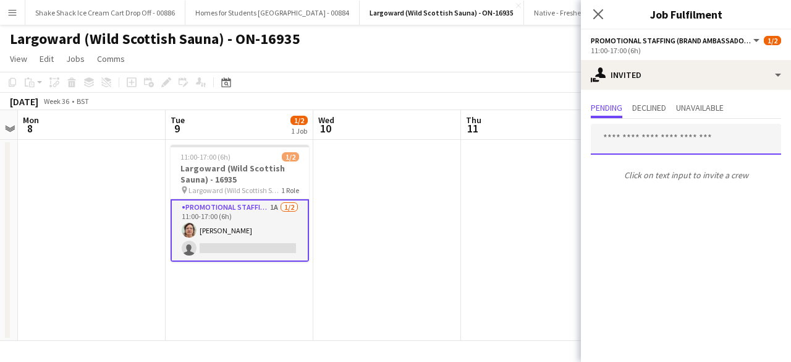
click at [654, 143] on input "text" at bounding box center [686, 139] width 190 height 31
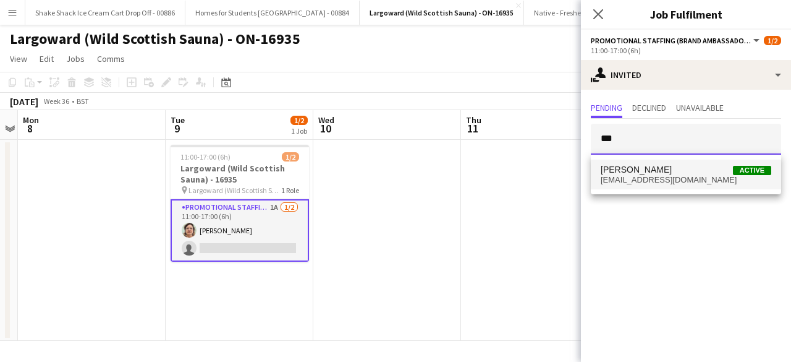
type input "***"
click at [657, 175] on span "pamigee@msn.com" at bounding box center [686, 180] width 171 height 10
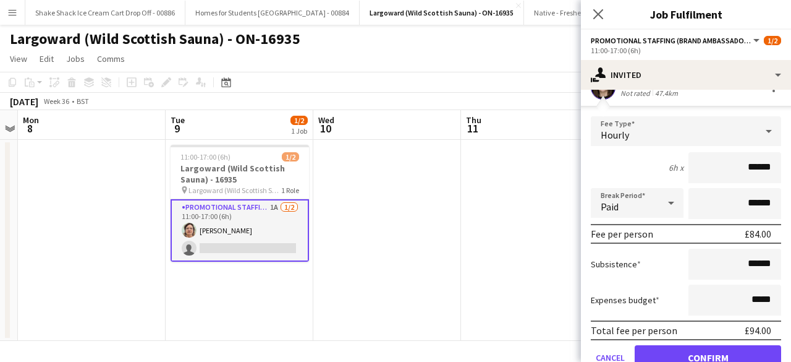
scroll to position [118, 0]
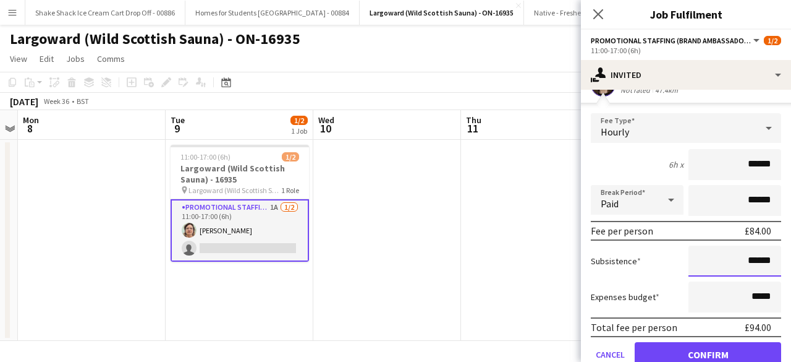
click at [746, 260] on input "******" at bounding box center [735, 260] width 93 height 31
type input "**"
type input "******"
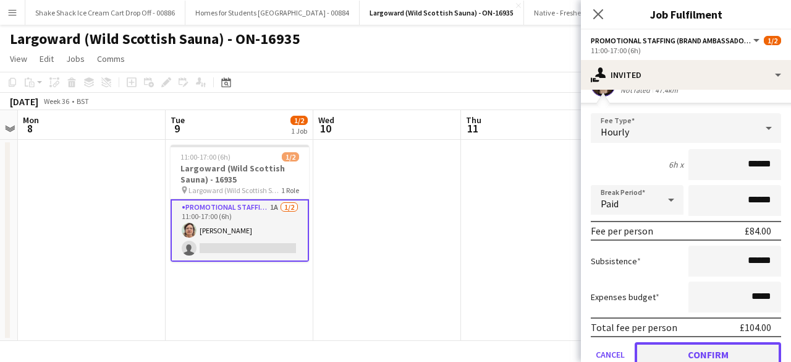
click at [689, 347] on button "Confirm" at bounding box center [708, 354] width 147 height 25
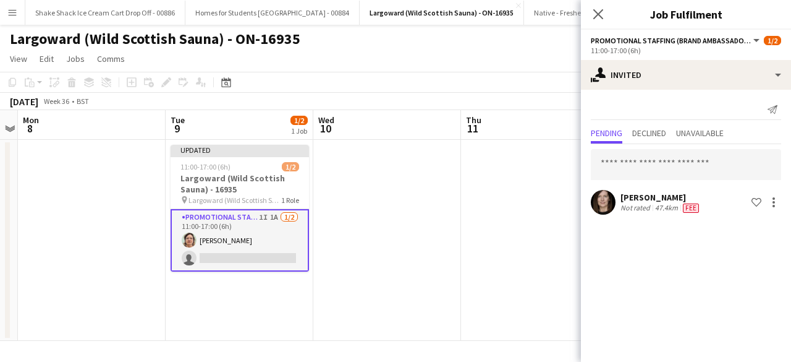
scroll to position [0, 0]
click at [689, 167] on input "text" at bounding box center [686, 164] width 190 height 31
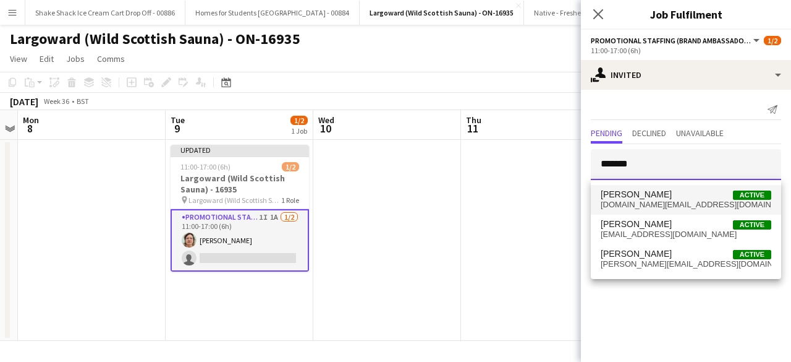
type input "*******"
click at [688, 194] on span "William Johnston Active" at bounding box center [686, 194] width 171 height 11
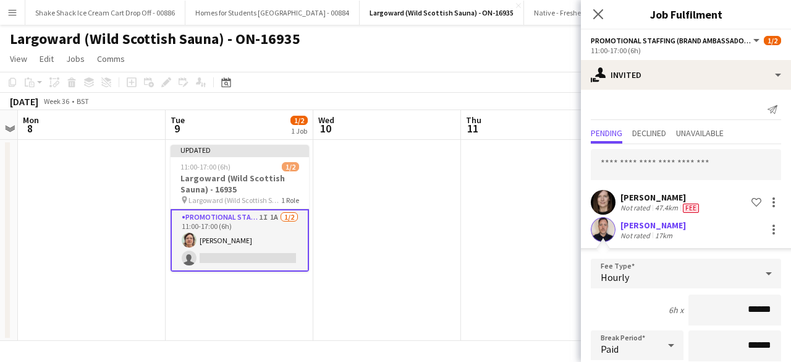
scroll to position [172, 0]
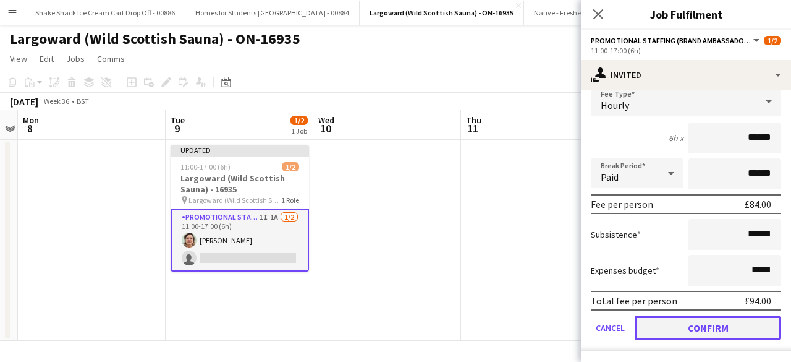
click at [692, 323] on button "Confirm" at bounding box center [708, 327] width 147 height 25
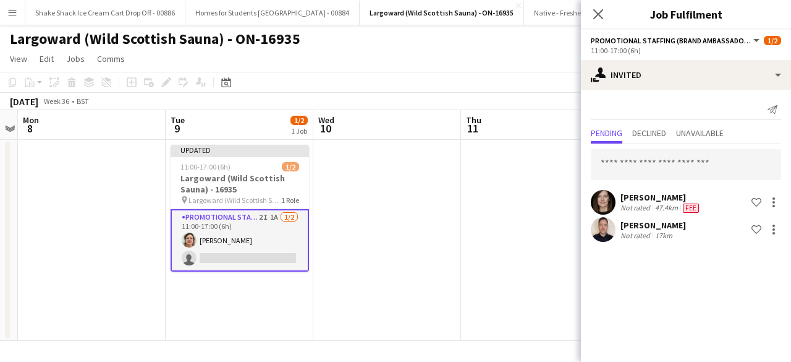
scroll to position [0, 0]
click at [663, 159] on input "text" at bounding box center [686, 164] width 190 height 31
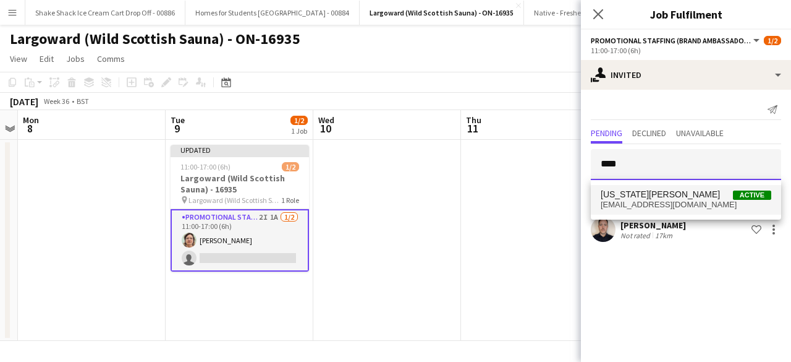
type input "****"
click at [663, 192] on span "Virginia Sdrigotti" at bounding box center [660, 194] width 119 height 11
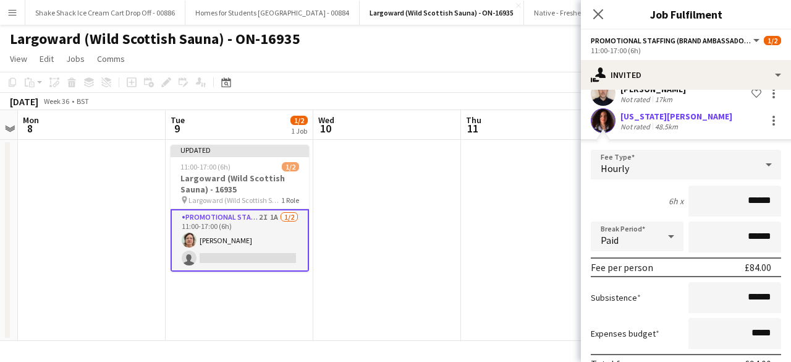
scroll to position [166, 0]
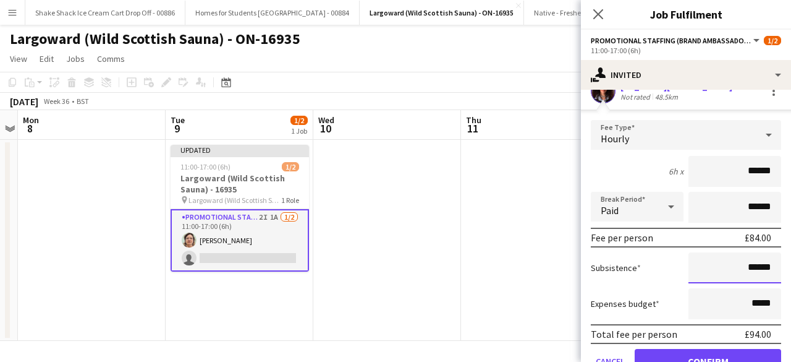
click at [767, 271] on input "******" at bounding box center [735, 267] width 93 height 31
type input "**"
type input "******"
click at [705, 353] on button "Confirm" at bounding box center [708, 361] width 147 height 25
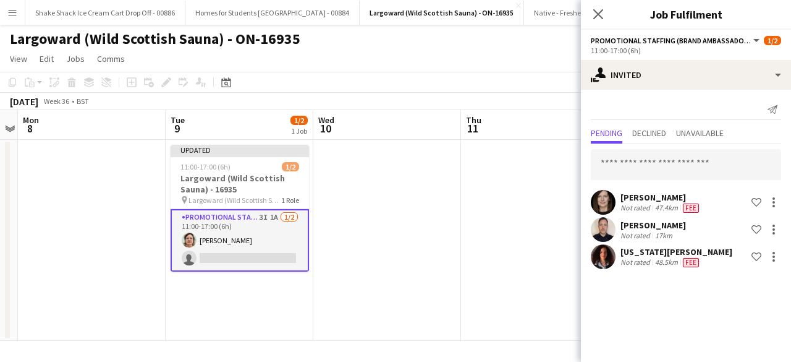
scroll to position [0, 0]
click at [466, 187] on app-date-cell at bounding box center [535, 240] width 148 height 201
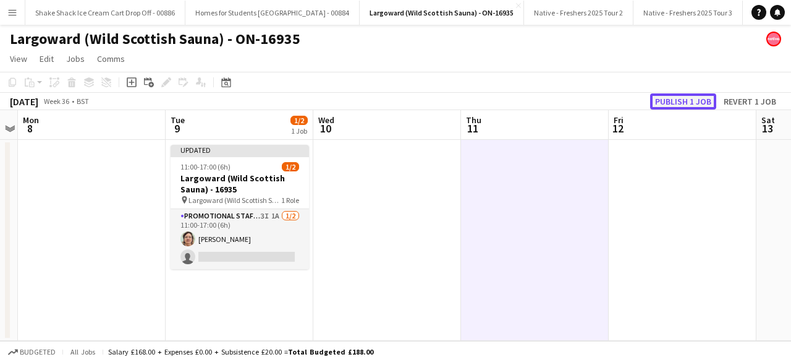
click at [679, 103] on button "Publish 1 job" at bounding box center [683, 101] width 66 height 16
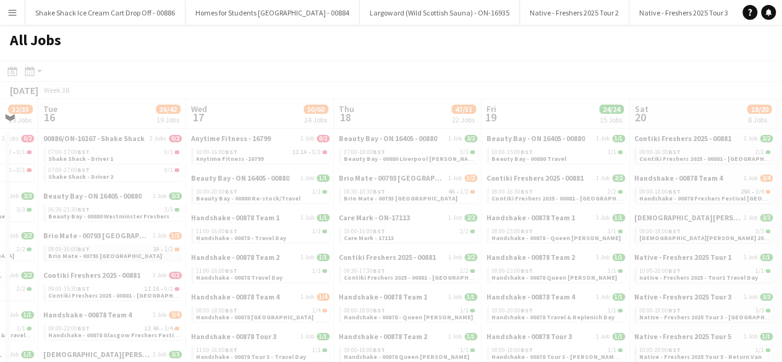
scroll to position [0, 563]
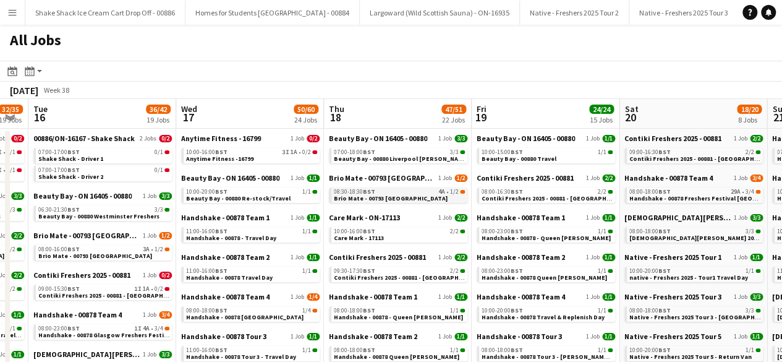
click at [409, 194] on span "Brio Mate - 00793 [GEOGRAPHIC_DATA]" at bounding box center [391, 198] width 114 height 8
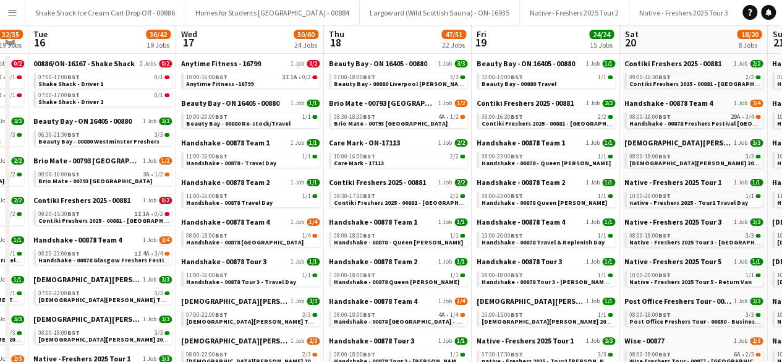
scroll to position [0, 0]
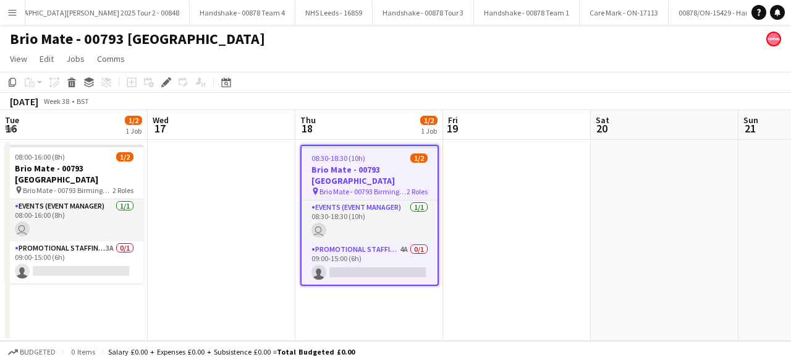
scroll to position [0, 425]
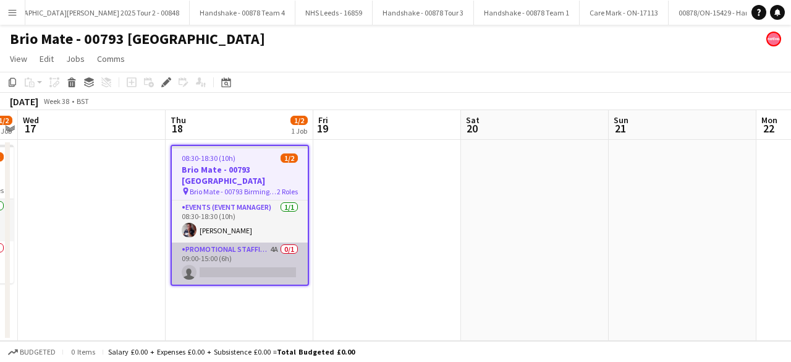
click at [253, 250] on app-card-role "Promotional Staffing (Brand Ambassadors) 4A 0/1 09:00-15:00 (6h) single-neutral…" at bounding box center [240, 263] width 136 height 42
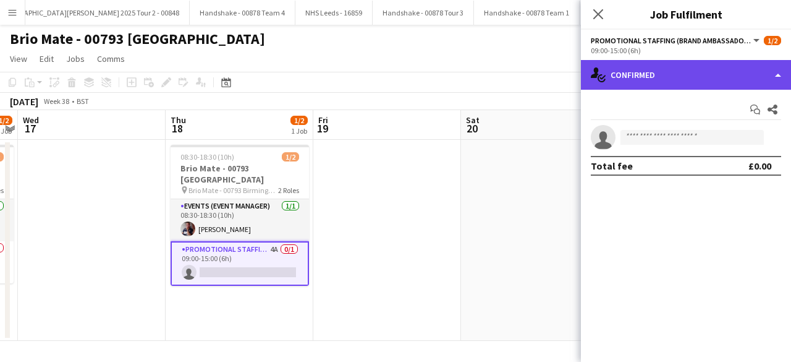
click at [702, 87] on div "single-neutral-actions-check-2 Confirmed" at bounding box center [686, 75] width 210 height 30
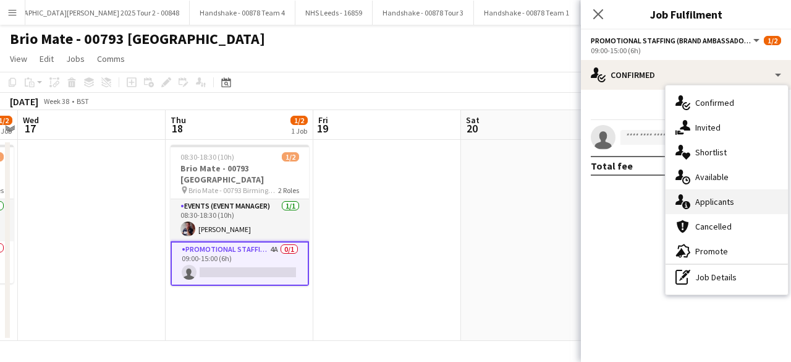
click at [718, 195] on div "single-neutral-actions-information Applicants" at bounding box center [727, 201] width 122 height 25
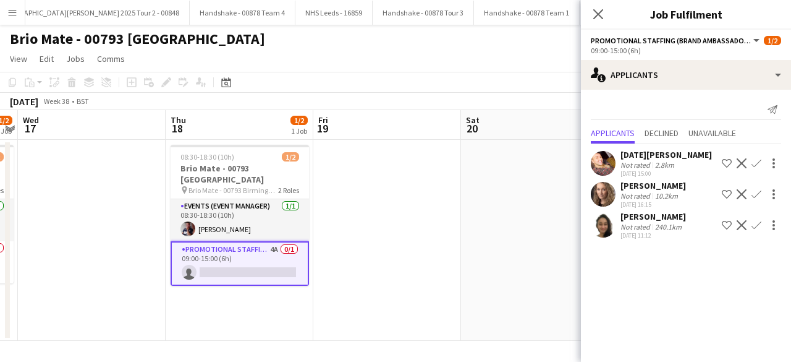
click at [758, 193] on app-icon "Confirm" at bounding box center [757, 194] width 10 height 10
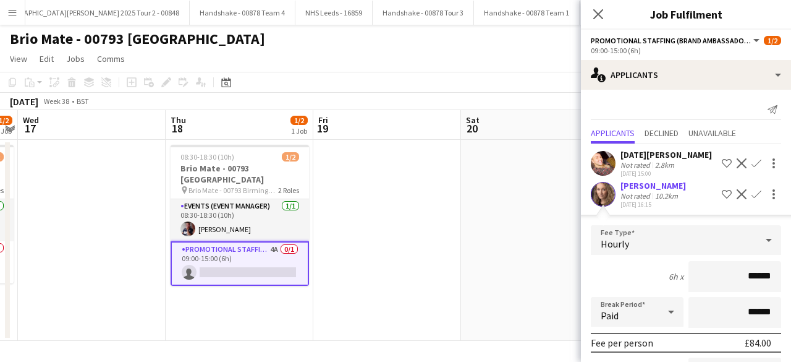
scroll to position [169, 0]
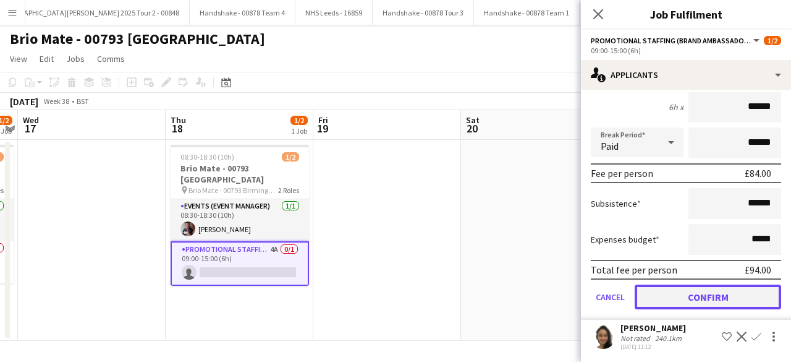
click at [670, 293] on button "Confirm" at bounding box center [708, 296] width 147 height 25
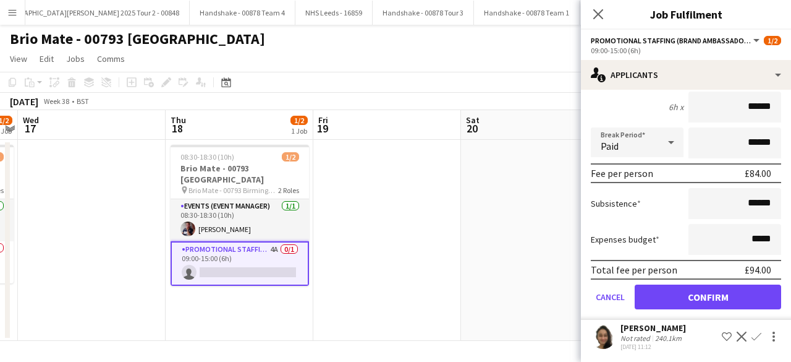
scroll to position [0, 0]
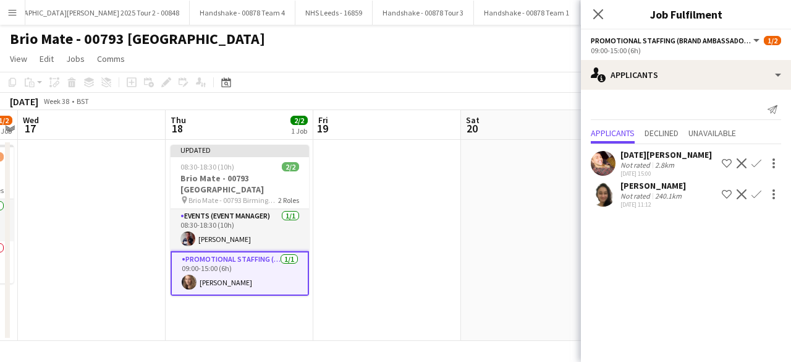
click at [424, 238] on app-date-cell at bounding box center [387, 240] width 148 height 201
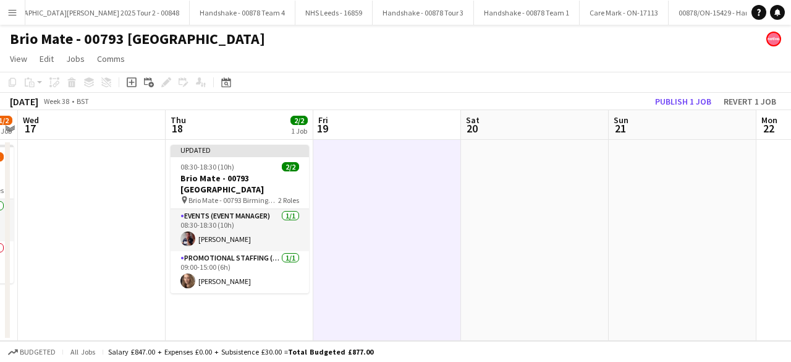
click at [695, 92] on app-toolbar "Copy Paste Paste Ctrl+V Paste with crew Ctrl+Shift+V Paste linked Job Delete Gr…" at bounding box center [395, 82] width 791 height 21
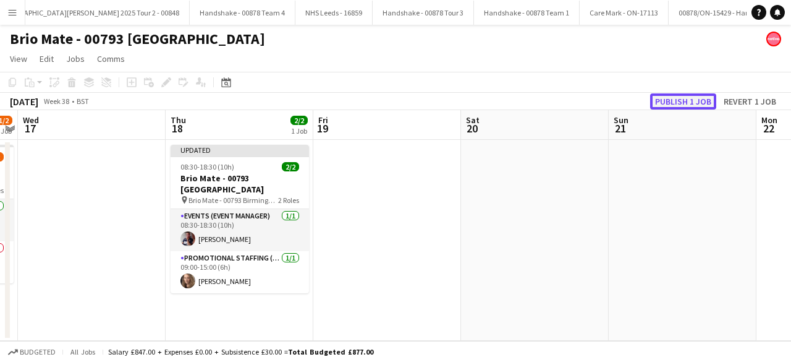
click at [691, 97] on button "Publish 1 job" at bounding box center [683, 101] width 66 height 16
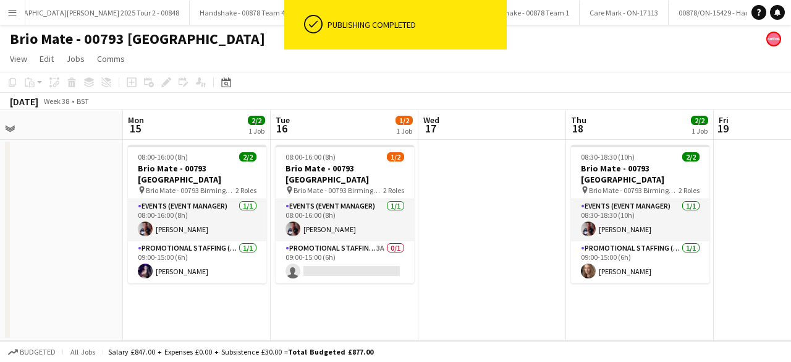
scroll to position [0, 308]
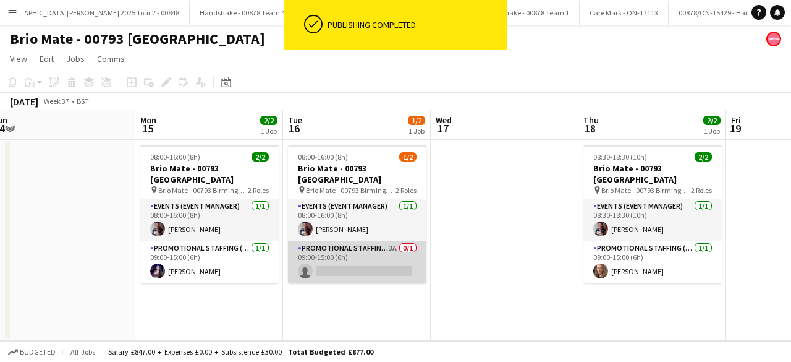
click at [367, 243] on app-card-role "Promotional Staffing (Brand Ambassadors) 3A 0/1 09:00-15:00 (6h) single-neutral…" at bounding box center [357, 262] width 138 height 42
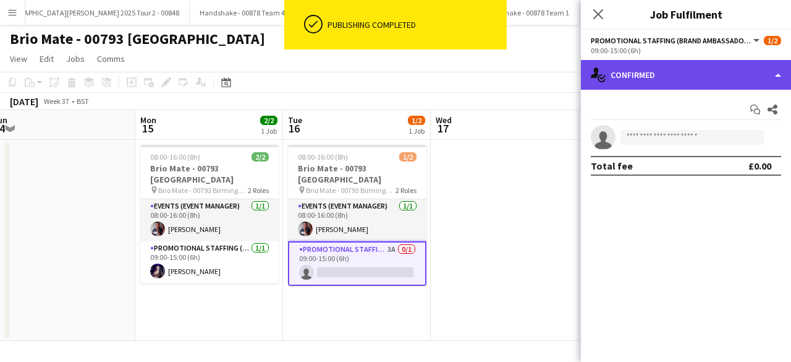
click at [673, 75] on div "single-neutral-actions-check-2 Confirmed" at bounding box center [686, 75] width 210 height 30
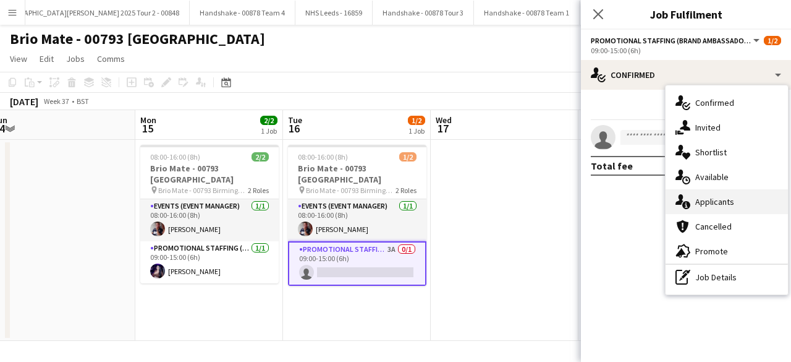
click at [728, 195] on div "single-neutral-actions-information Applicants" at bounding box center [727, 201] width 122 height 25
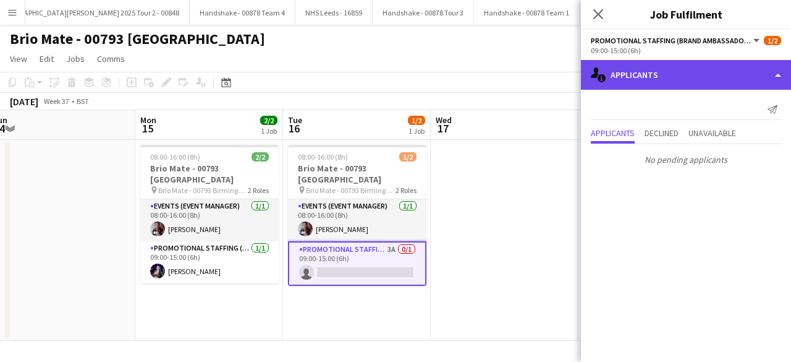
click at [678, 81] on div "single-neutral-actions-information Applicants" at bounding box center [686, 75] width 210 height 30
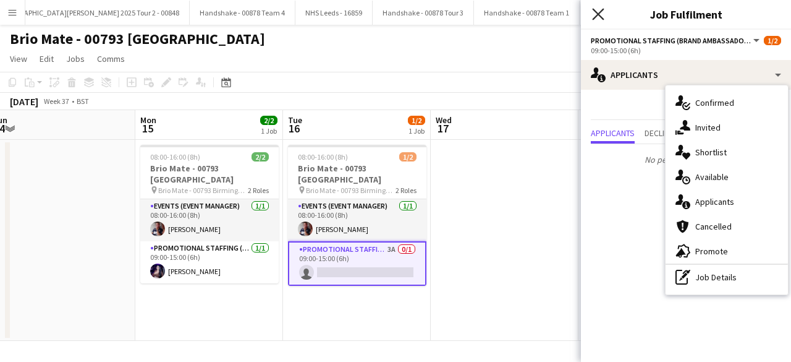
click at [598, 16] on icon "Close pop-in" at bounding box center [598, 14] width 12 height 12
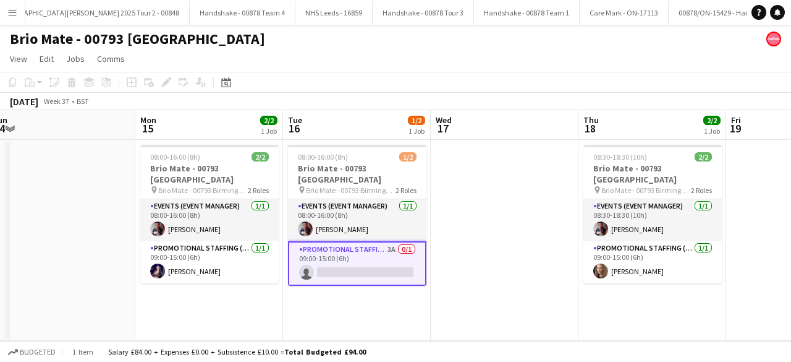
click at [366, 248] on app-card-role "Promotional Staffing (Brand Ambassadors) 3A 0/1 09:00-15:00 (6h) single-neutral…" at bounding box center [357, 263] width 138 height 45
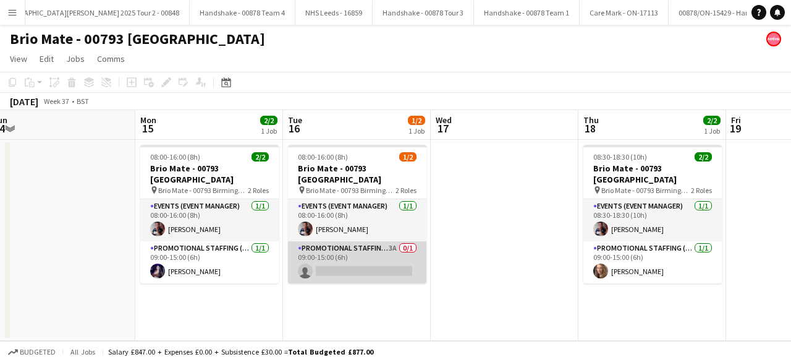
click at [370, 254] on app-card-role "Promotional Staffing (Brand Ambassadors) 3A 0/1 09:00-15:00 (6h) single-neutral…" at bounding box center [357, 262] width 138 height 42
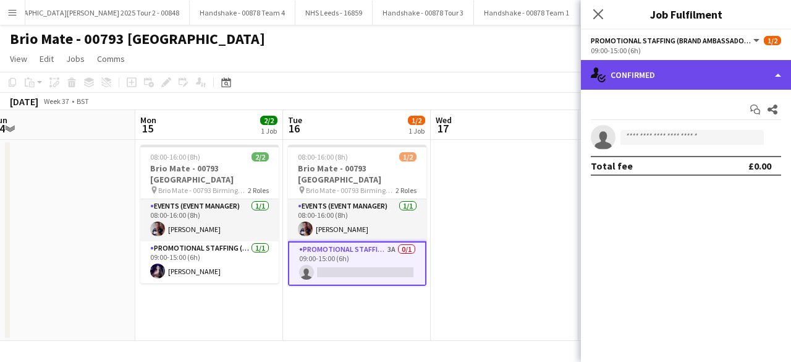
click at [676, 79] on div "single-neutral-actions-check-2 Confirmed" at bounding box center [686, 75] width 210 height 30
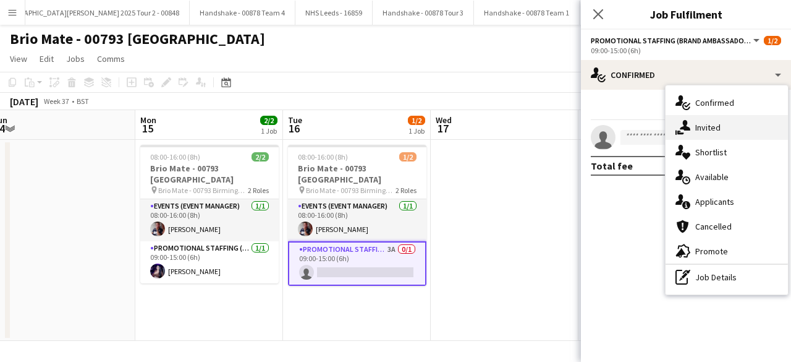
click at [720, 124] on span "Invited" at bounding box center [708, 127] width 25 height 11
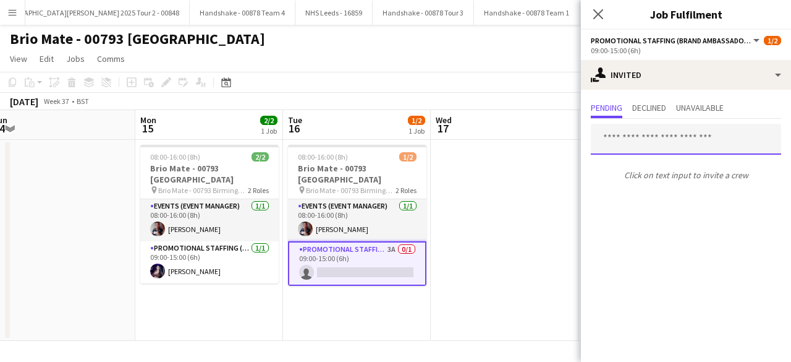
click at [658, 145] on input "text" at bounding box center [686, 139] width 190 height 31
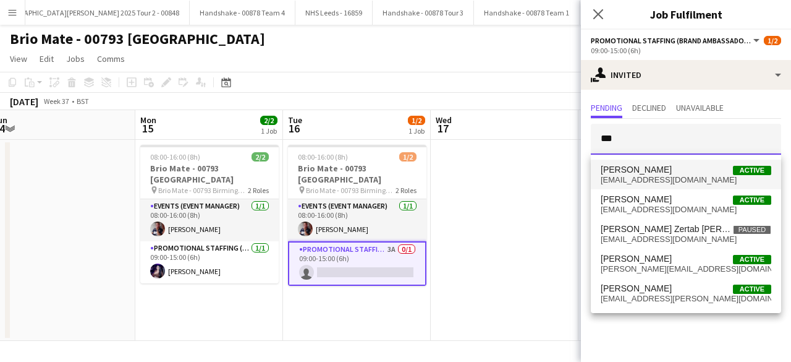
type input "***"
click at [656, 172] on span "Mohsin Ahmed" at bounding box center [636, 169] width 71 height 11
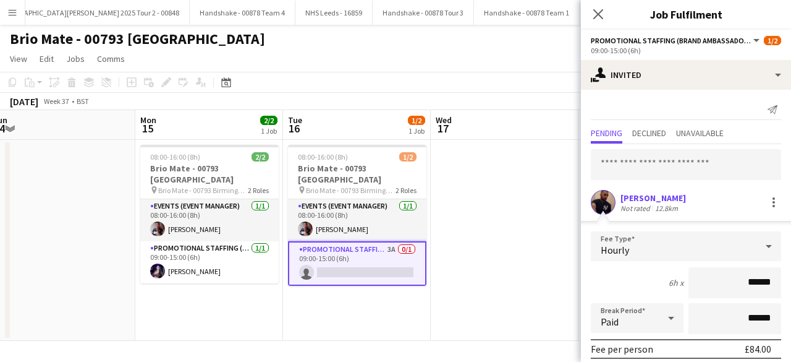
click at [602, 196] on app-user-avatar at bounding box center [603, 202] width 25 height 25
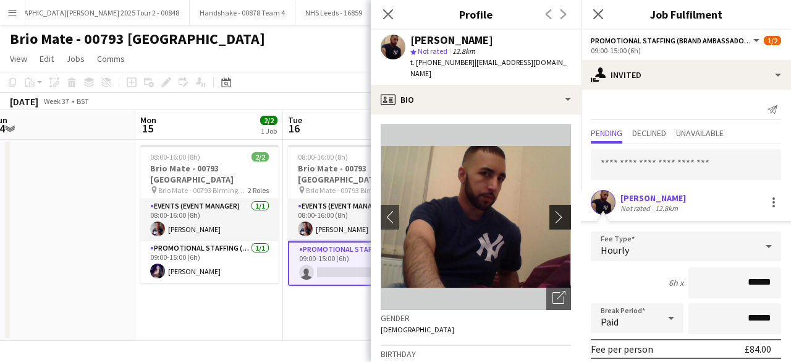
click at [554, 210] on app-icon "chevron-right" at bounding box center [562, 216] width 19 height 13
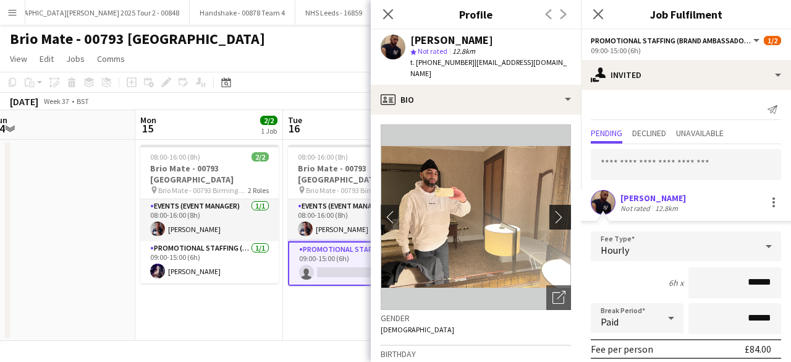
click at [553, 210] on app-icon "chevron-right" at bounding box center [562, 216] width 19 height 13
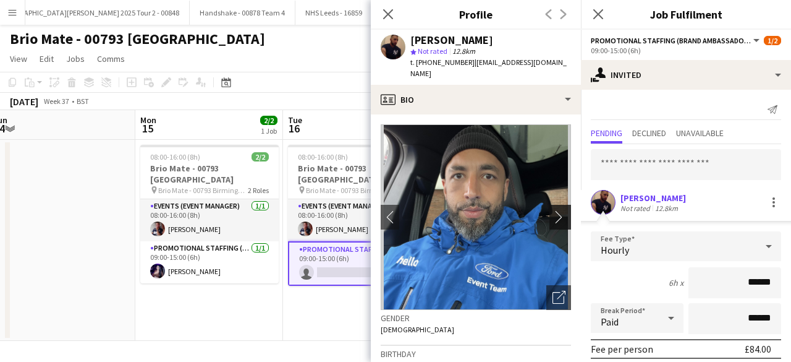
click at [553, 210] on app-icon "chevron-right" at bounding box center [562, 216] width 19 height 13
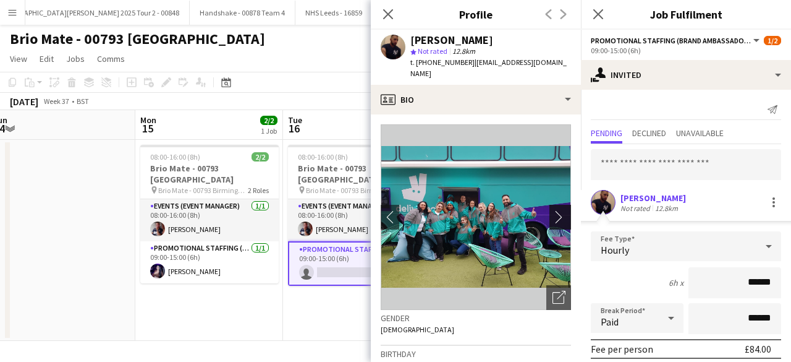
click at [553, 210] on app-icon "chevron-right" at bounding box center [562, 216] width 19 height 13
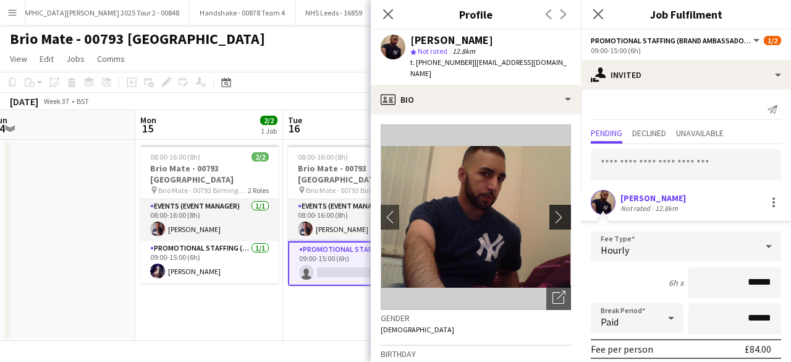
click at [553, 210] on app-icon "chevron-right" at bounding box center [562, 216] width 19 height 13
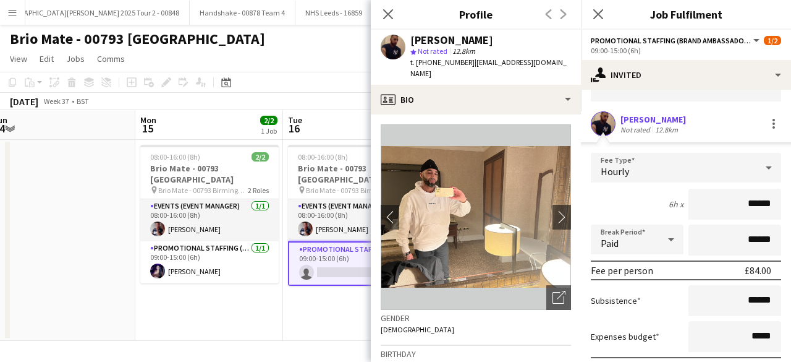
scroll to position [145, 0]
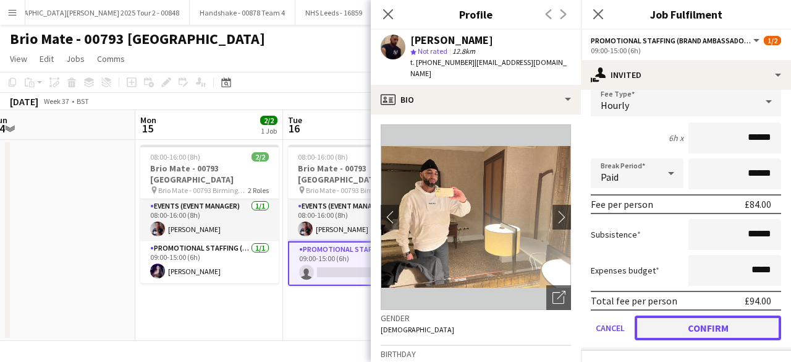
click at [672, 321] on button "Confirm" at bounding box center [708, 327] width 147 height 25
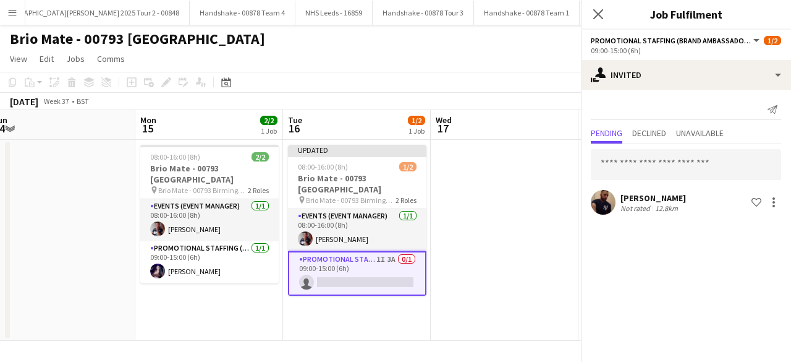
scroll to position [0, 0]
click at [483, 213] on app-date-cell at bounding box center [505, 240] width 148 height 201
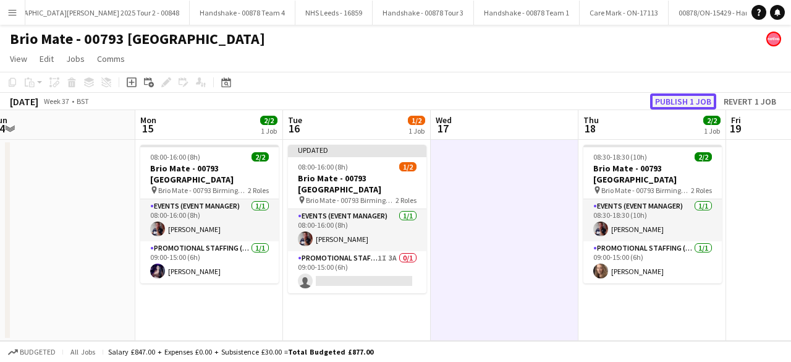
click at [681, 105] on button "Publish 1 job" at bounding box center [683, 101] width 66 height 16
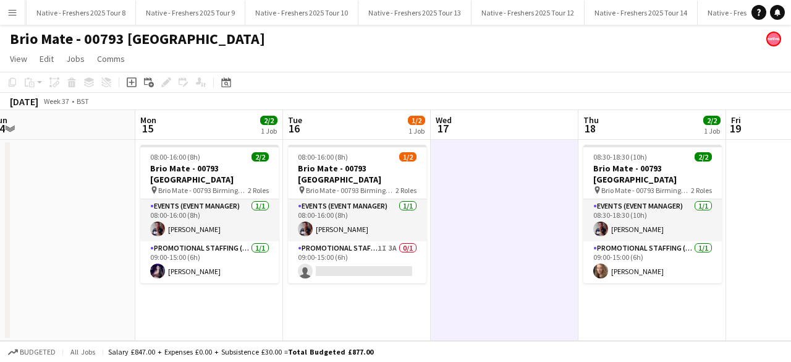
scroll to position [0, 1146]
click at [251, 10] on button "Native - Freshers 2025 Tour 10 Close" at bounding box center [306, 13] width 113 height 24
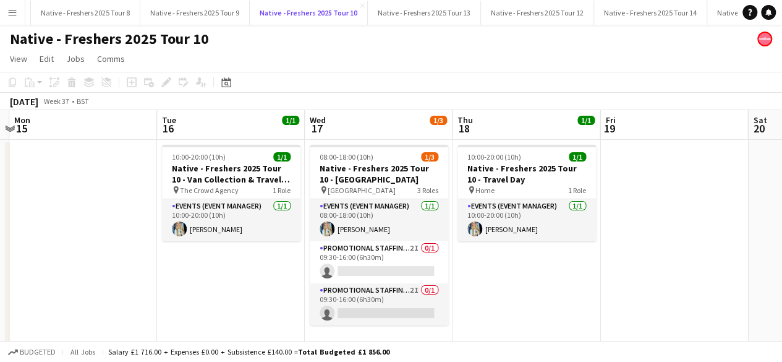
scroll to position [0, 581]
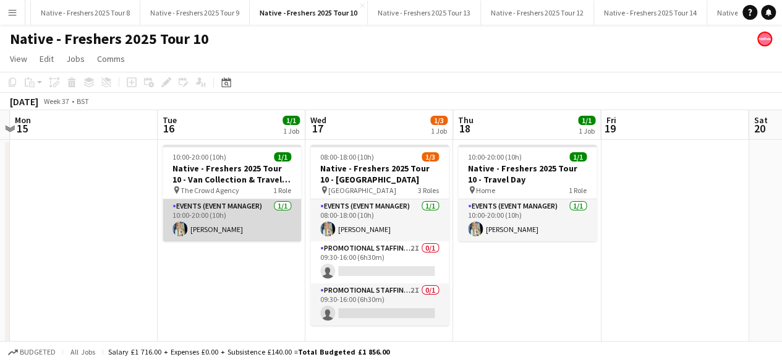
click at [270, 220] on app-card-role "Events (Event Manager) 1/1 10:00-20:00 (10h) Katie Dixon-Griffiths" at bounding box center [232, 220] width 138 height 42
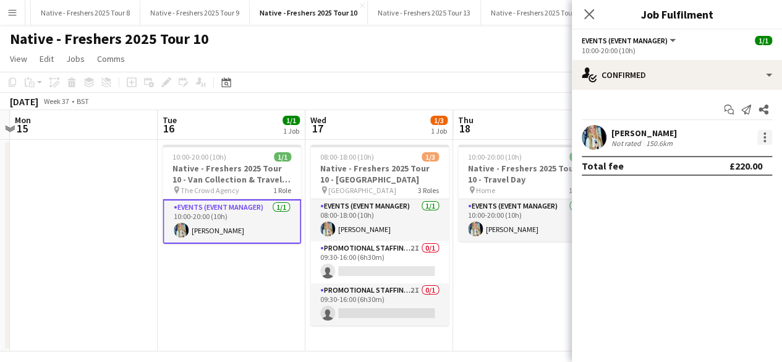
click at [764, 136] on div at bounding box center [765, 137] width 2 height 2
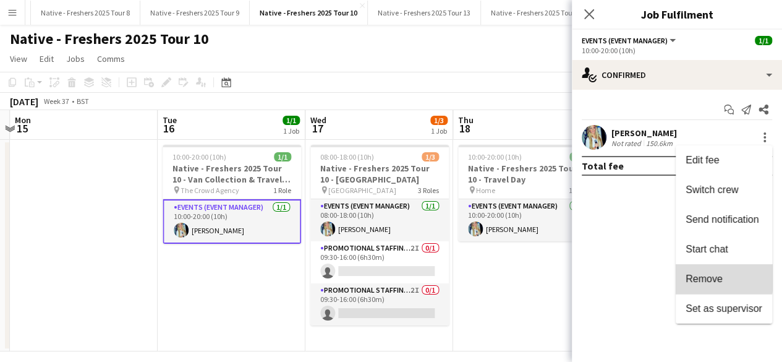
click at [712, 276] on span "Remove" at bounding box center [704, 278] width 37 height 11
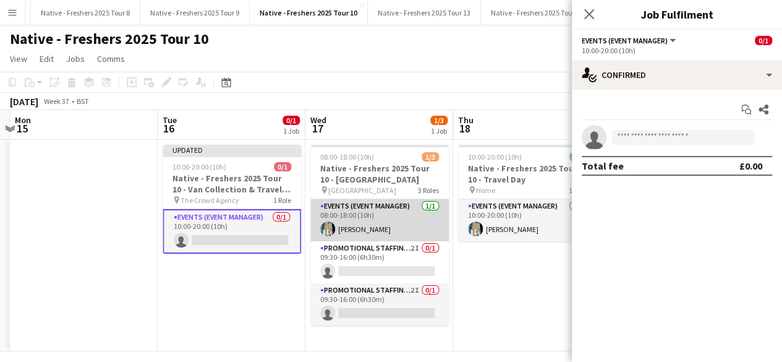
click at [411, 221] on app-card-role "Events (Event Manager) 1/1 08:00-18:00 (10h) Katie Dixon-Griffiths" at bounding box center [379, 220] width 138 height 42
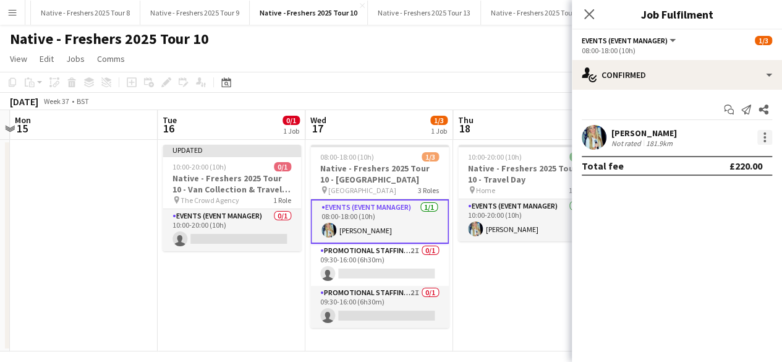
click at [764, 138] on div at bounding box center [765, 137] width 2 height 2
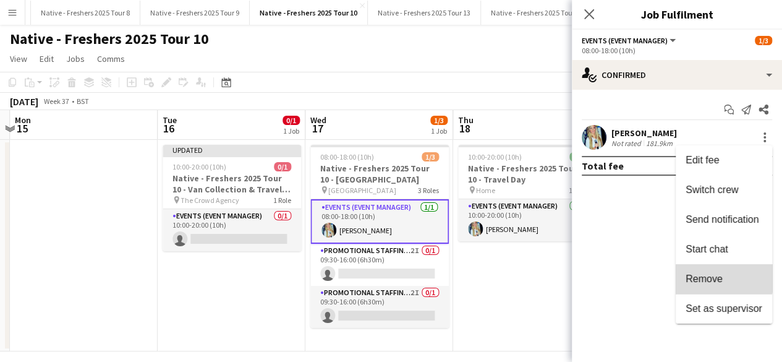
click at [717, 275] on span "Remove" at bounding box center [704, 278] width 37 height 11
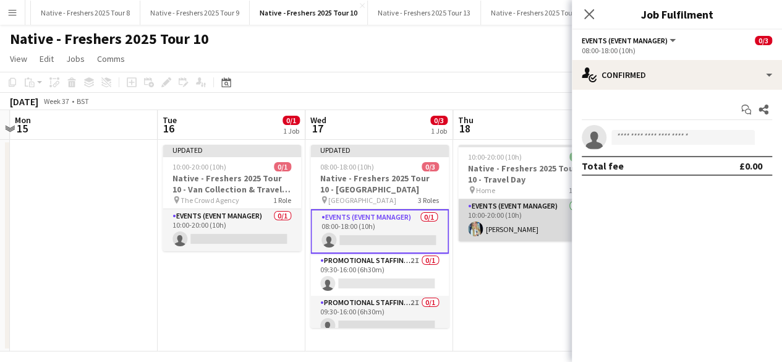
click at [550, 225] on app-card-role "Events (Event Manager) 1/1 10:00-20:00 (10h) Katie Dixon-Griffiths" at bounding box center [527, 220] width 138 height 42
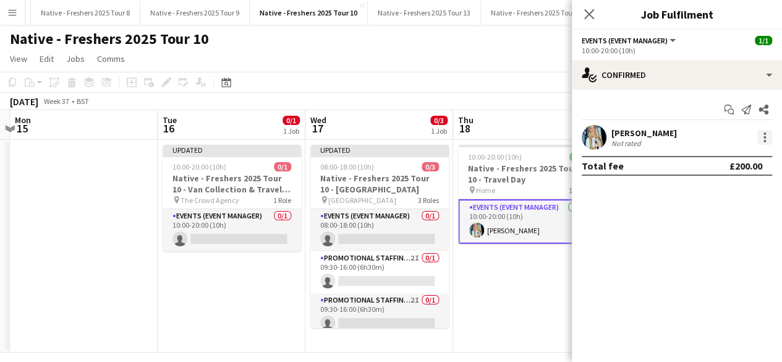
click at [765, 134] on div at bounding box center [764, 137] width 15 height 15
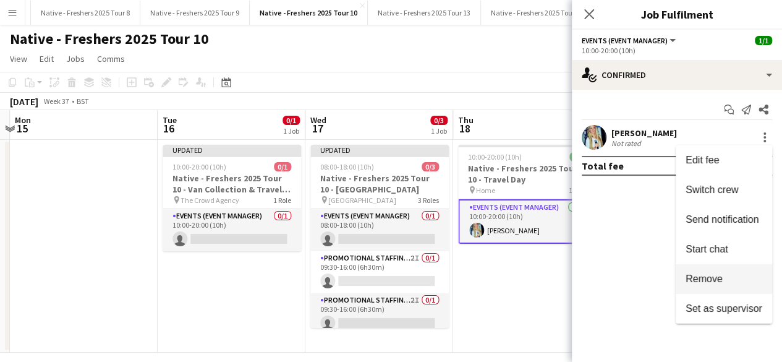
click at [739, 279] on span "Remove" at bounding box center [724, 278] width 77 height 11
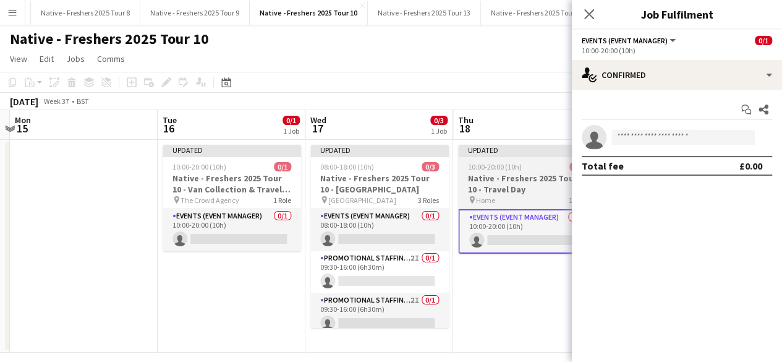
click at [535, 165] on div "10:00-20:00 (10h) 0/1" at bounding box center [527, 166] width 138 height 9
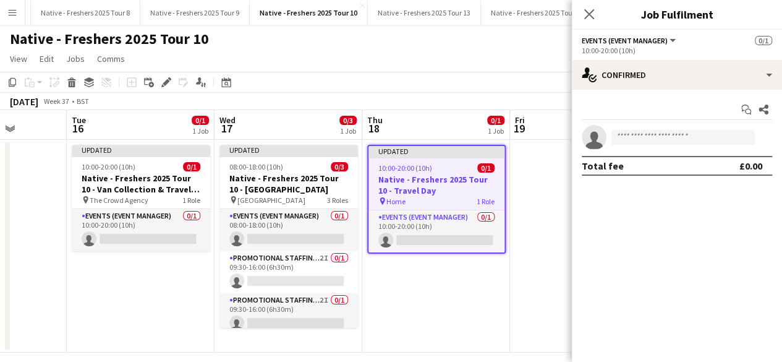
scroll to position [0, 395]
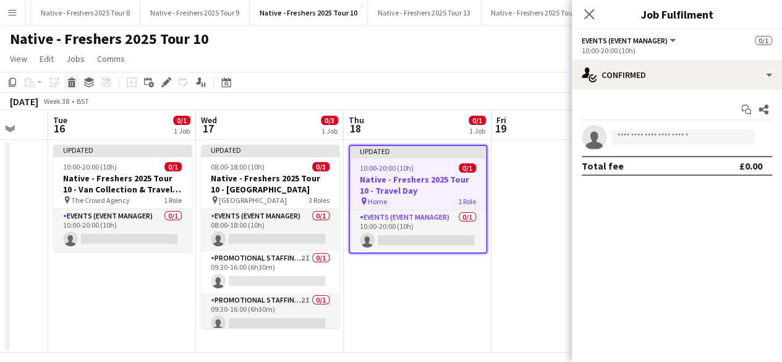
click at [72, 81] on icon "Delete" at bounding box center [72, 82] width 10 height 10
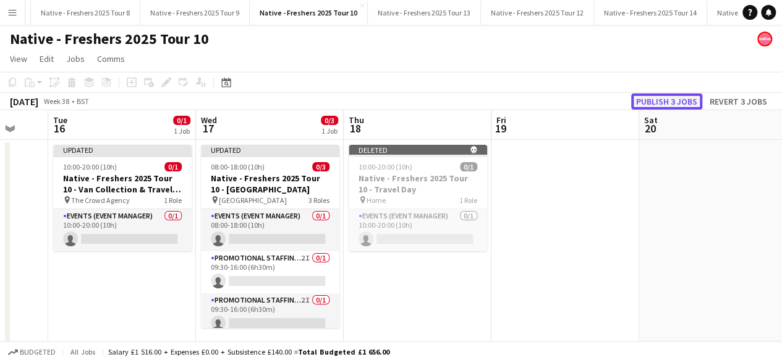
click at [666, 96] on button "Publish 3 jobs" at bounding box center [666, 101] width 71 height 16
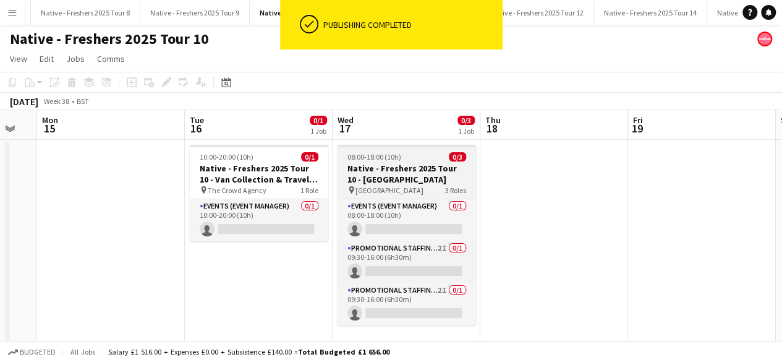
scroll to position [0, 258]
click at [420, 151] on app-job-card "08:00-18:00 (10h) 0/3 Native - Freshers 2025 Tour 10 - Falmouth University pin …" at bounding box center [407, 235] width 138 height 181
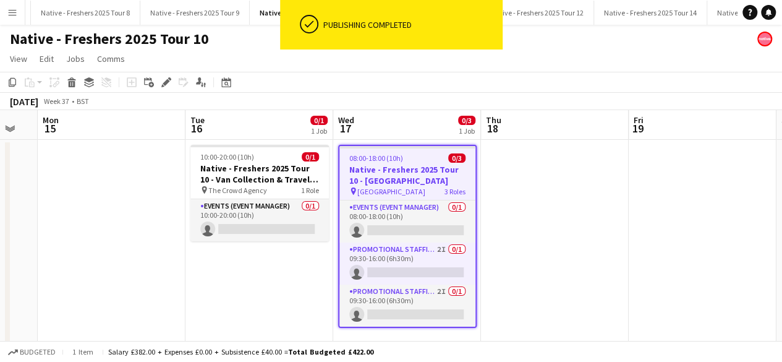
click at [420, 151] on app-job-card "08:00-18:00 (10h) 0/3 Native - Freshers 2025 Tour 10 - Falmouth University pin …" at bounding box center [407, 236] width 138 height 183
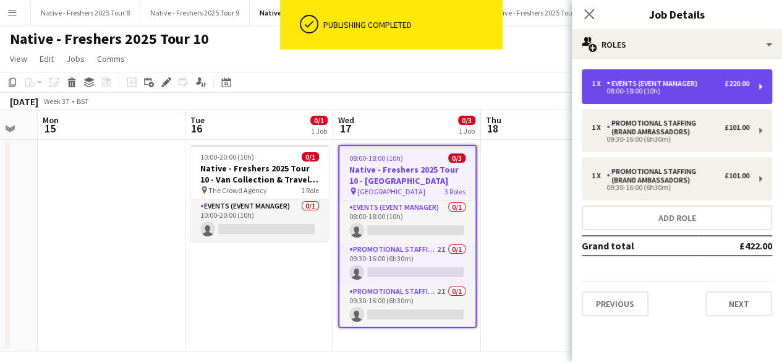
click at [674, 93] on div "08:00-18:00 (10h)" at bounding box center [671, 91] width 158 height 6
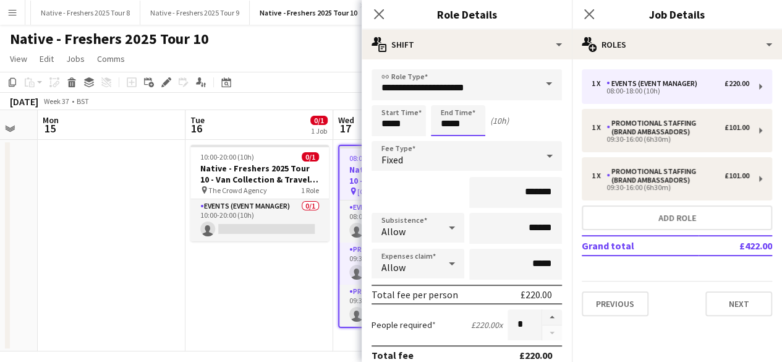
click at [479, 129] on input "*****" at bounding box center [458, 120] width 54 height 31
click at [446, 96] on div at bounding box center [445, 99] width 25 height 12
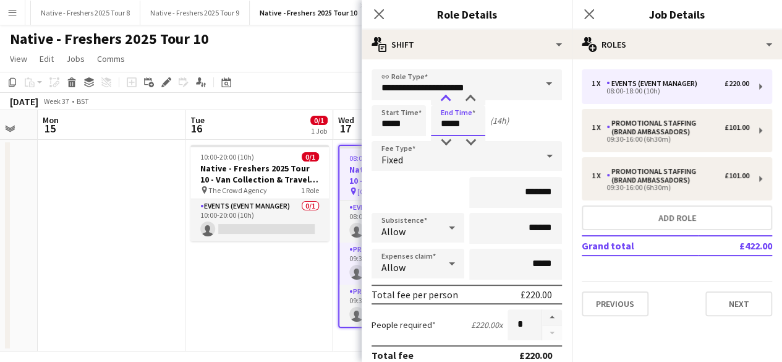
type input "*****"
click at [446, 96] on div at bounding box center [445, 99] width 25 height 12
click at [541, 191] on input "*******" at bounding box center [515, 192] width 93 height 31
type input "**"
type input "*******"
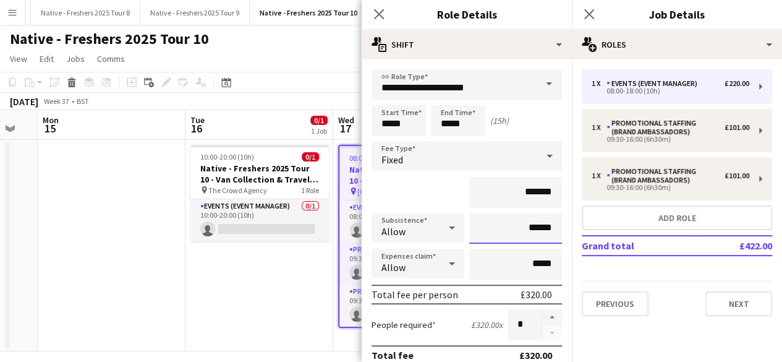
click at [526, 228] on input "******" at bounding box center [515, 228] width 93 height 31
type input "*****"
click at [584, 17] on icon "Close pop-in" at bounding box center [589, 14] width 12 height 12
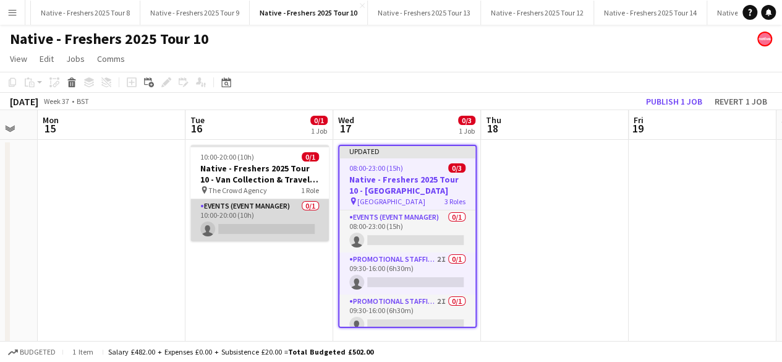
click at [265, 213] on app-card-role "Events (Event Manager) 0/1 10:00-20:00 (10h) single-neutral-actions" at bounding box center [259, 220] width 138 height 42
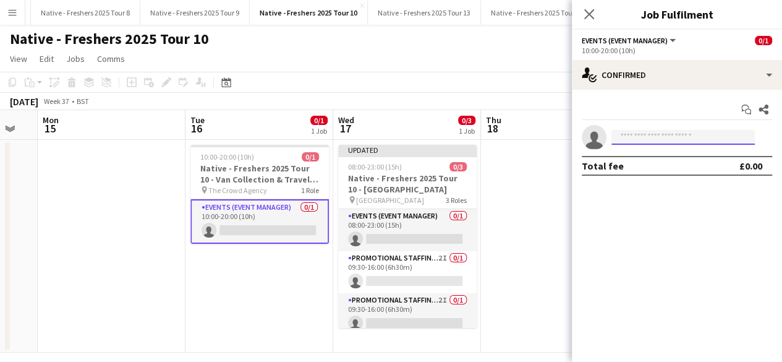
click at [652, 130] on input at bounding box center [682, 137] width 143 height 15
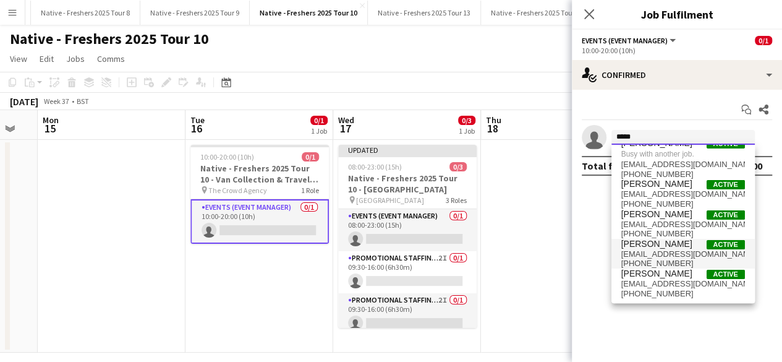
scroll to position [0, 0]
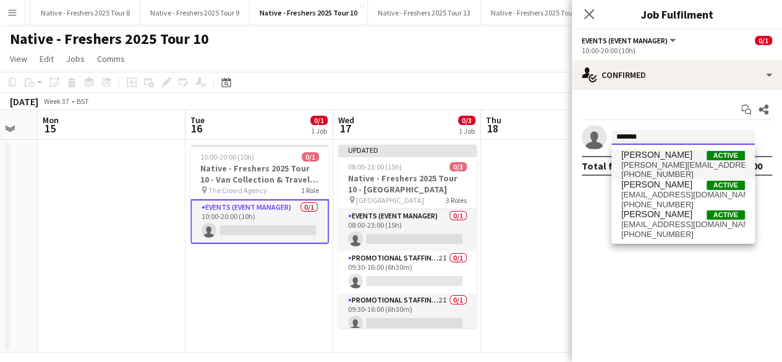
type input "*******"
click at [647, 155] on span "[PERSON_NAME]" at bounding box center [656, 155] width 71 height 11
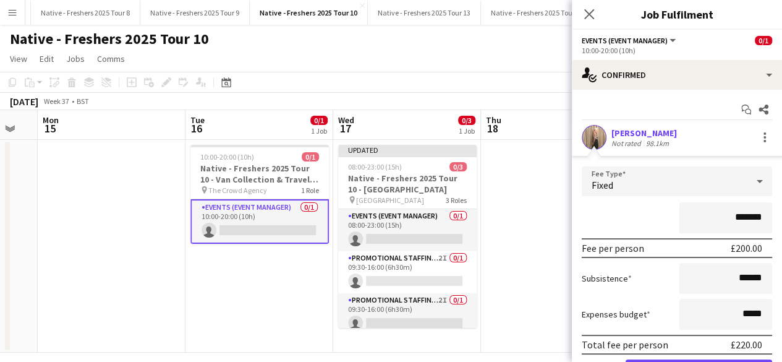
scroll to position [68, 0]
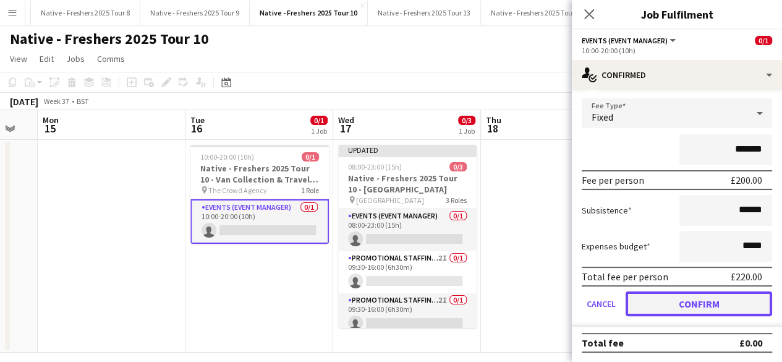
click at [670, 305] on button "Confirm" at bounding box center [699, 303] width 147 height 25
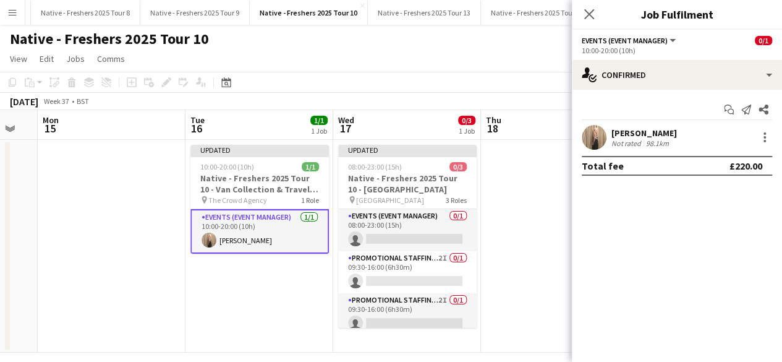
scroll to position [0, 0]
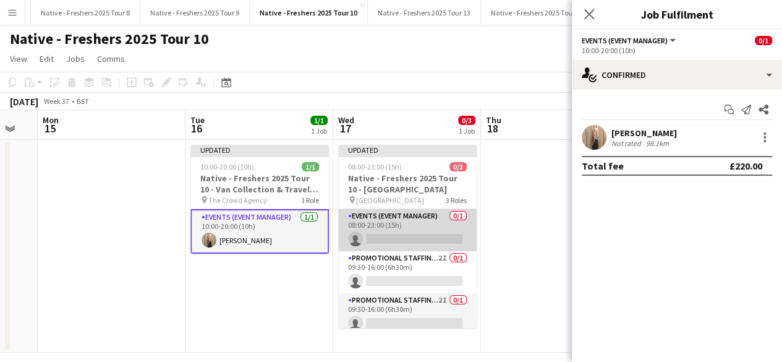
click at [409, 228] on app-card-role "Events (Event Manager) 0/1 08:00-23:00 (15h) single-neutral-actions" at bounding box center [407, 230] width 138 height 42
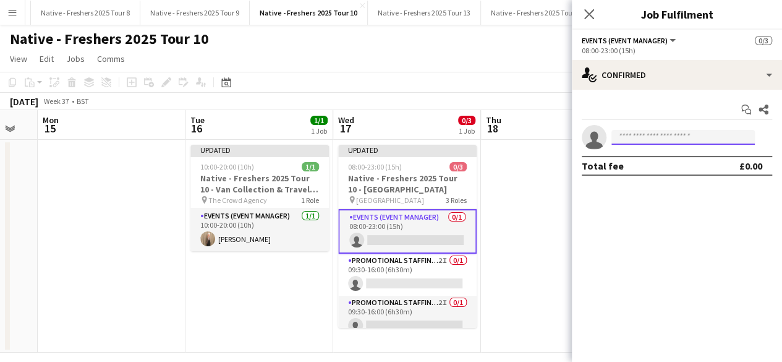
click at [668, 137] on input at bounding box center [682, 137] width 143 height 15
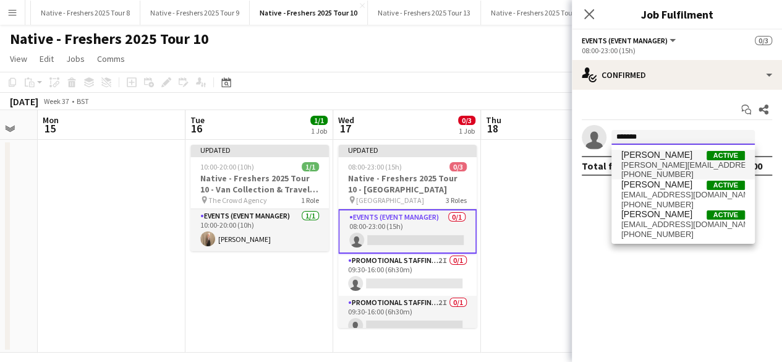
type input "*******"
click at [662, 168] on span "[PERSON_NAME][EMAIL_ADDRESS][DOMAIN_NAME]" at bounding box center [683, 165] width 124 height 10
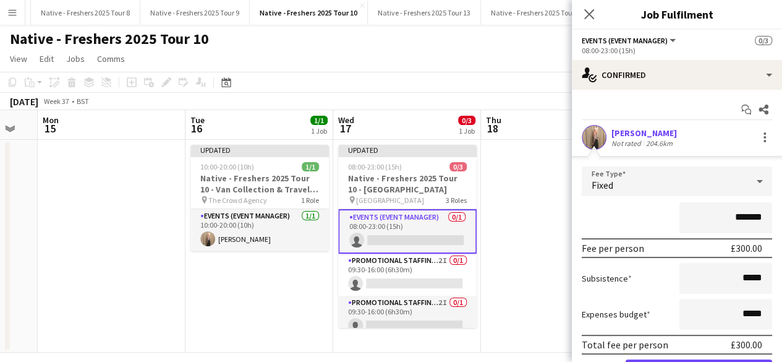
scroll to position [68, 0]
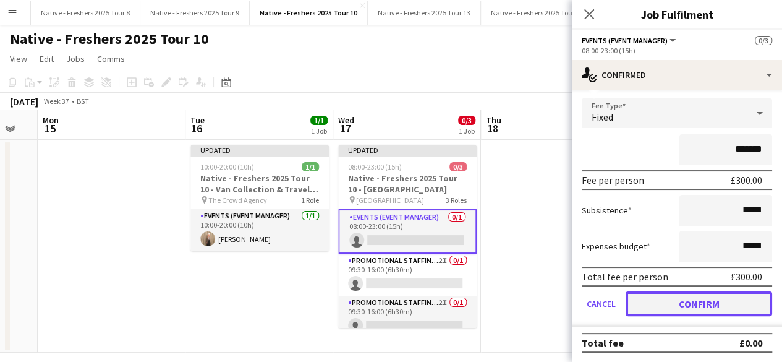
click at [669, 307] on button "Confirm" at bounding box center [699, 303] width 147 height 25
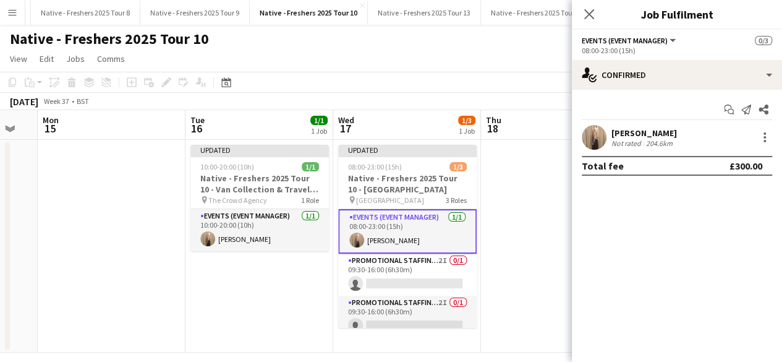
scroll to position [0, 0]
click at [517, 212] on app-date-cell at bounding box center [555, 246] width 148 height 213
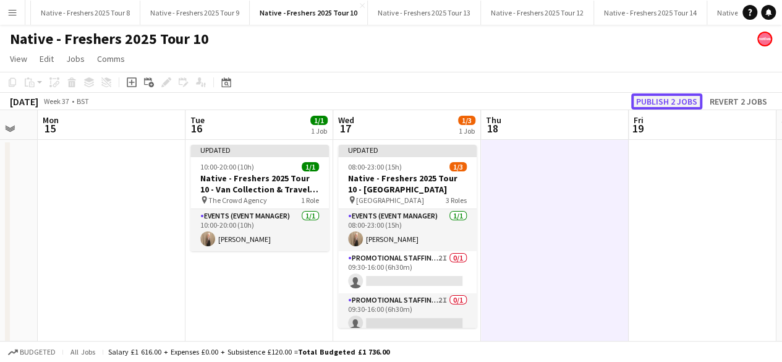
click at [670, 101] on button "Publish 2 jobs" at bounding box center [666, 101] width 71 height 16
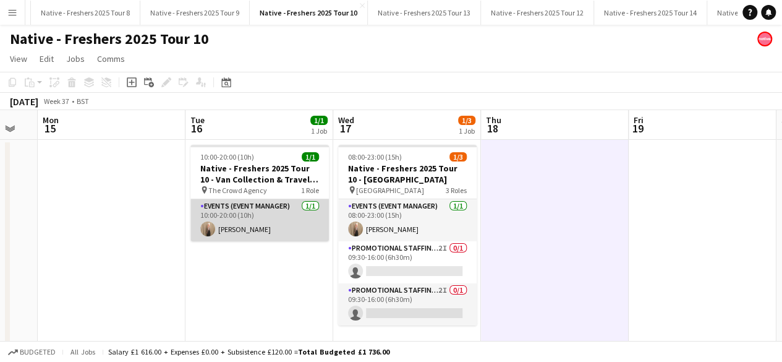
click at [275, 226] on app-card-role "Events (Event Manager) 1/1 10:00-20:00 (10h) Sarah Saunders" at bounding box center [259, 220] width 138 height 42
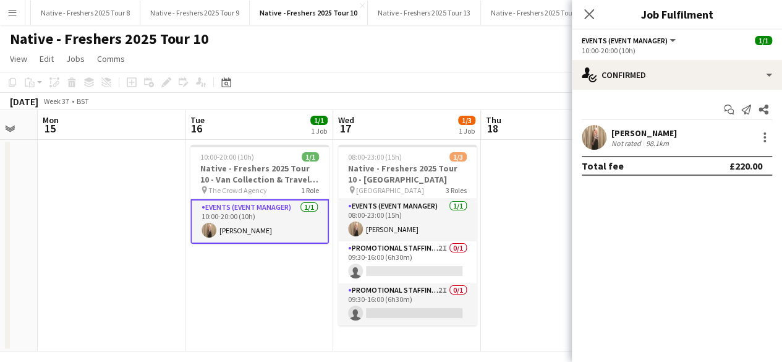
click at [601, 130] on app-user-avatar at bounding box center [594, 137] width 25 height 25
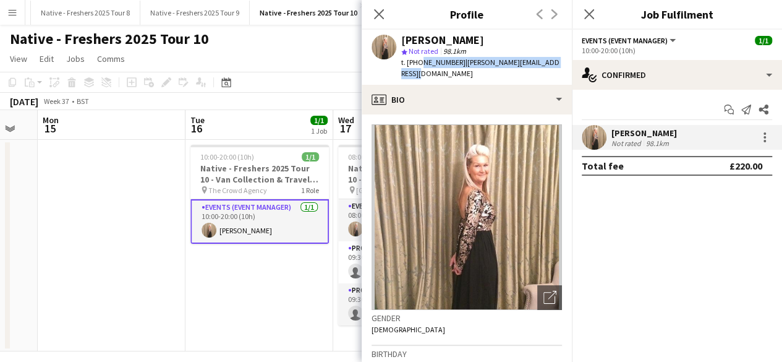
drag, startPoint x: 419, startPoint y: 62, endPoint x: 564, endPoint y: 64, distance: 145.3
click at [564, 64] on div "Sarah Saunders star Not rated 98.1km t. +447772170086 | sarah-saunders@hotmail.…" at bounding box center [467, 57] width 210 height 55
copy div "7772170086 | sarah-saunders@hotmail.co.uk"
click at [594, 9] on icon at bounding box center [589, 14] width 12 height 12
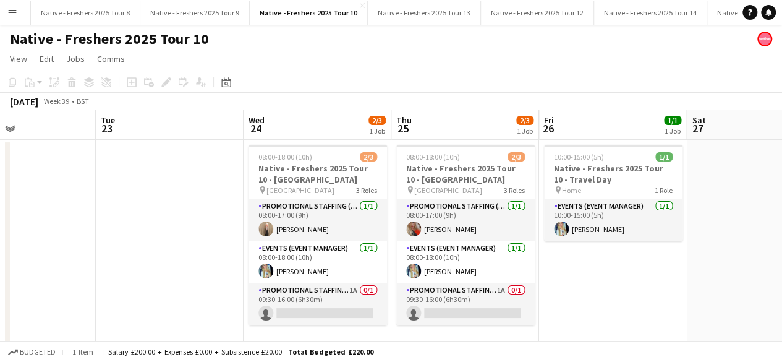
scroll to position [0, 506]
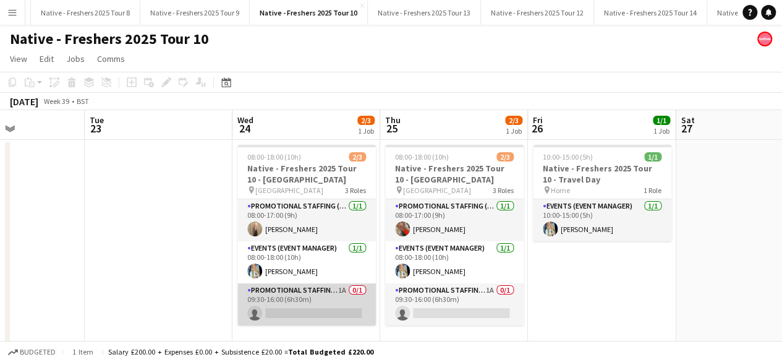
click at [325, 309] on app-card-role "Promotional Staffing (Brand Ambassadors) 1A 0/1 09:30-16:00 (6h30m) single-neut…" at bounding box center [306, 304] width 138 height 42
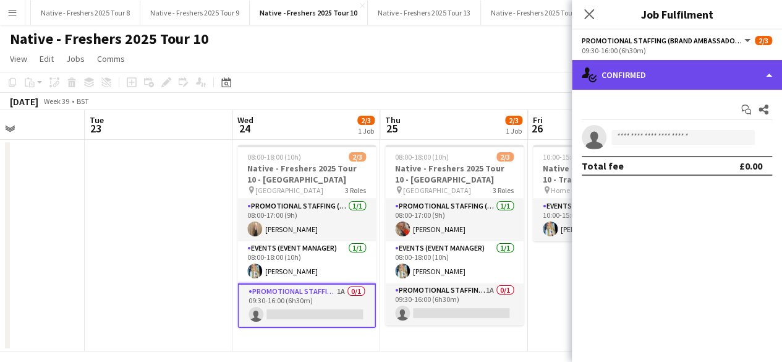
click at [702, 71] on div "single-neutral-actions-check-2 Confirmed" at bounding box center [677, 75] width 210 height 30
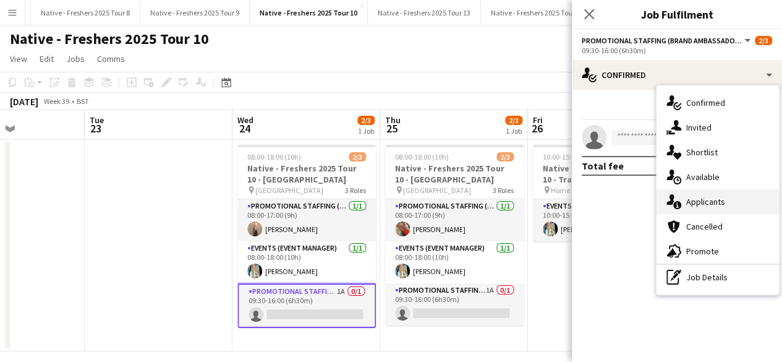
click at [713, 197] on span "Applicants" at bounding box center [705, 201] width 39 height 11
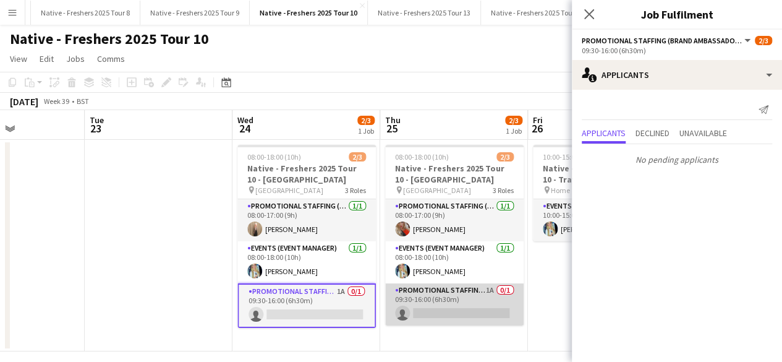
click at [452, 313] on app-card-role "Promotional Staffing (Brand Ambassadors) 1A 0/1 09:30-16:00 (6h30m) single-neut…" at bounding box center [454, 304] width 138 height 42
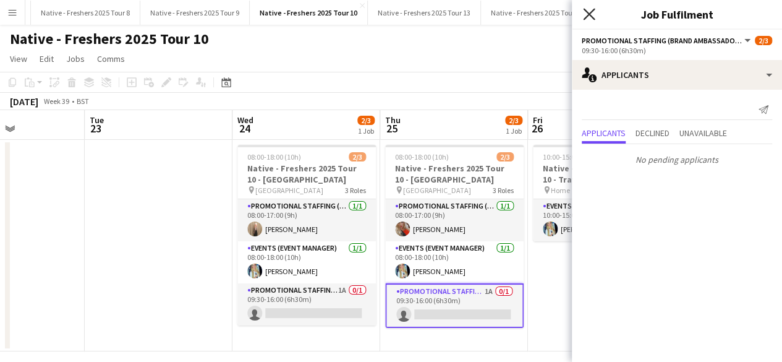
click at [590, 14] on icon at bounding box center [589, 14] width 12 height 12
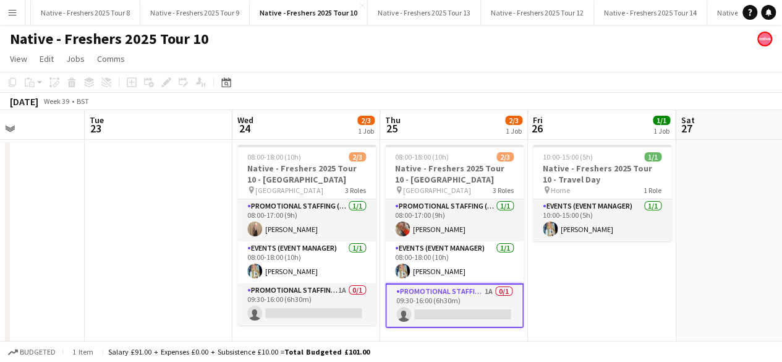
click at [599, 275] on app-date-cell "10:00-15:00 (5h) 1/1 Native - Freshers 2025 Tour 10 - Travel Day pin Home 1 Rol…" at bounding box center [602, 245] width 148 height 211
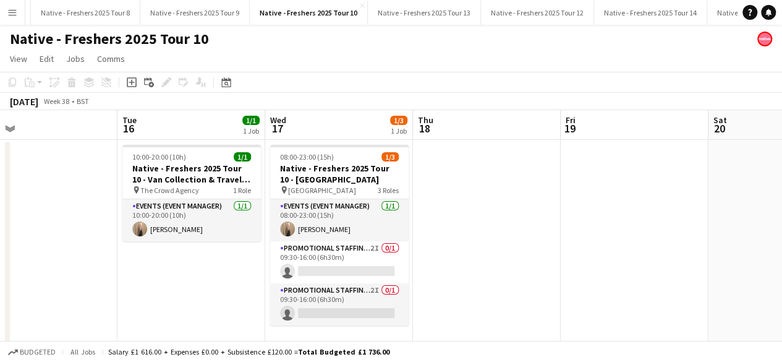
scroll to position [0, 325]
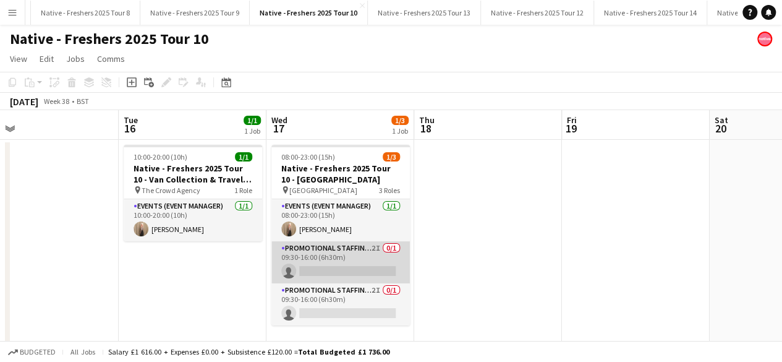
click at [358, 268] on app-card-role "Promotional Staffing (Brand Ambassadors) 2I 0/1 09:30-16:00 (6h30m) single-neut…" at bounding box center [340, 262] width 138 height 42
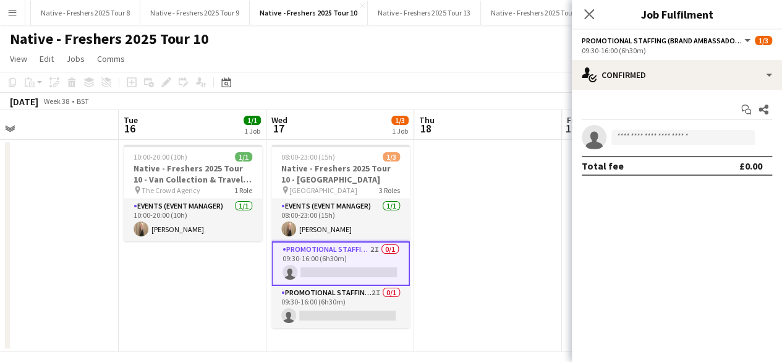
click at [688, 59] on app-options-switcher "Promotional Staffing (Brand Ambassadors) All roles Promotional Staffing (Brand …" at bounding box center [677, 45] width 210 height 30
click at [686, 90] on div "Start chat Share single-neutral-actions Total fee £0.00" at bounding box center [677, 138] width 210 height 96
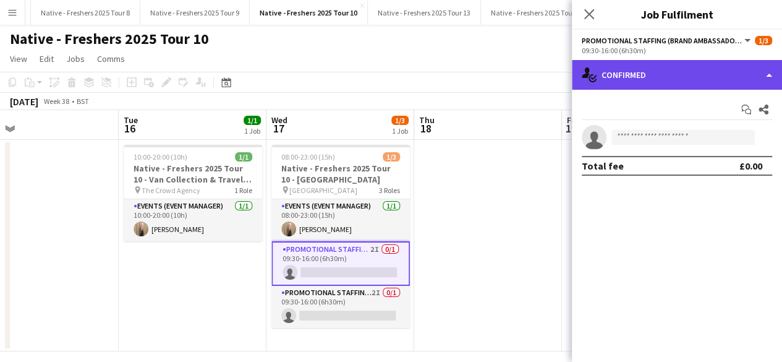
click at [681, 76] on div "single-neutral-actions-check-2 Confirmed" at bounding box center [677, 75] width 210 height 30
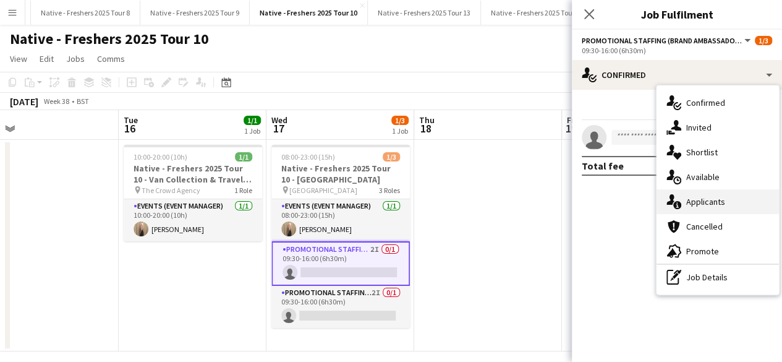
click at [710, 211] on div "single-neutral-actions-information Applicants" at bounding box center [718, 201] width 122 height 25
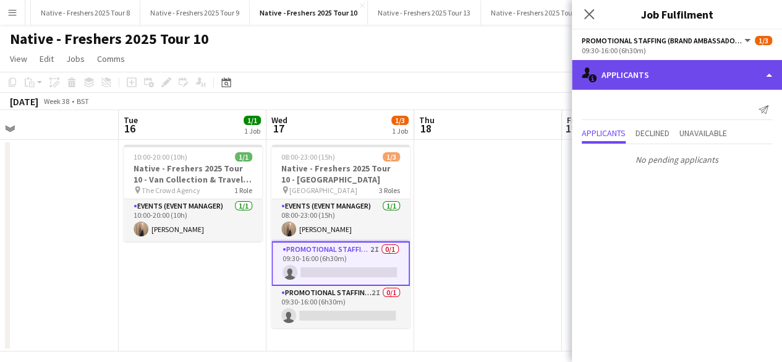
click at [670, 80] on div "single-neutral-actions-information Applicants" at bounding box center [677, 75] width 210 height 30
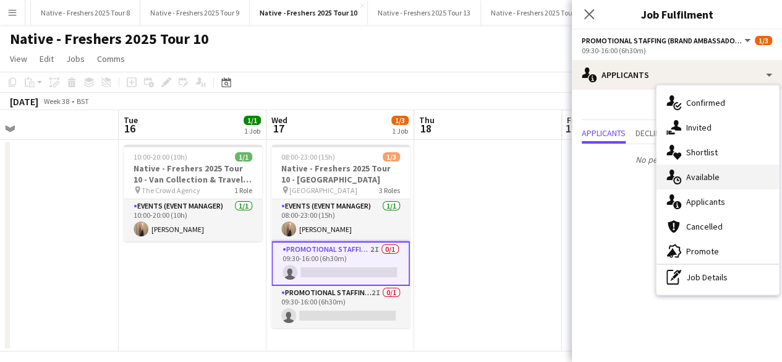
click at [716, 173] on span "Available" at bounding box center [702, 176] width 33 height 11
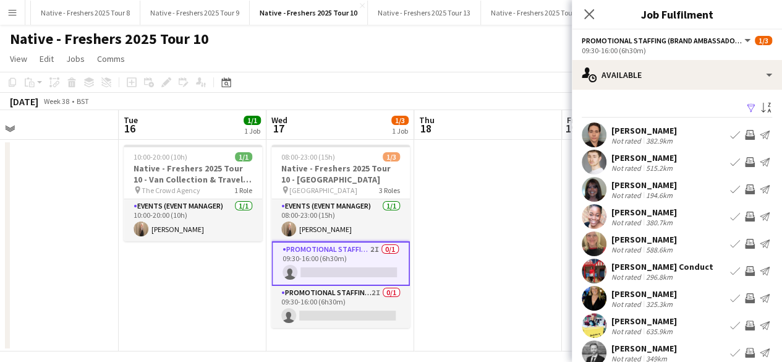
click at [746, 108] on app-icon "Filter" at bounding box center [751, 109] width 10 height 12
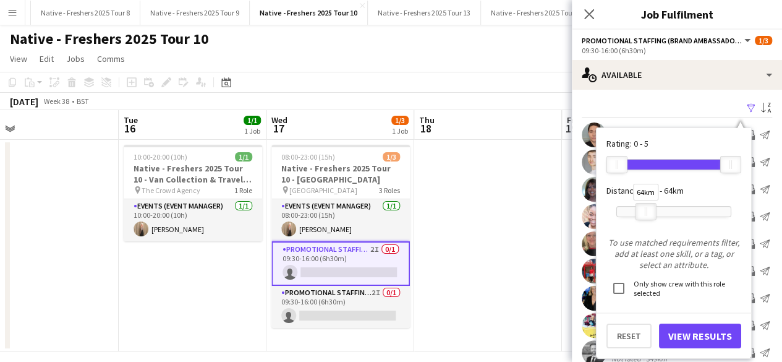
drag, startPoint x: 728, startPoint y: 208, endPoint x: 643, endPoint y: 208, distance: 85.3
click at [643, 208] on div at bounding box center [646, 211] width 20 height 16
click at [693, 328] on button "View Results" at bounding box center [700, 335] width 82 height 25
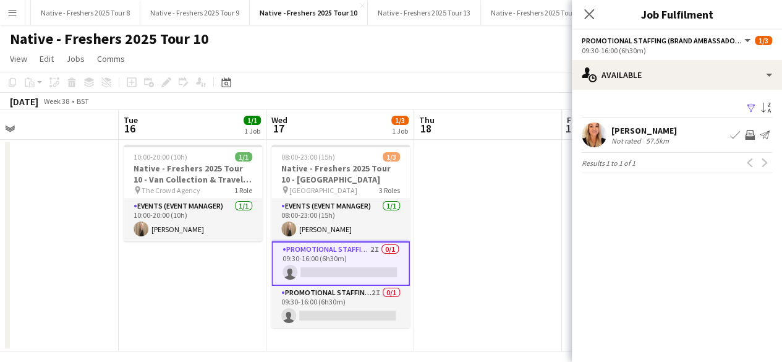
click at [590, 131] on app-user-avatar at bounding box center [594, 134] width 25 height 25
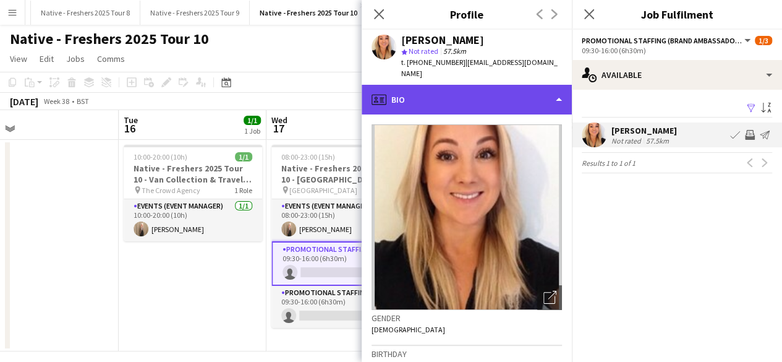
click at [475, 85] on div "profile Bio" at bounding box center [467, 100] width 210 height 30
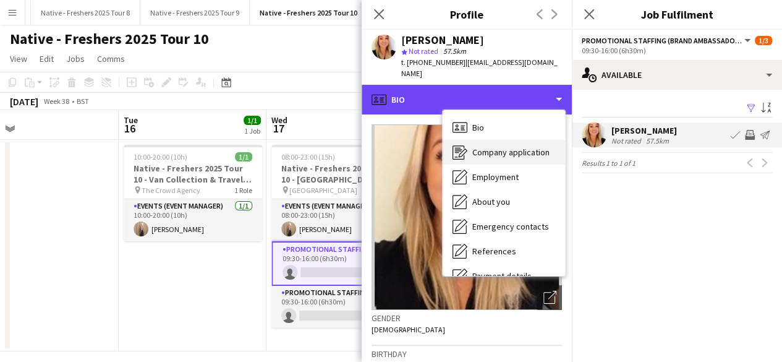
scroll to position [28, 0]
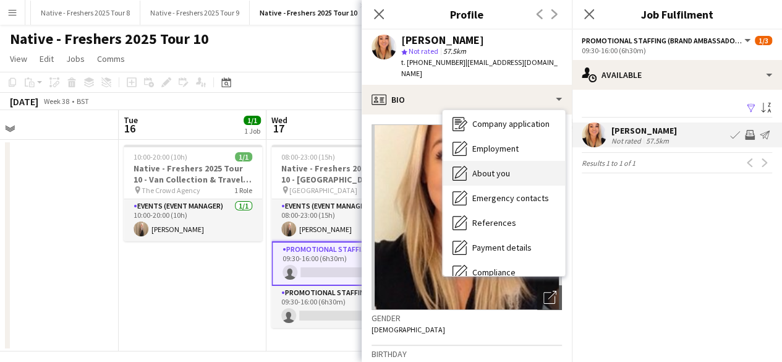
click at [493, 168] on span "About you" at bounding box center [491, 173] width 38 height 11
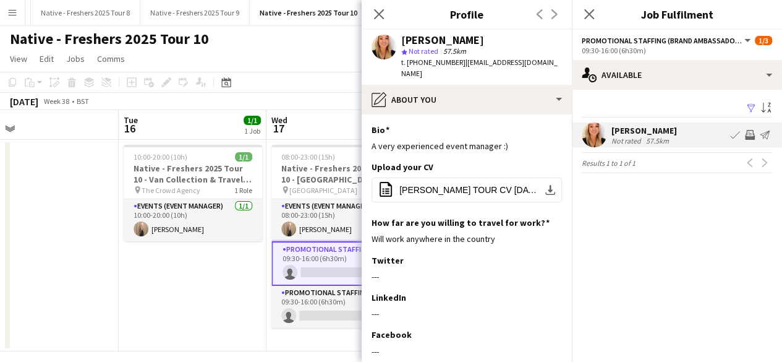
click at [381, 3] on div "Close pop-in" at bounding box center [379, 14] width 35 height 28
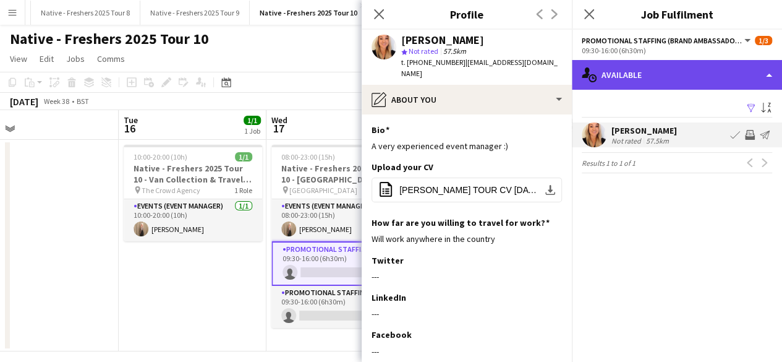
click at [681, 74] on div "single-neutral-actions-upload Available" at bounding box center [677, 75] width 210 height 30
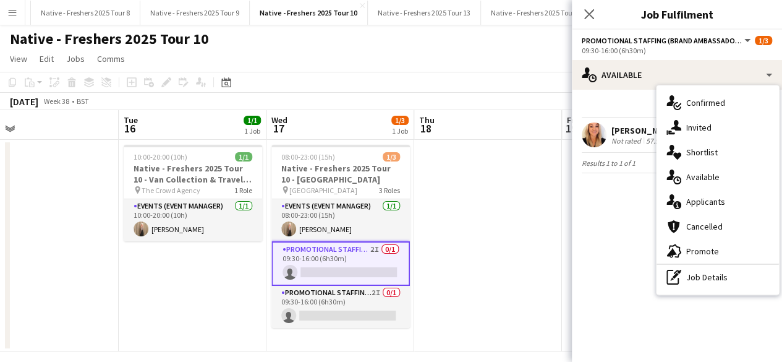
click at [622, 111] on div "Filter Sort asc" at bounding box center [677, 109] width 190 height 18
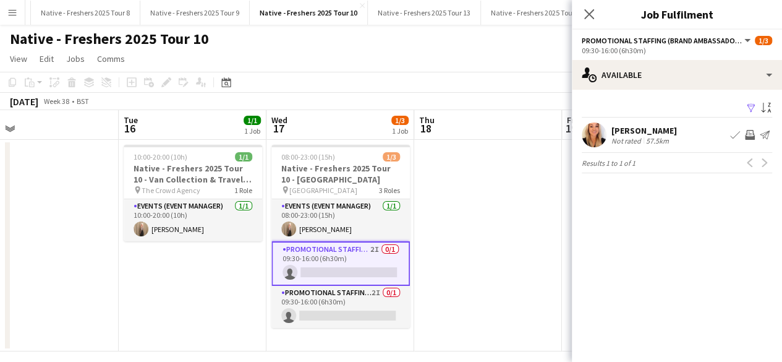
click at [749, 108] on app-icon "Filter" at bounding box center [751, 109] width 10 height 12
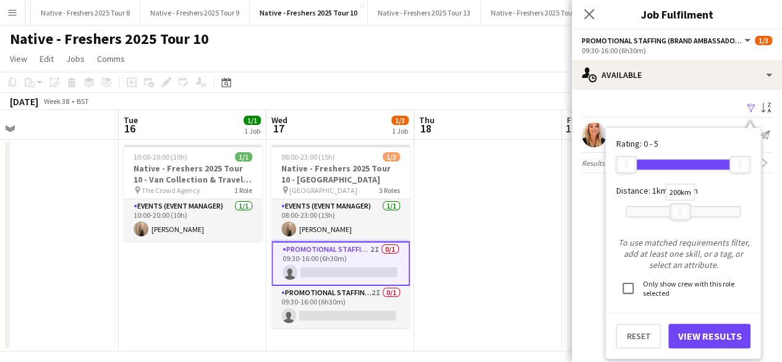
drag, startPoint x: 657, startPoint y: 205, endPoint x: 681, endPoint y: 212, distance: 25.6
click at [681, 212] on div "200km" at bounding box center [680, 211] width 21 height 17
drag, startPoint x: 676, startPoint y: 209, endPoint x: 662, endPoint y: 212, distance: 14.6
click at [662, 212] on div at bounding box center [667, 211] width 20 height 16
click at [700, 330] on button "View Results" at bounding box center [709, 335] width 82 height 25
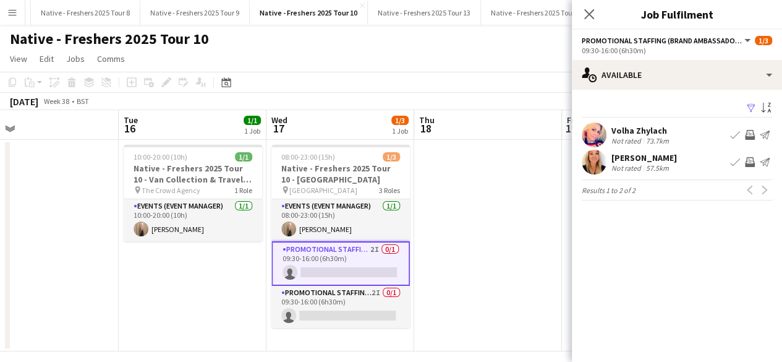
click at [595, 133] on app-user-avatar at bounding box center [594, 134] width 25 height 25
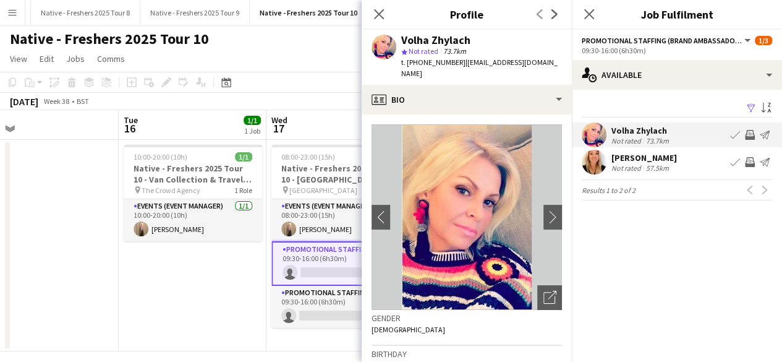
click at [748, 104] on app-icon "Filter" at bounding box center [751, 109] width 10 height 12
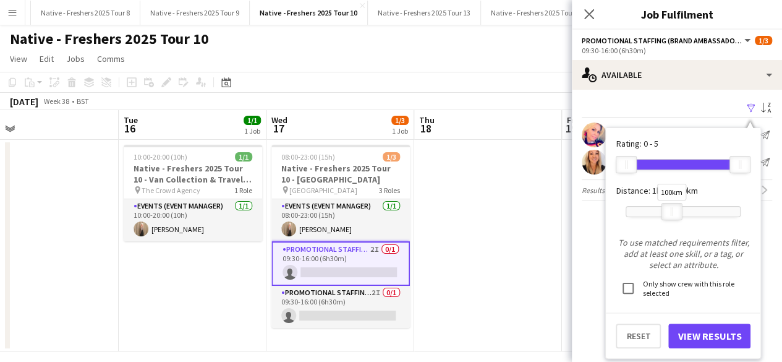
drag, startPoint x: 663, startPoint y: 209, endPoint x: 668, endPoint y: 205, distance: 7.0
click at [668, 205] on div at bounding box center [672, 211] width 20 height 16
click at [692, 326] on button "View Results" at bounding box center [709, 335] width 82 height 25
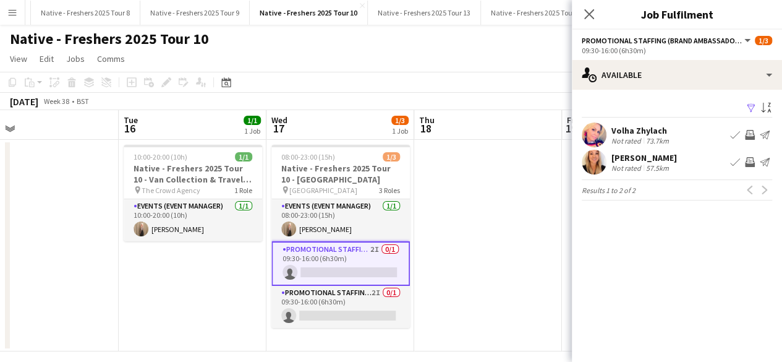
click at [748, 106] on app-icon "Filter" at bounding box center [751, 109] width 10 height 12
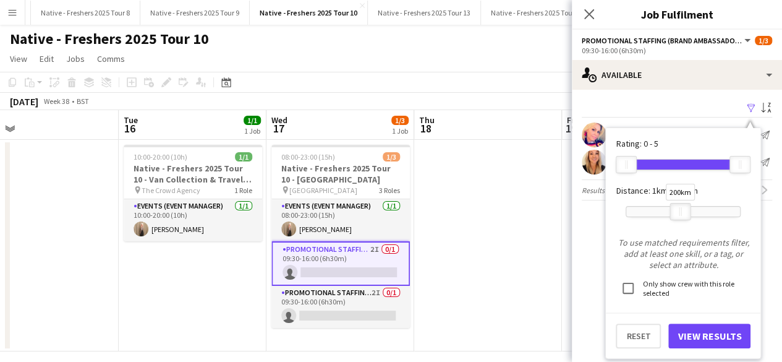
click at [679, 208] on div "200km" at bounding box center [680, 211] width 21 height 17
click at [702, 328] on button "View Results" at bounding box center [709, 335] width 82 height 25
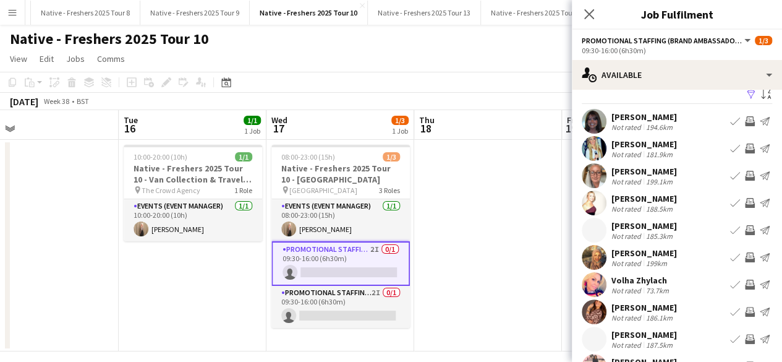
scroll to position [0, 0]
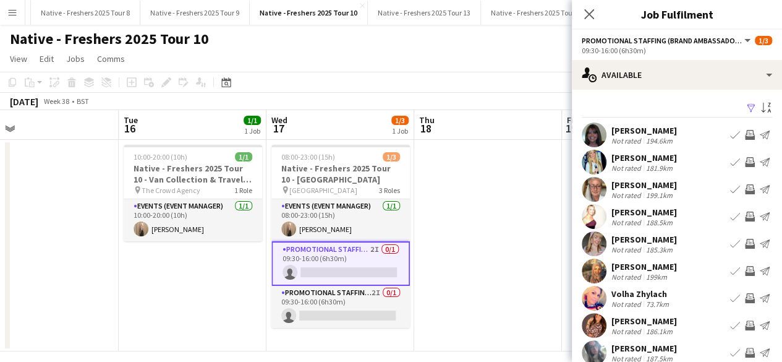
click at [746, 104] on app-icon "Filter" at bounding box center [751, 109] width 10 height 12
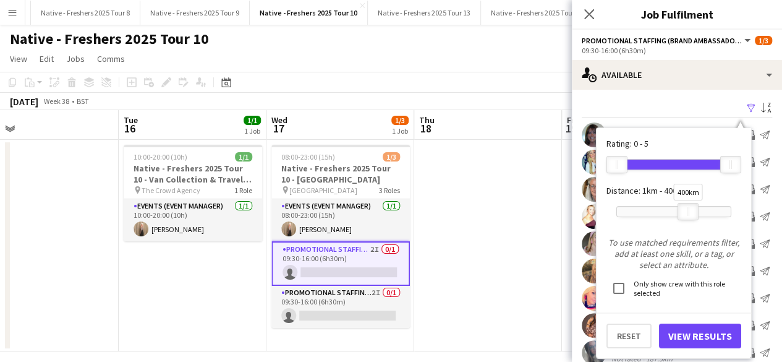
drag, startPoint x: 671, startPoint y: 208, endPoint x: 688, endPoint y: 212, distance: 17.2
click at [688, 212] on div "400km" at bounding box center [688, 211] width 21 height 17
drag, startPoint x: 689, startPoint y: 210, endPoint x: 682, endPoint y: 210, distance: 7.4
click at [682, 210] on div at bounding box center [680, 211] width 20 height 16
click at [689, 334] on button "View Results" at bounding box center [700, 335] width 82 height 25
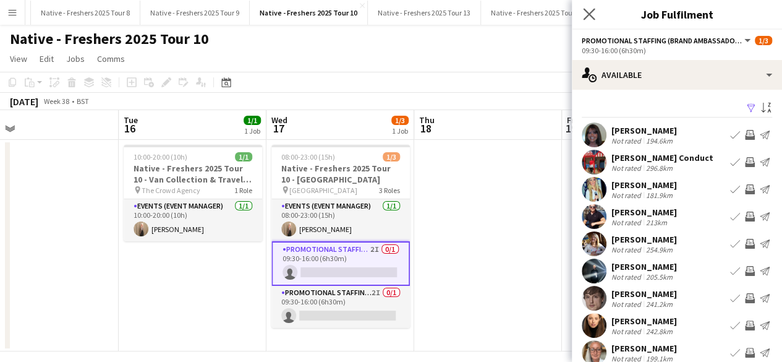
click at [592, 21] on app-icon "Close pop-in" at bounding box center [590, 15] width 18 height 18
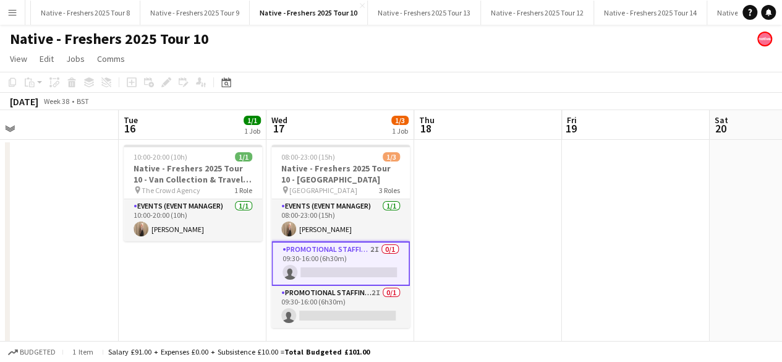
click at [473, 220] on app-date-cell at bounding box center [488, 245] width 148 height 211
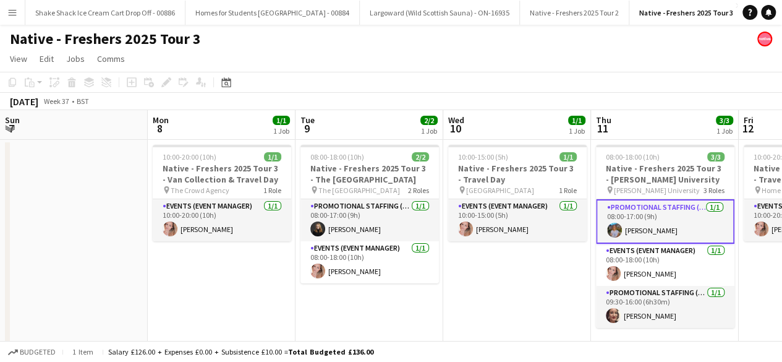
scroll to position [0, 425]
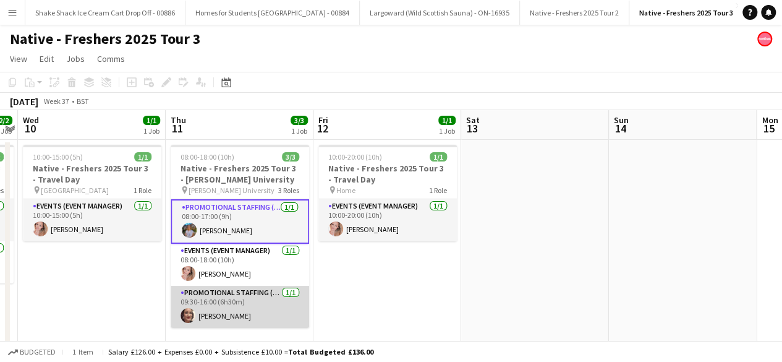
click at [219, 307] on app-card-role "Promotional Staffing (Brand Ambassadors) [DATE] 09:30-16:00 (6h30m) [PERSON_NAM…" at bounding box center [240, 307] width 138 height 42
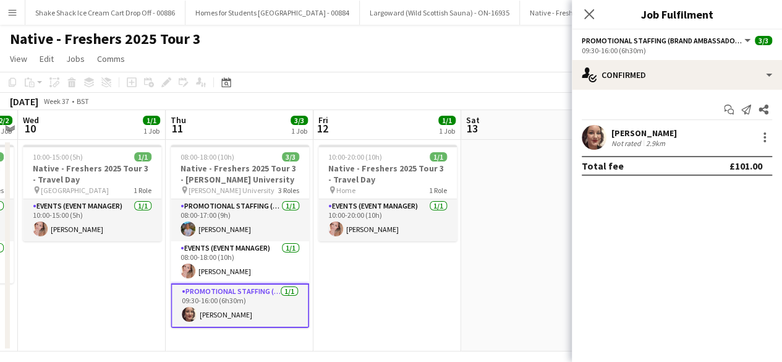
click at [594, 129] on app-user-avatar at bounding box center [594, 137] width 25 height 25
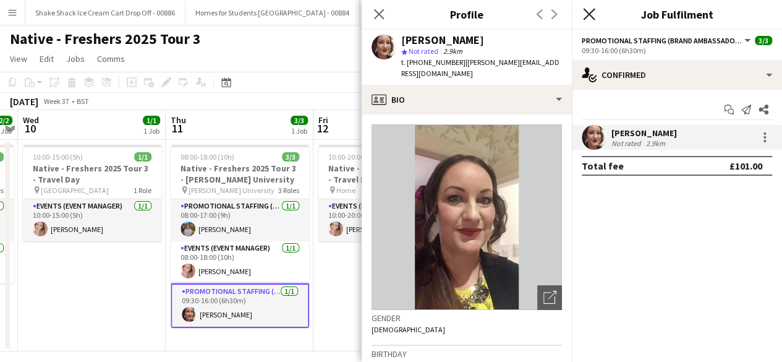
click at [592, 15] on icon "Close pop-in" at bounding box center [589, 14] width 12 height 12
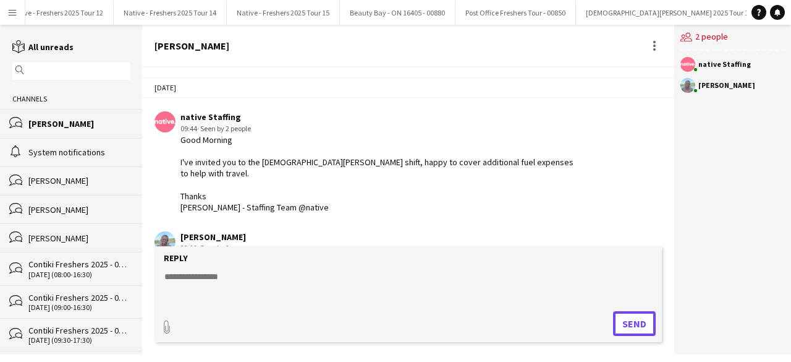
scroll to position [161, 0]
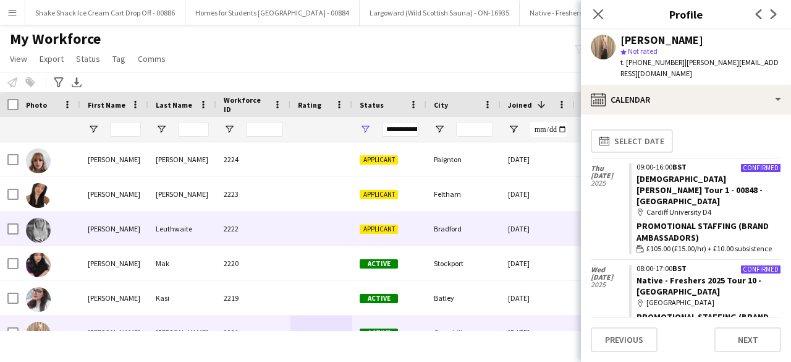
scroll to position [78, 0]
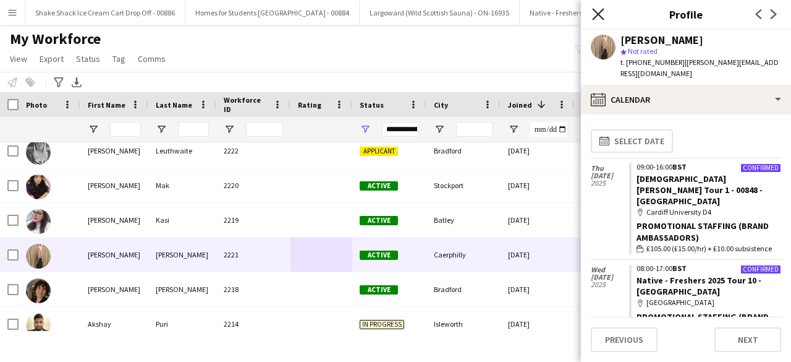
click at [597, 9] on icon "Close pop-in" at bounding box center [598, 14] width 12 height 12
